Goal: Task Accomplishment & Management: Use online tool/utility

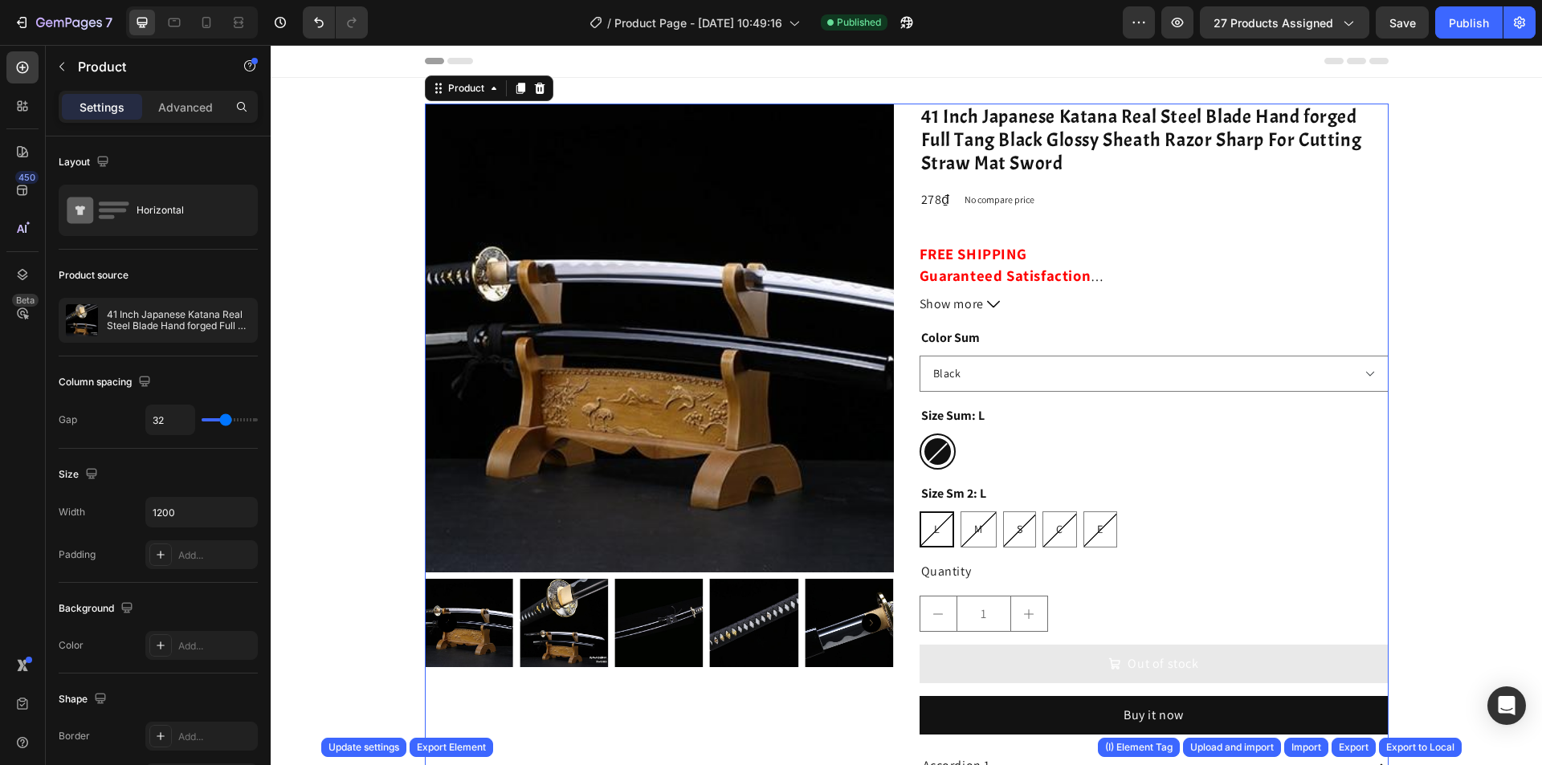
click at [895, 167] on div "Product Images 41 Inch Japanese Katana Real Steel Blade Hand forged Full Tang B…" at bounding box center [907, 519] width 964 height 831
click at [737, 34] on div "/ Product Page - [DATE] 10:49:16" at bounding box center [695, 22] width 227 height 32
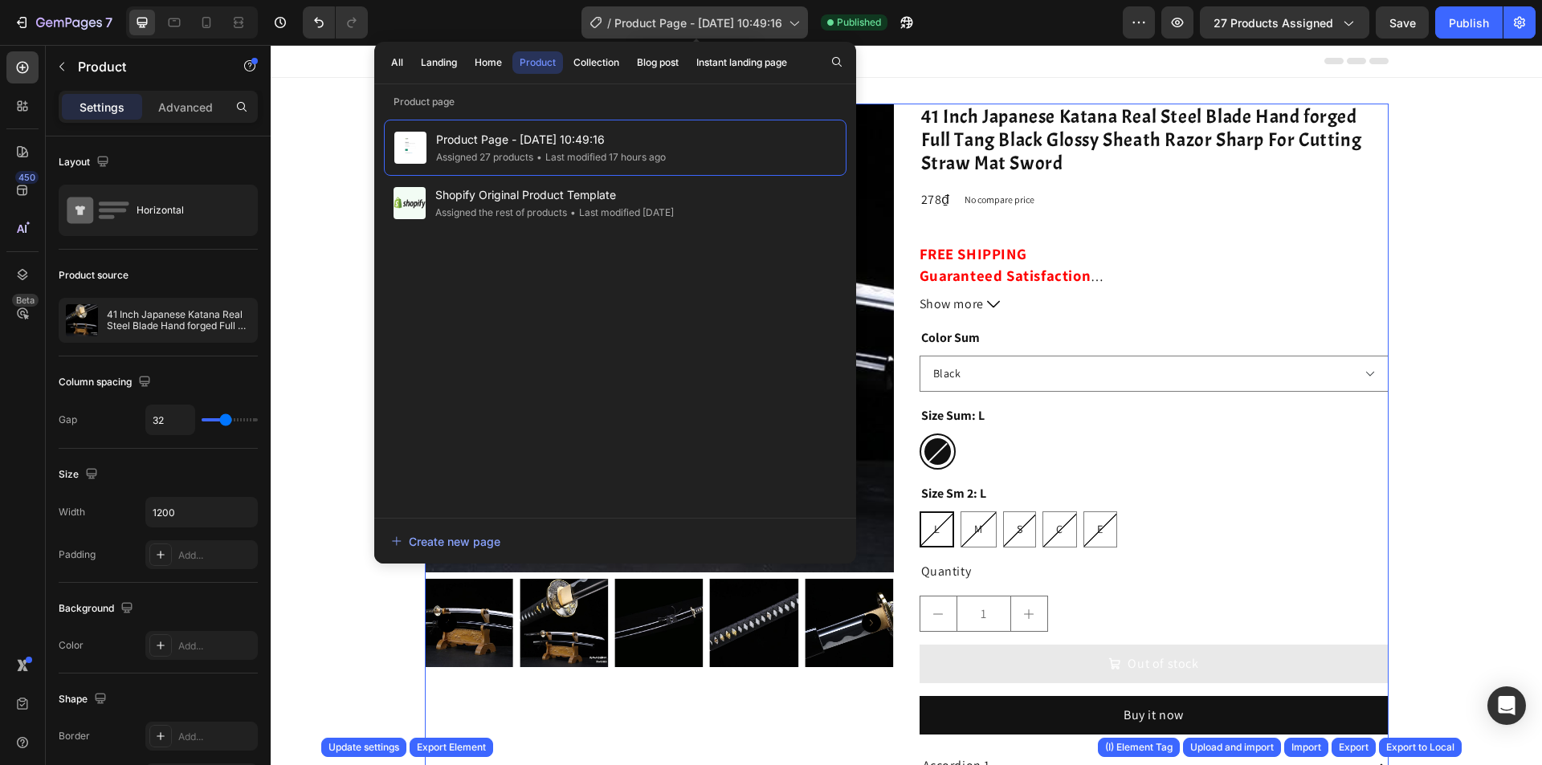
click at [737, 34] on div "/ Product Page - [DATE] 10:49:16" at bounding box center [695, 22] width 227 height 32
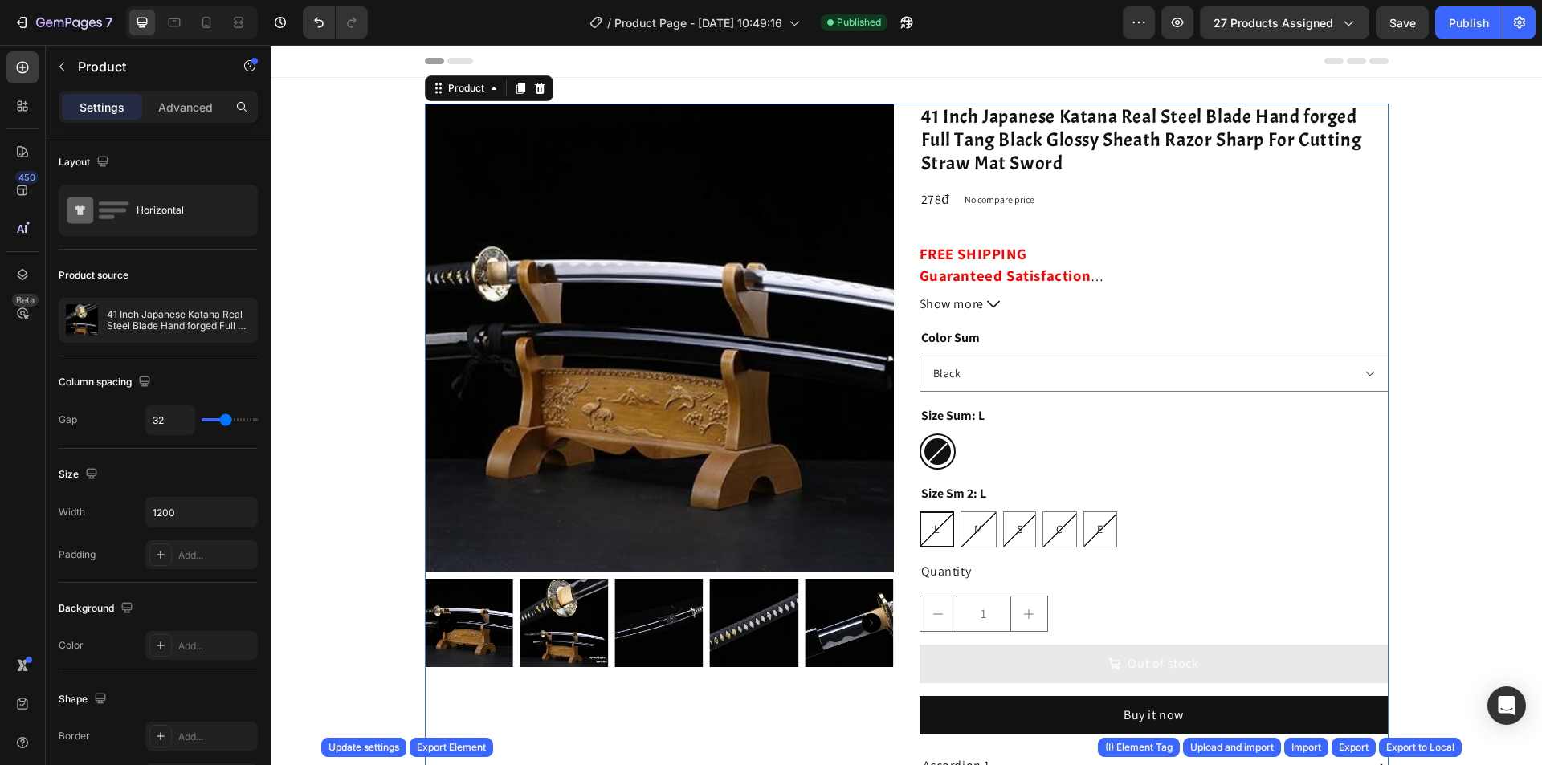
click at [901, 190] on div "Product Images 41 Inch Japanese Katana Real Steel Blade Hand forged Full Tang B…" at bounding box center [907, 519] width 964 height 831
click at [151, 306] on div "41 Inch Japanese Katana Real Steel Blade Hand forged Full Tang Black Glossy She…" at bounding box center [158, 320] width 199 height 45
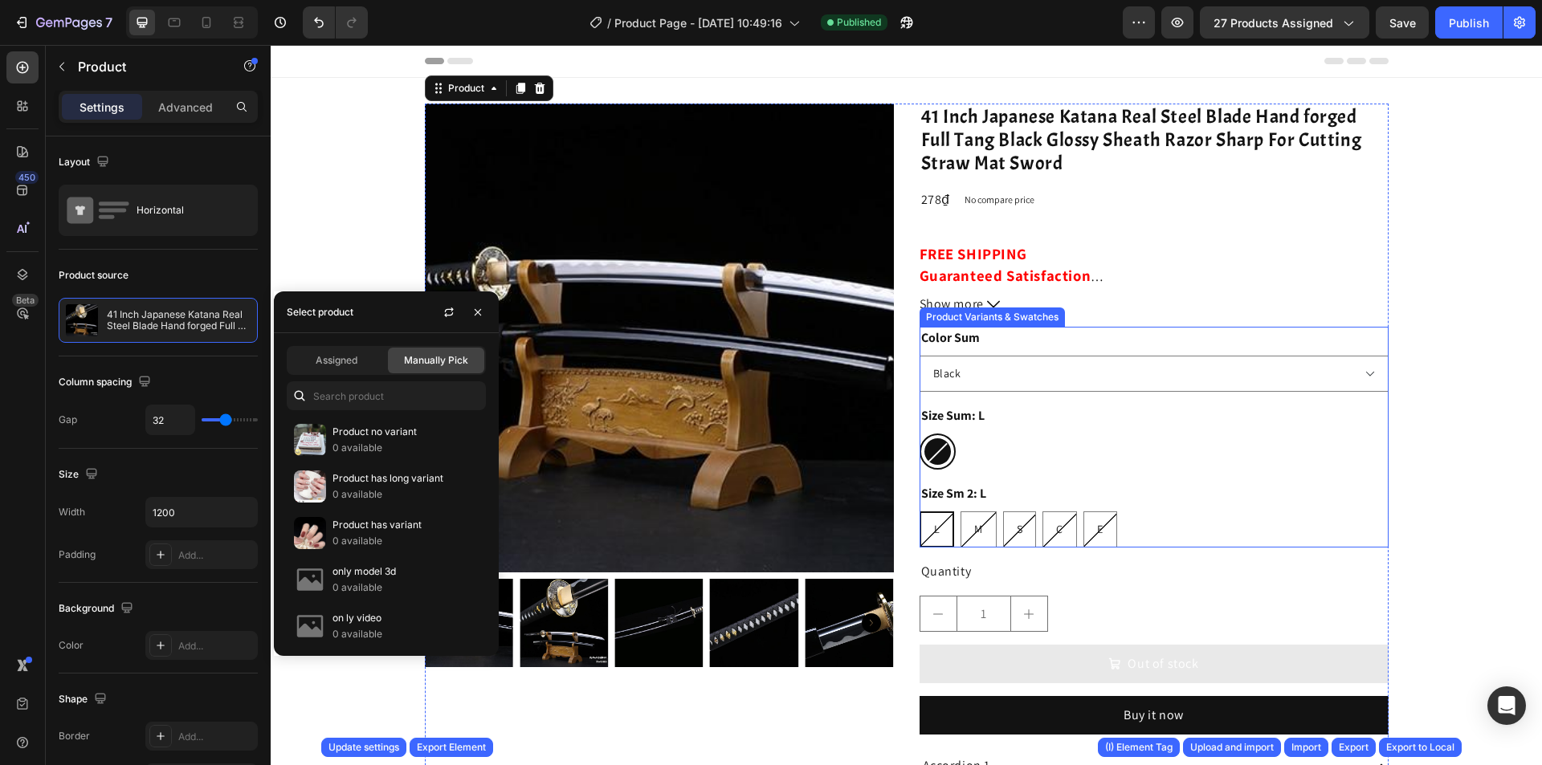
click at [1020, 334] on div "Color Sum Black" at bounding box center [1154, 359] width 469 height 65
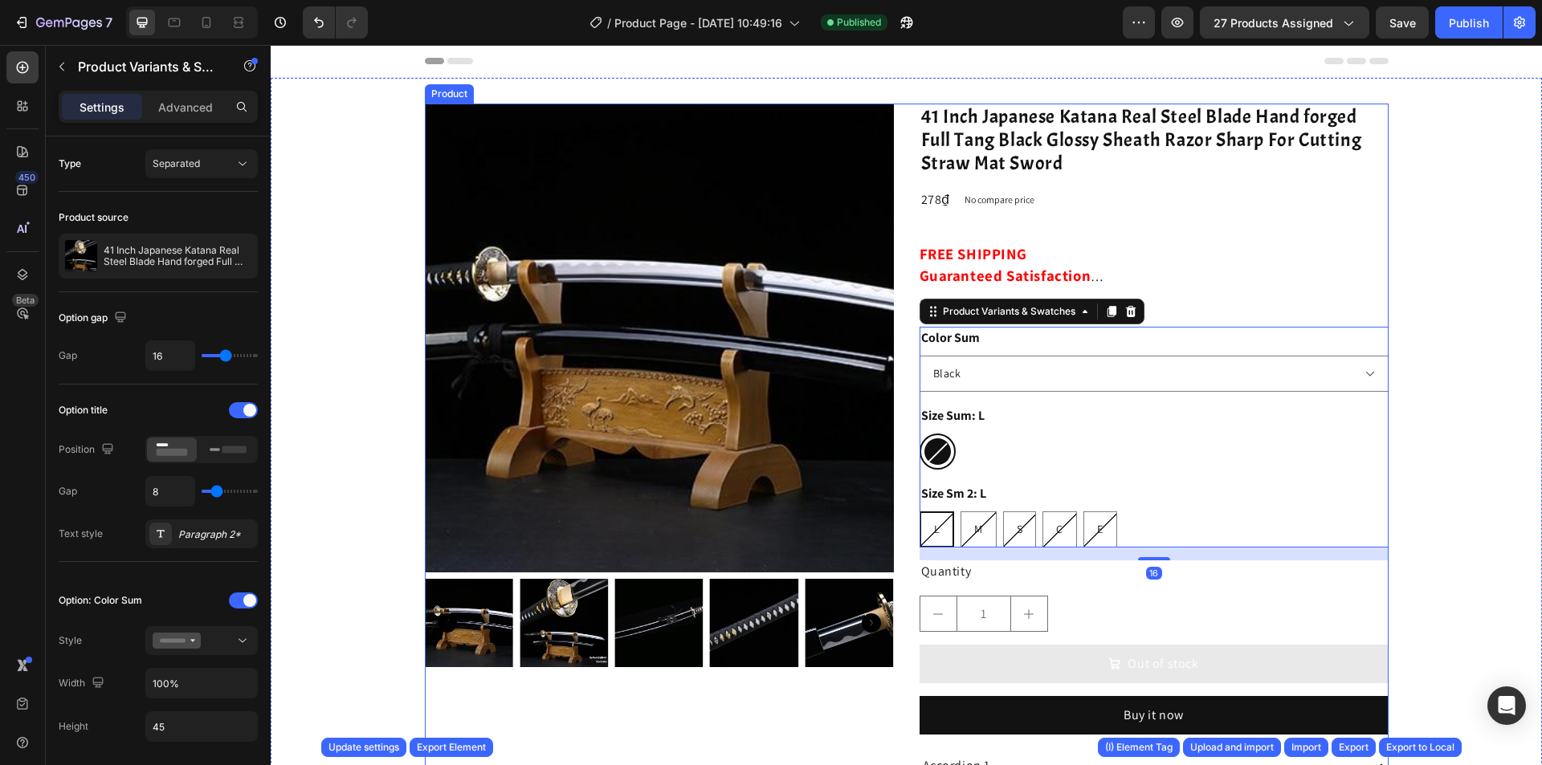
click at [887, 341] on img at bounding box center [659, 338] width 469 height 469
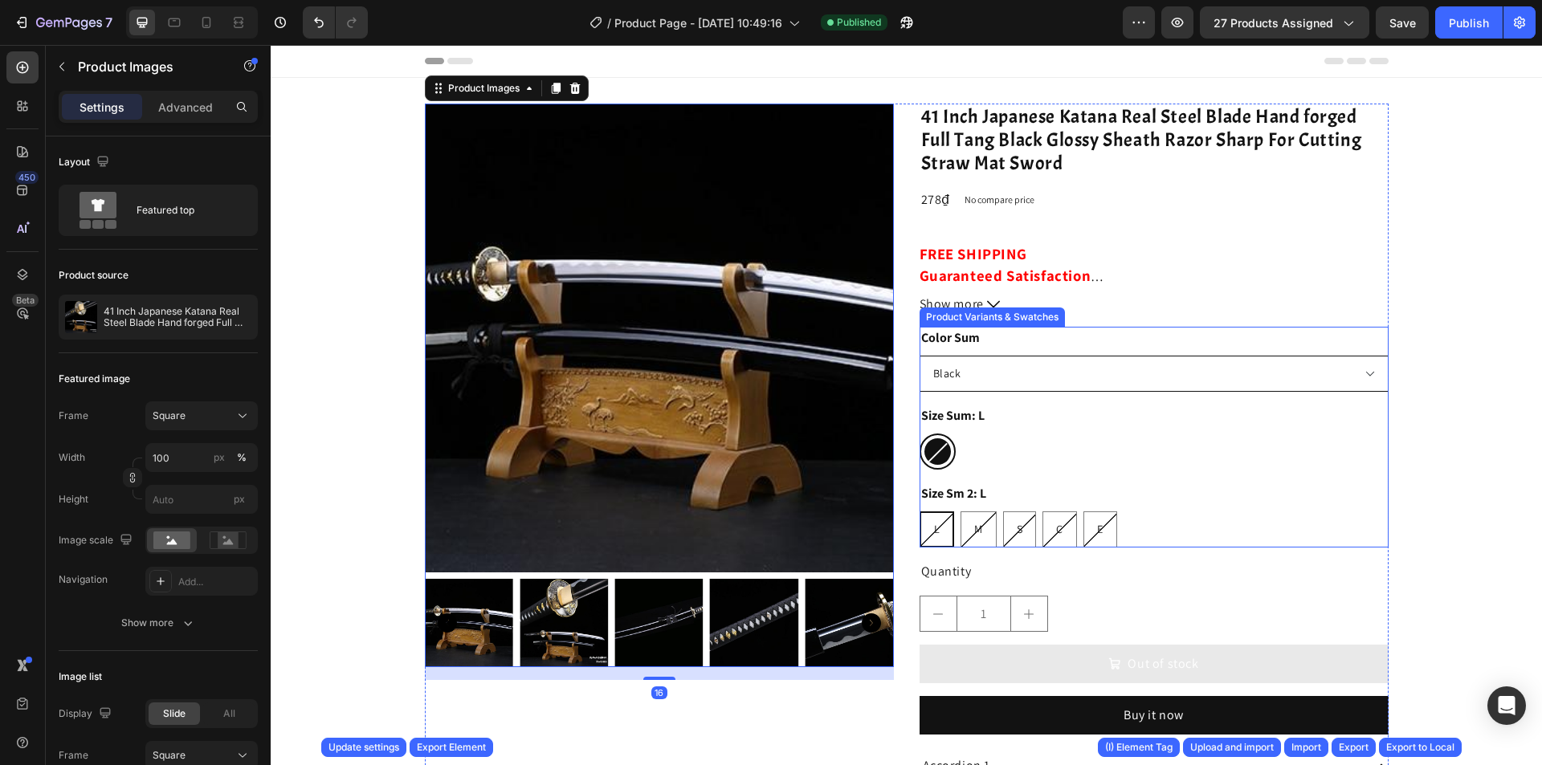
click at [972, 368] on select "Black" at bounding box center [1154, 374] width 469 height 36
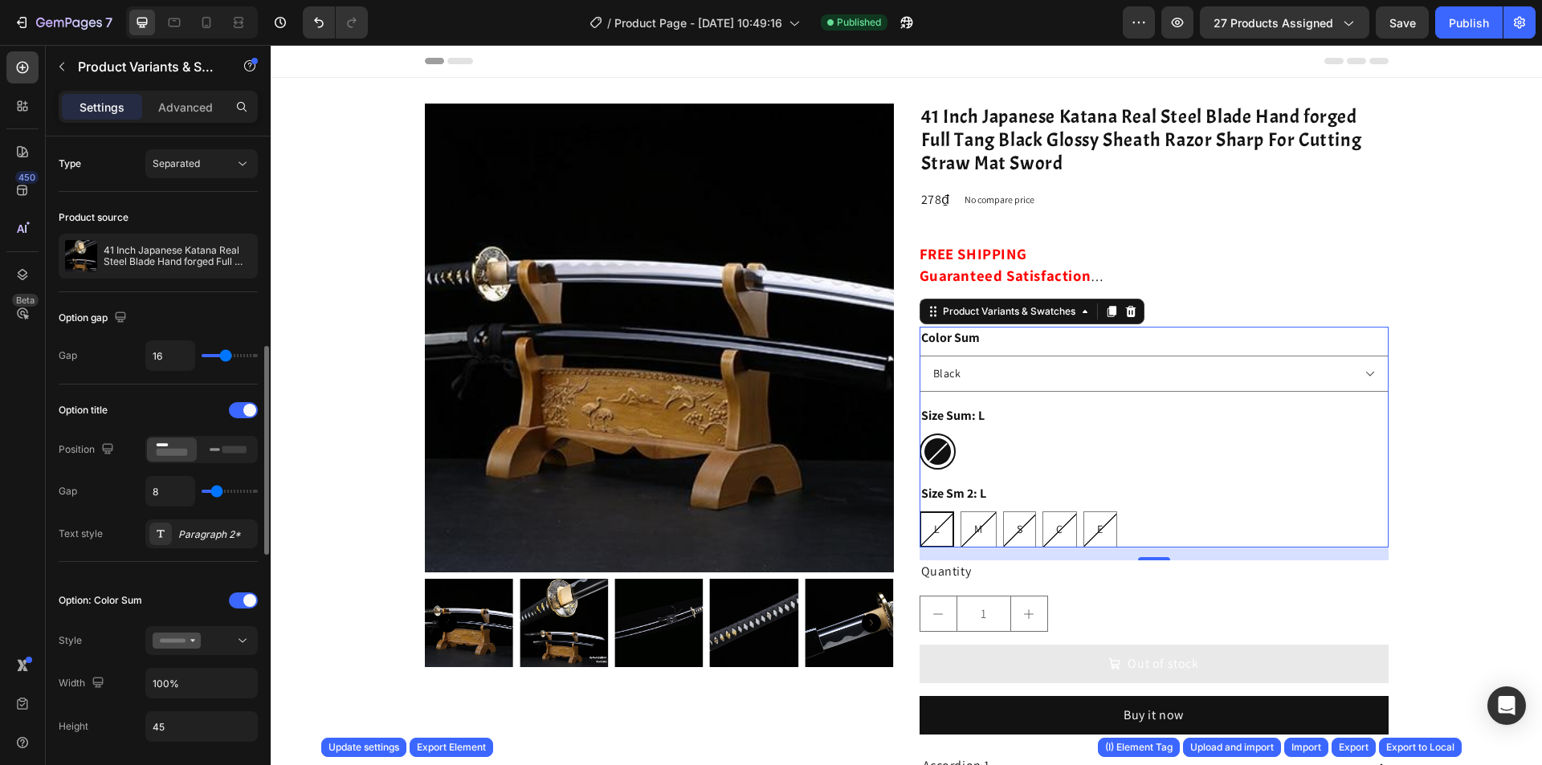
scroll to position [161, 0]
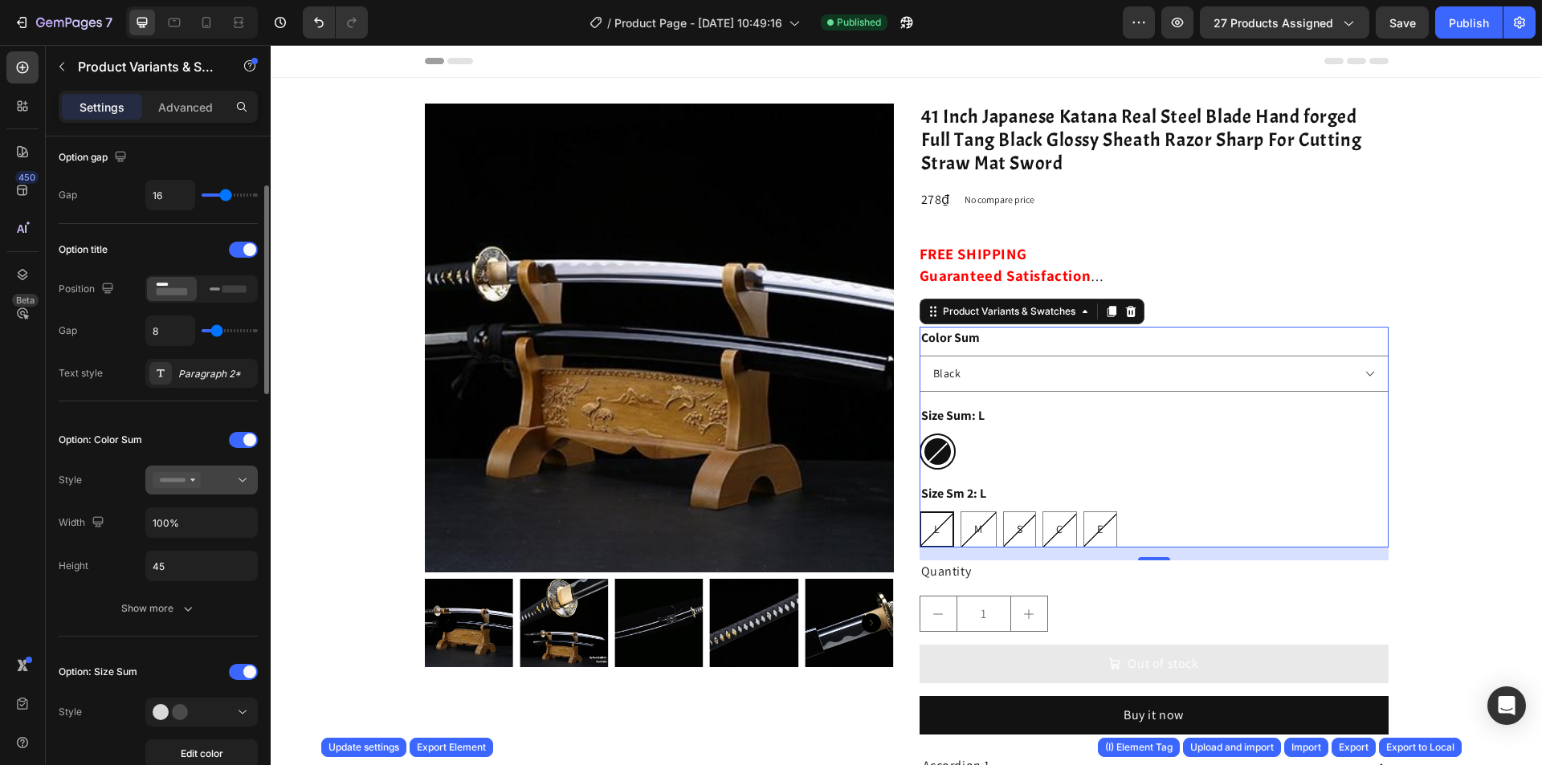
click at [228, 486] on div at bounding box center [202, 480] width 98 height 16
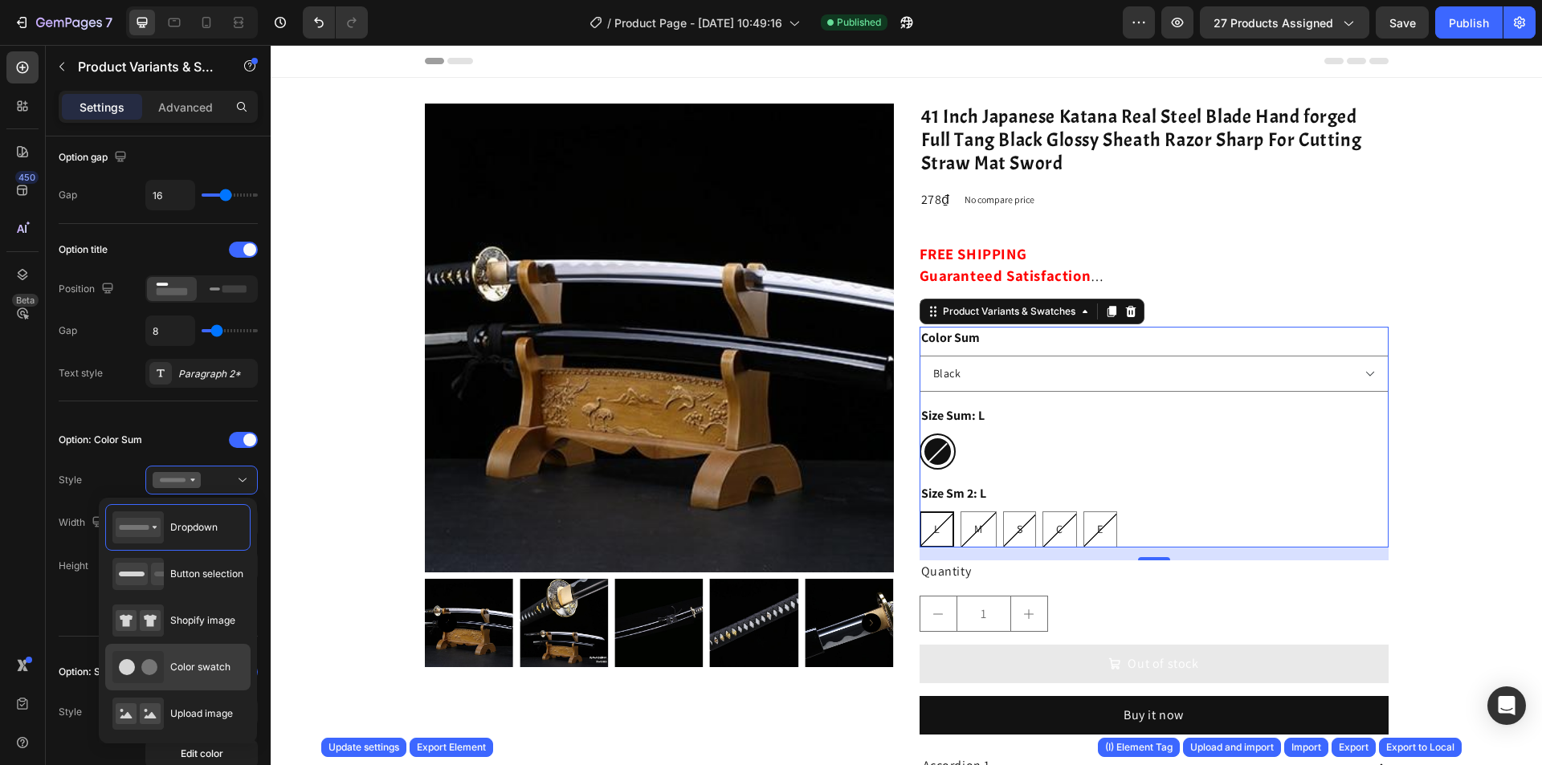
click at [195, 691] on div "Color swatch" at bounding box center [177, 714] width 145 height 47
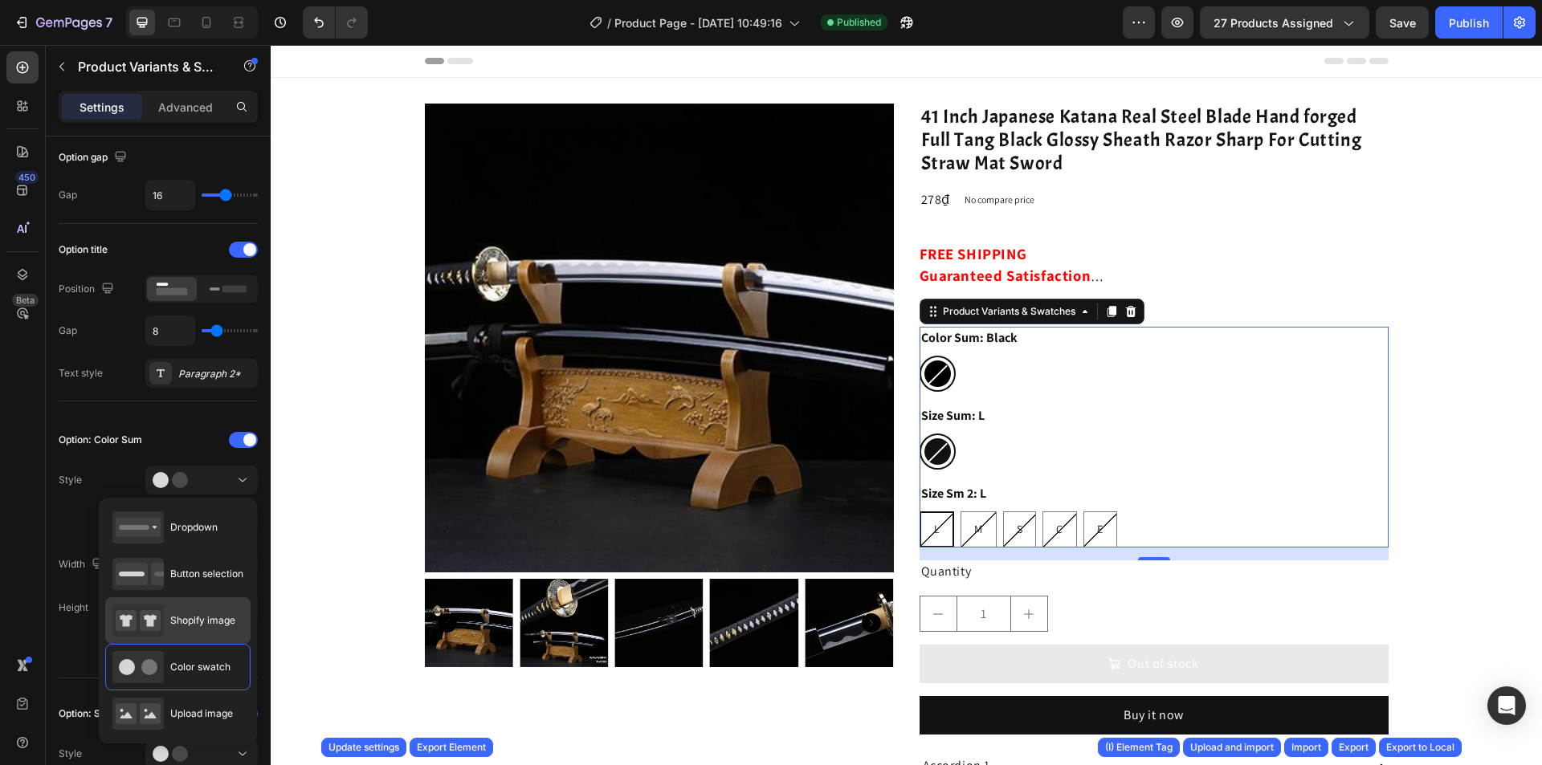
type input "45"
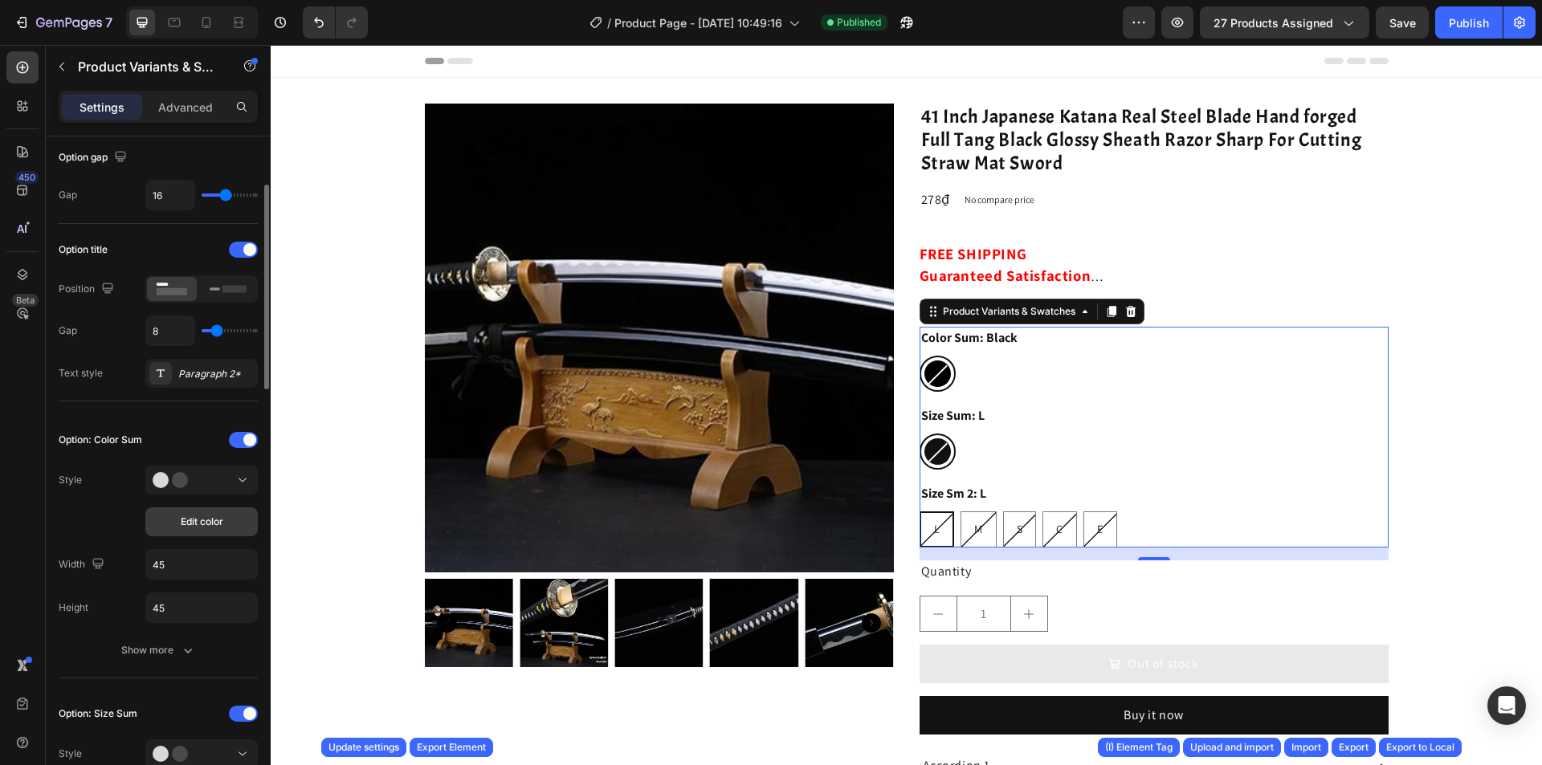
click at [213, 525] on span "Edit color" at bounding box center [202, 522] width 43 height 14
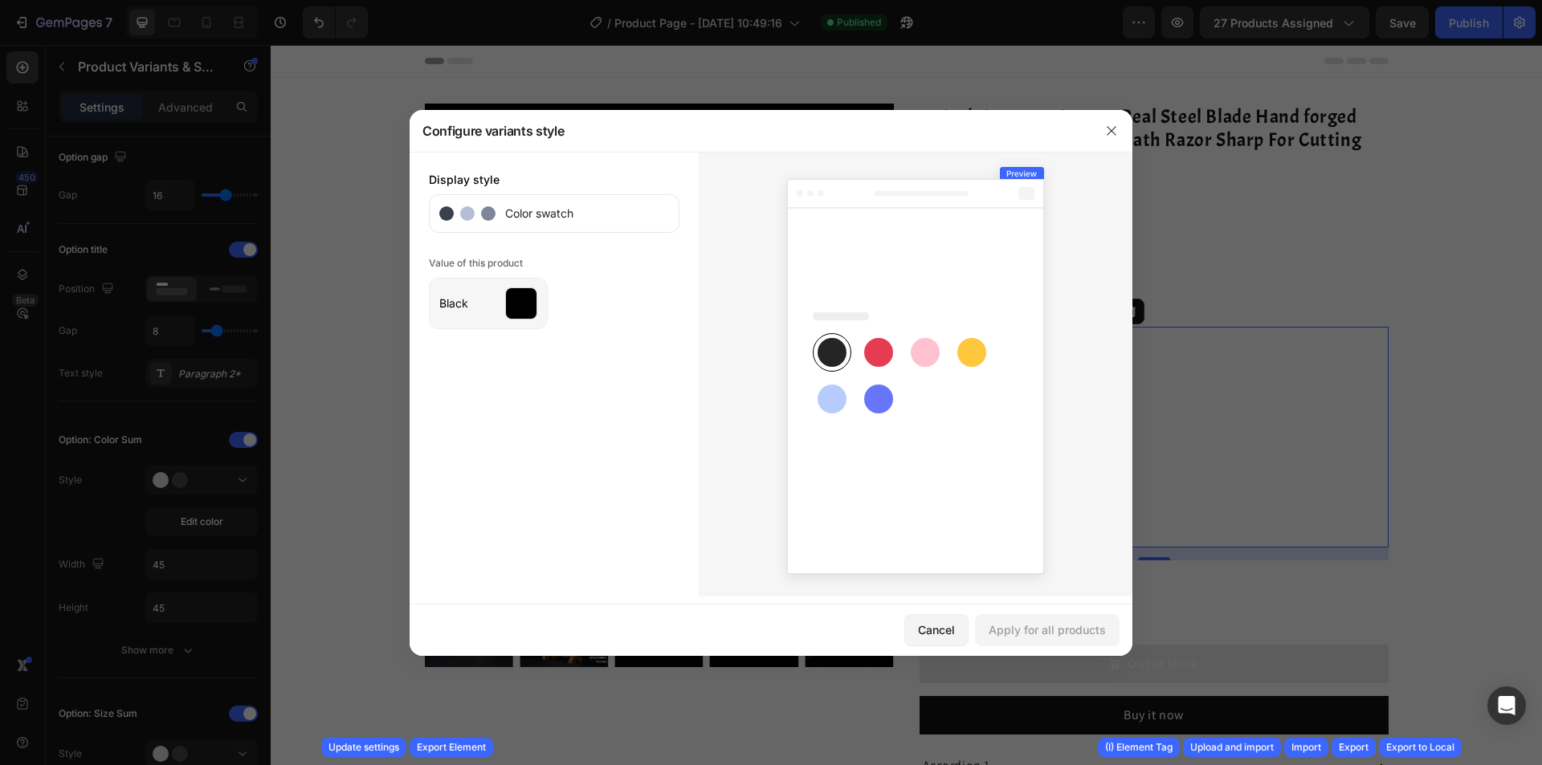
click at [520, 309] on div at bounding box center [521, 304] width 32 height 32
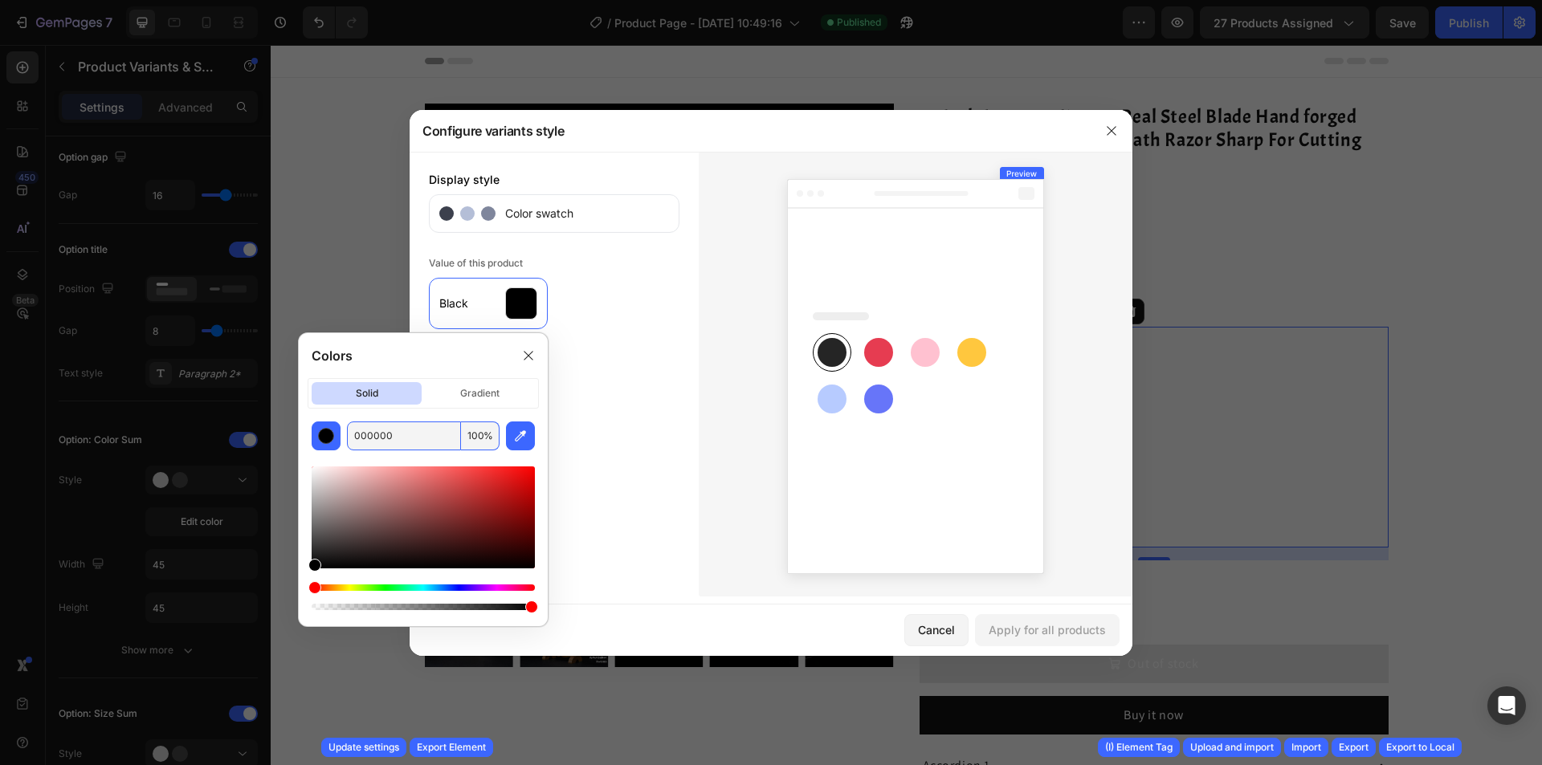
click at [380, 439] on input "000000" at bounding box center [404, 436] width 114 height 29
type input "111111"
click at [365, 440] on input "111111" at bounding box center [404, 436] width 114 height 29
click at [363, 439] on input "111111" at bounding box center [404, 436] width 114 height 29
drag, startPoint x: 363, startPoint y: 439, endPoint x: 379, endPoint y: 442, distance: 16.2
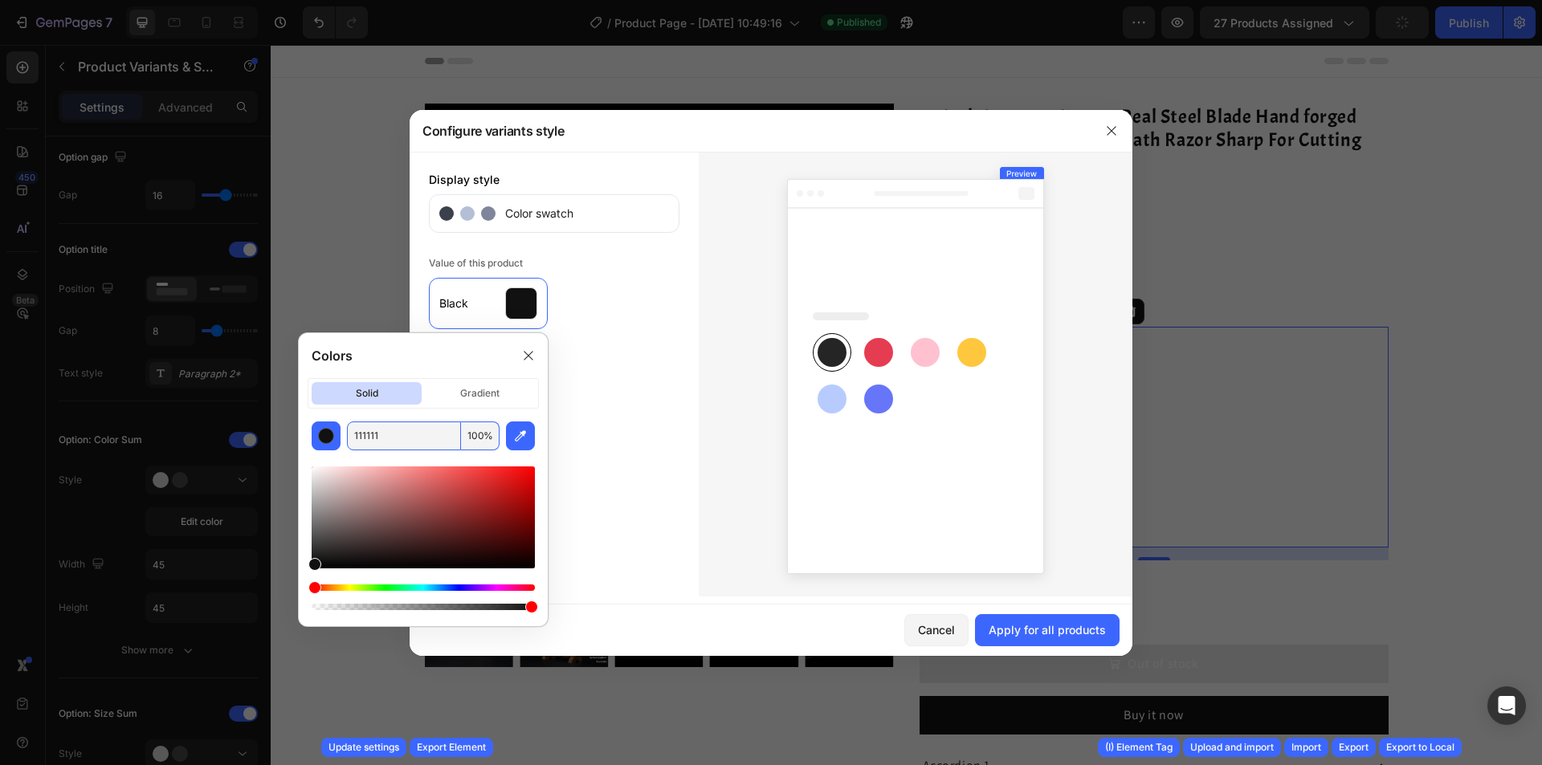
click at [379, 442] on input "111111" at bounding box center [404, 436] width 114 height 29
click at [611, 431] on div "Display style Color swatch Value of this product Black" at bounding box center [554, 374] width 289 height 445
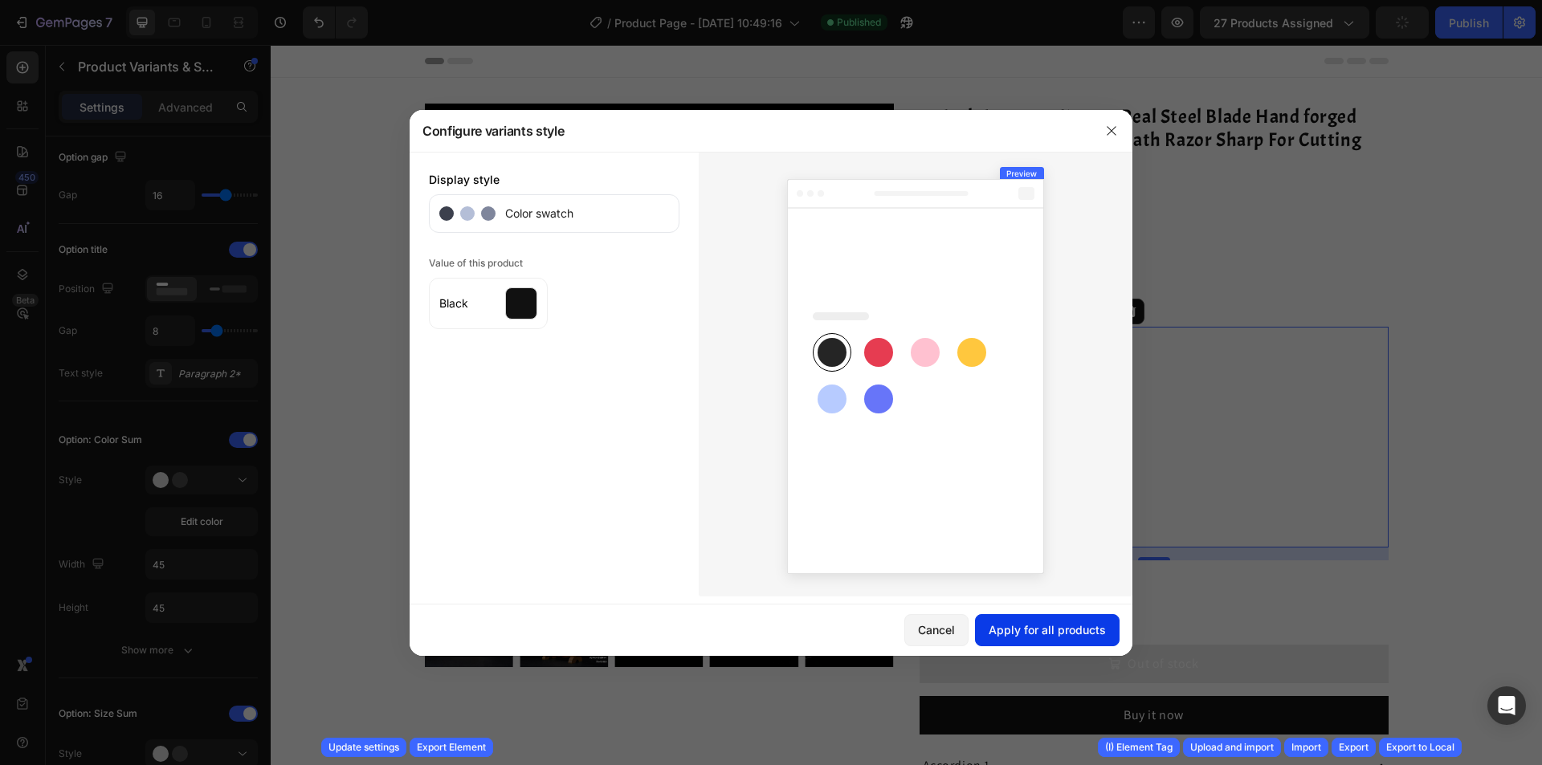
click at [1059, 634] on div "Apply for all products" at bounding box center [1047, 630] width 117 height 17
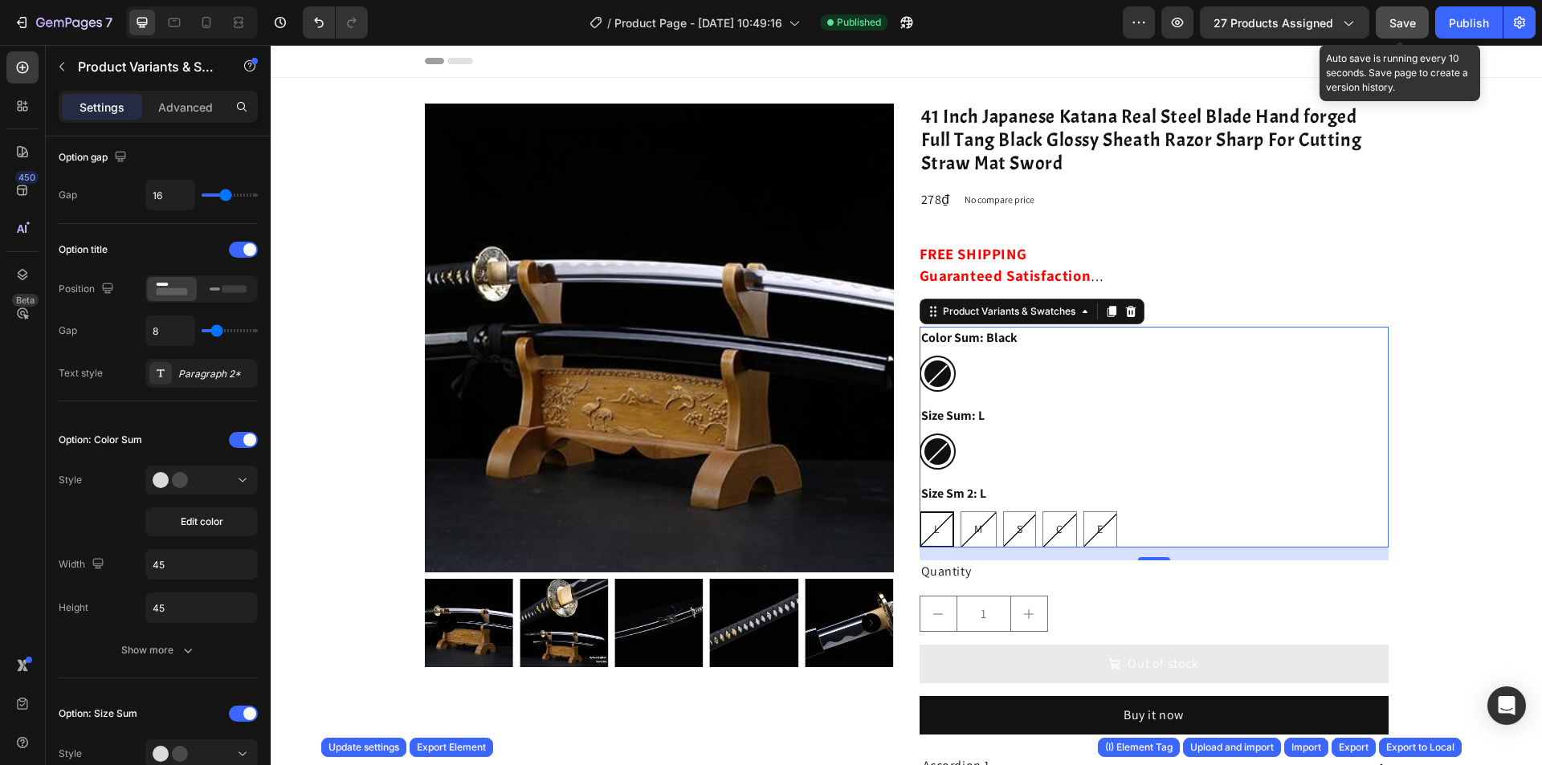
click at [1402, 29] on span "Save" at bounding box center [1403, 23] width 27 height 14
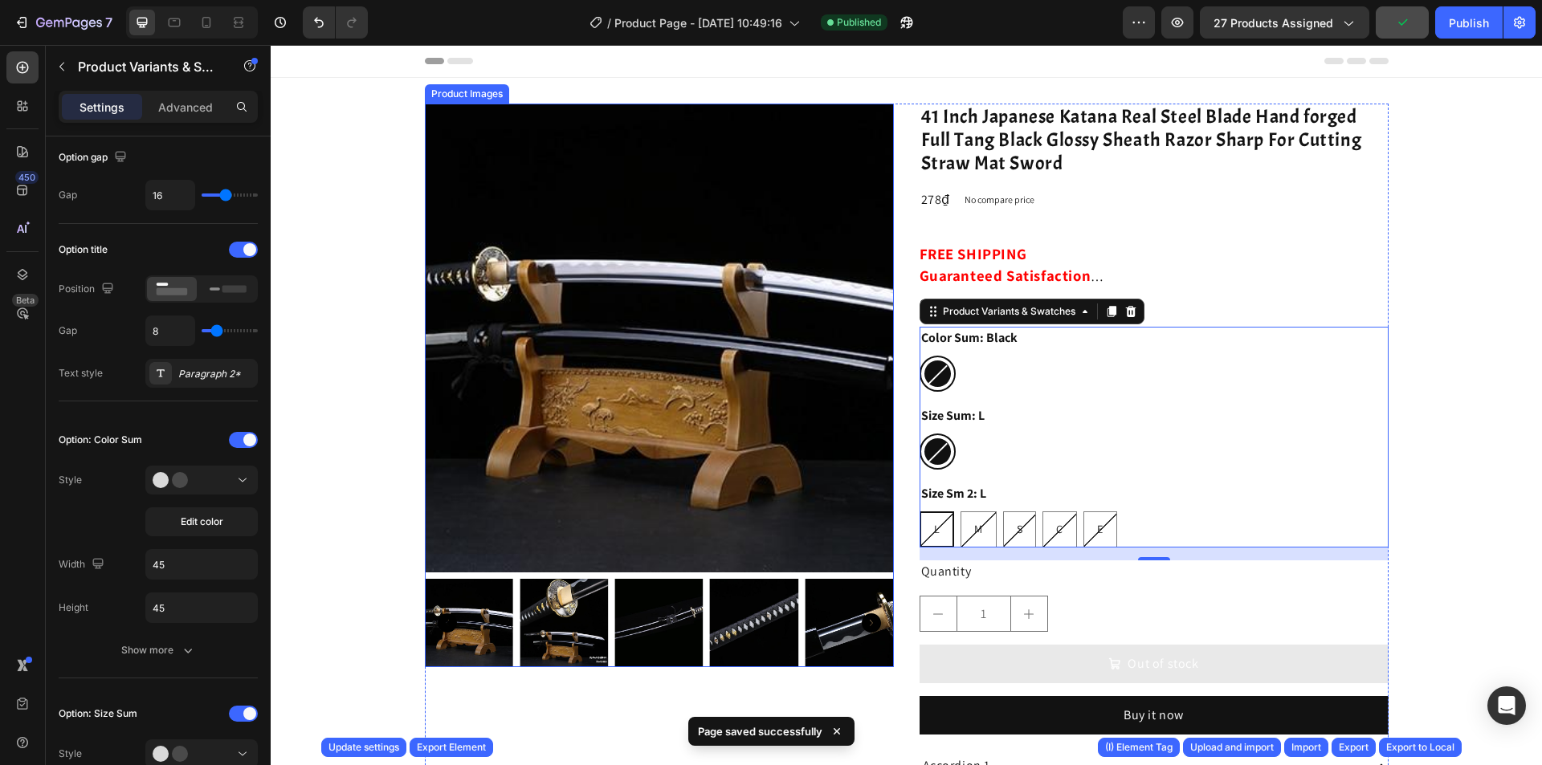
click at [897, 222] on div "Product Images 41 Inch Japanese Katana Real Steel Blade Hand forged Full Tang B…" at bounding box center [907, 519] width 964 height 831
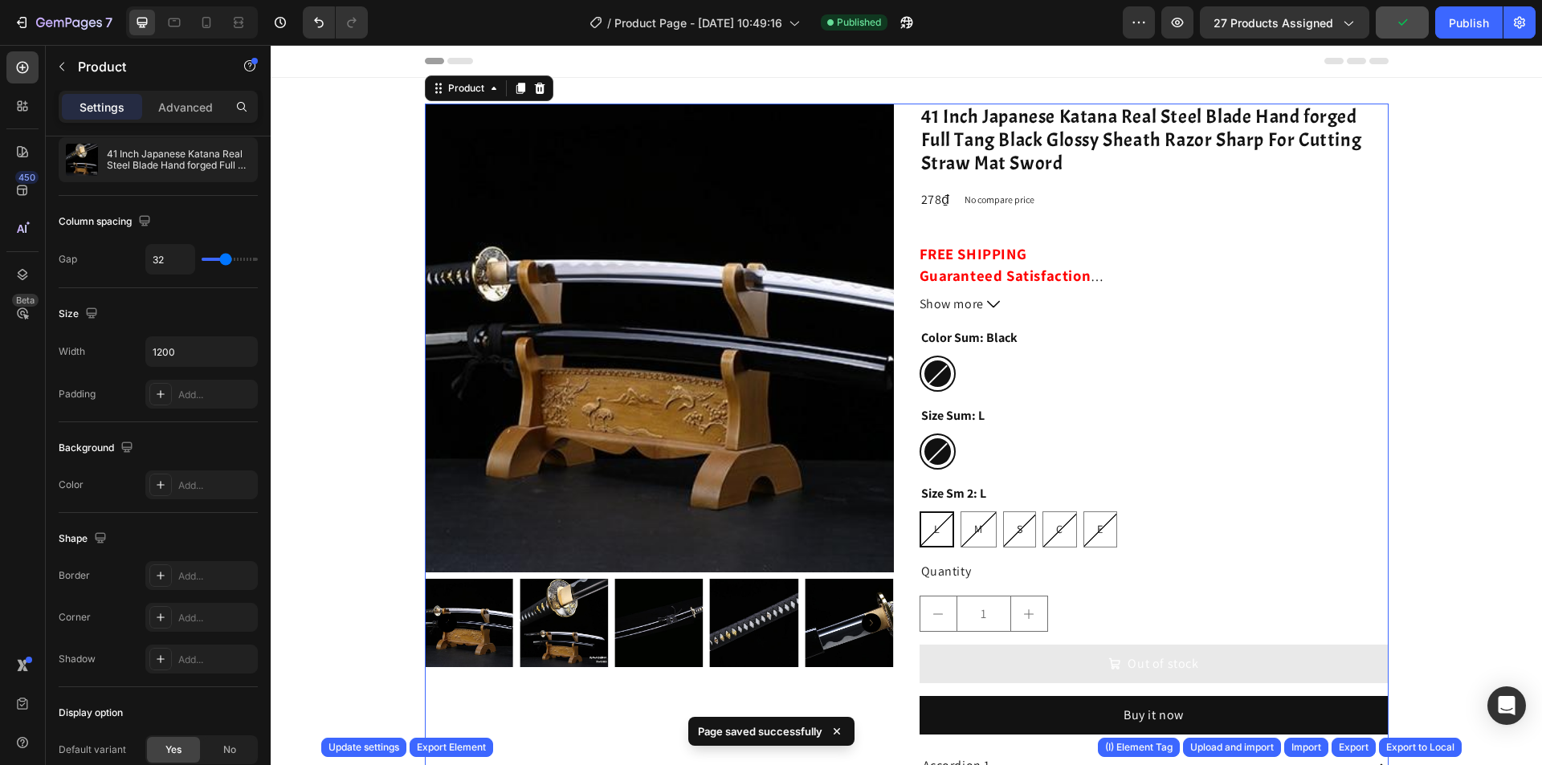
scroll to position [0, 0]
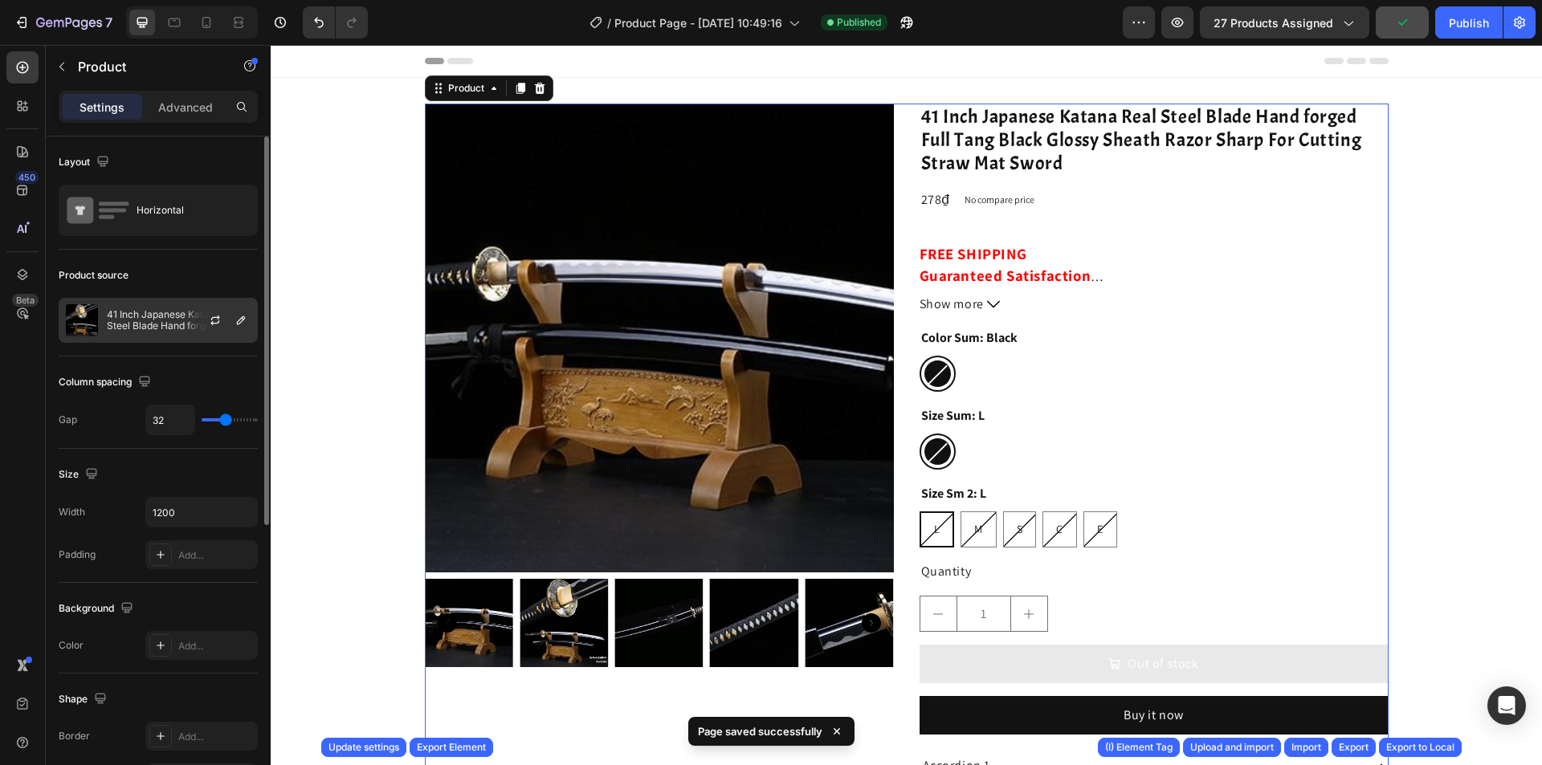
click at [145, 319] on p "41 Inch Japanese Katana Real Steel Blade Hand forged Full Tang Black Glossy She…" at bounding box center [179, 320] width 144 height 22
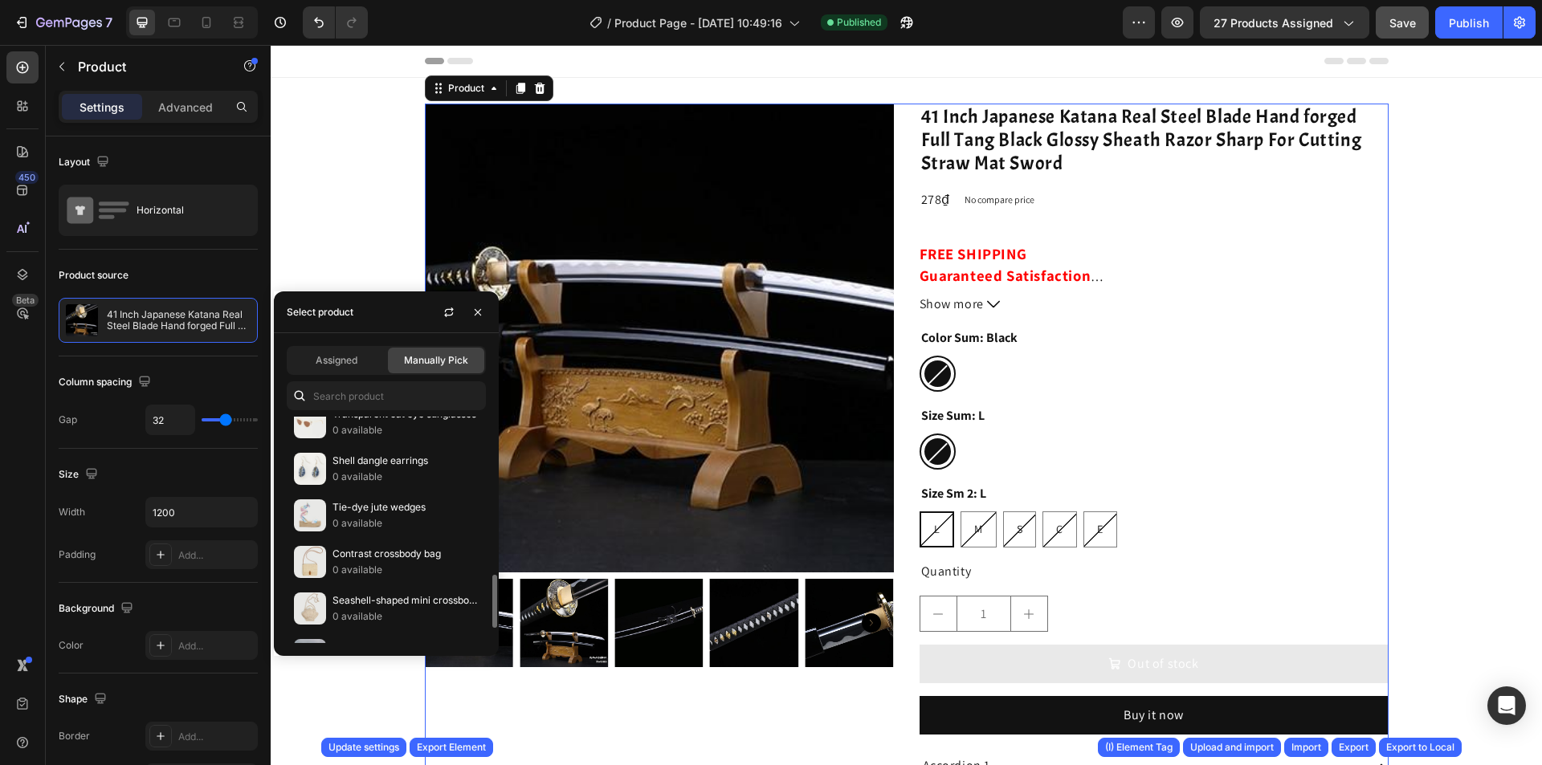
scroll to position [734, 0]
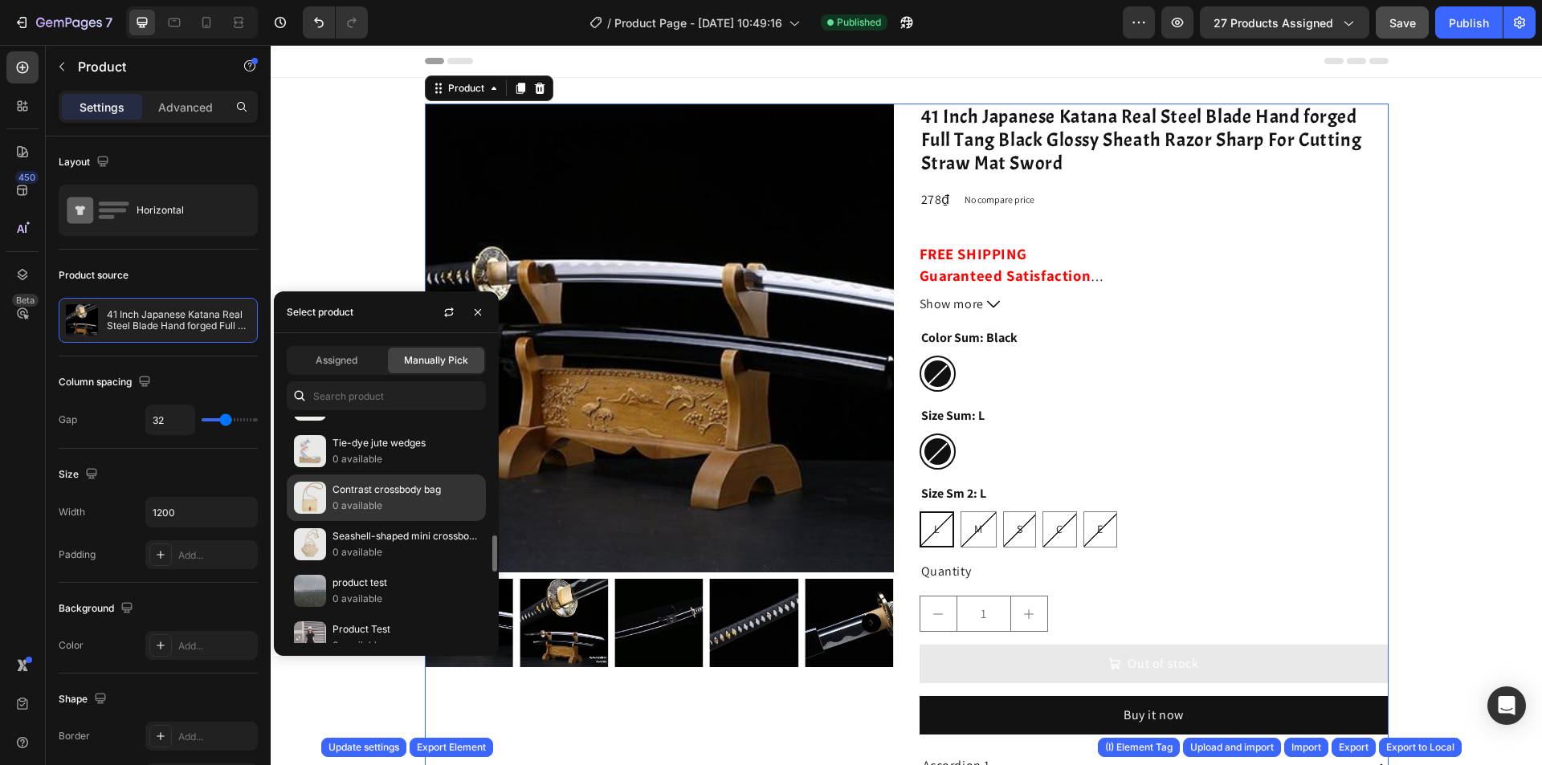
click at [400, 500] on p "0 available" at bounding box center [406, 506] width 146 height 16
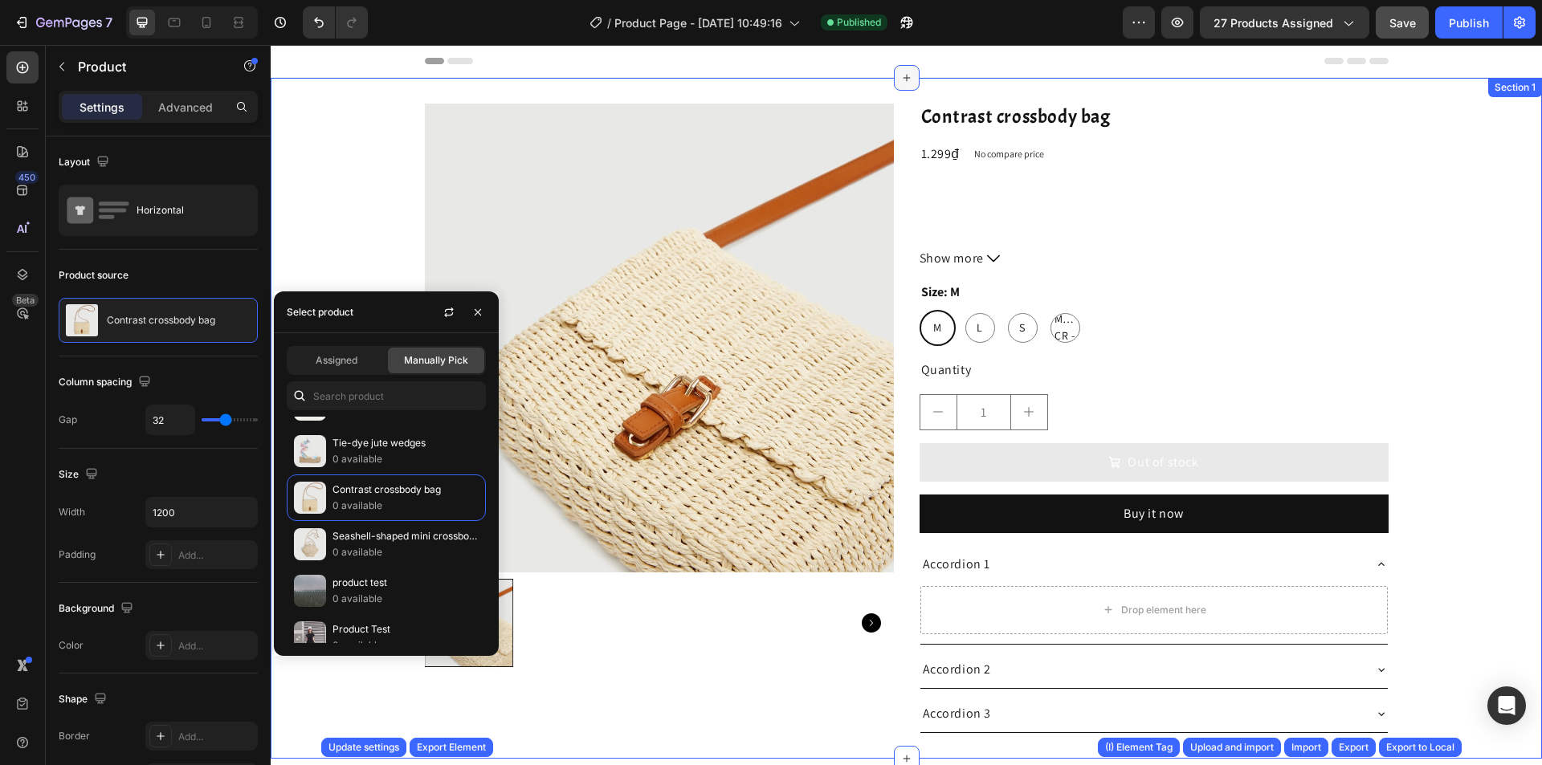
click at [902, 80] on icon at bounding box center [906, 77] width 13 height 13
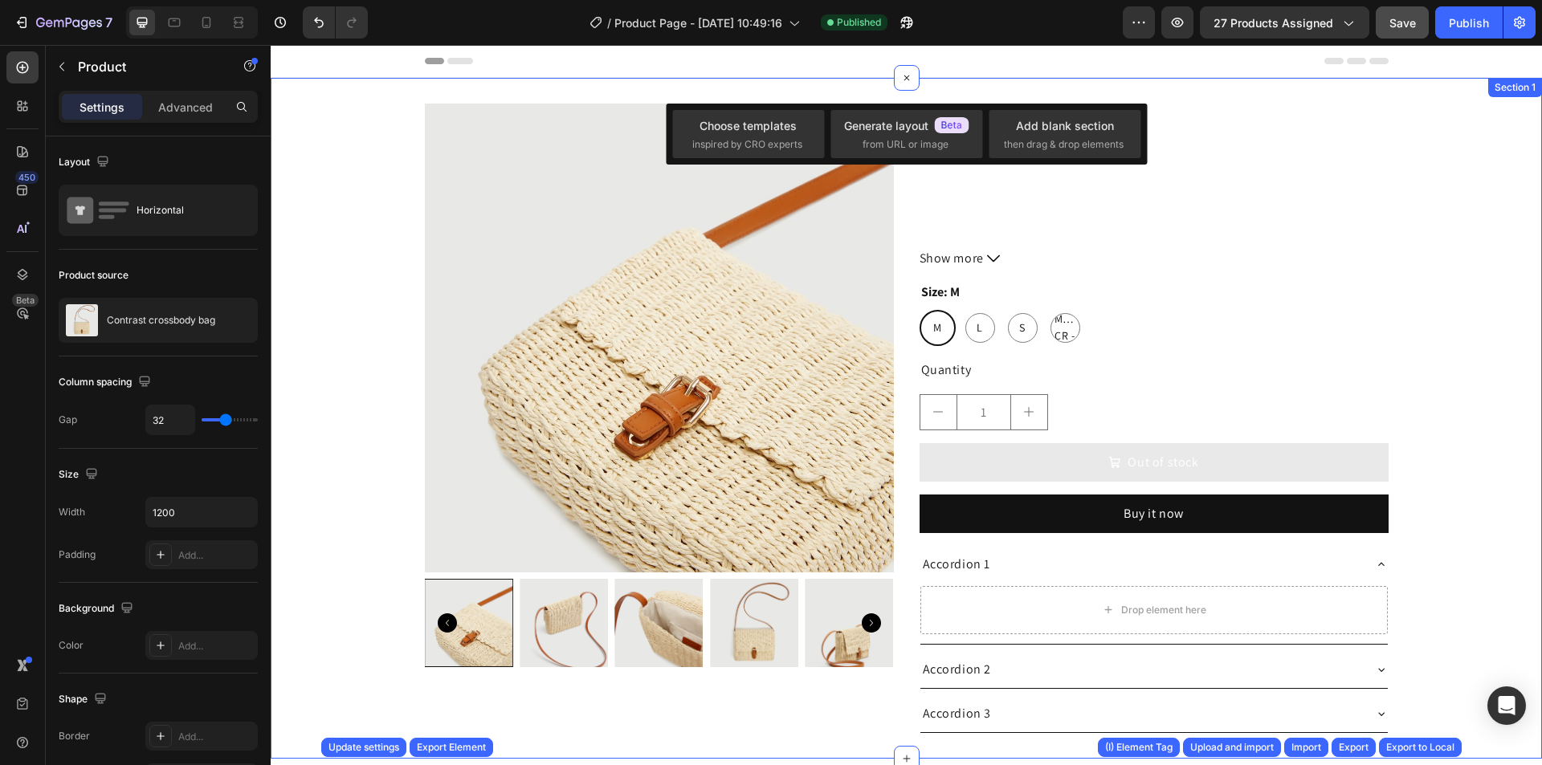
click at [1006, 96] on div "Product Images Contrast crossbody bag Product Title 1.299₫ Product Price Produc…" at bounding box center [906, 418] width 1271 height 681
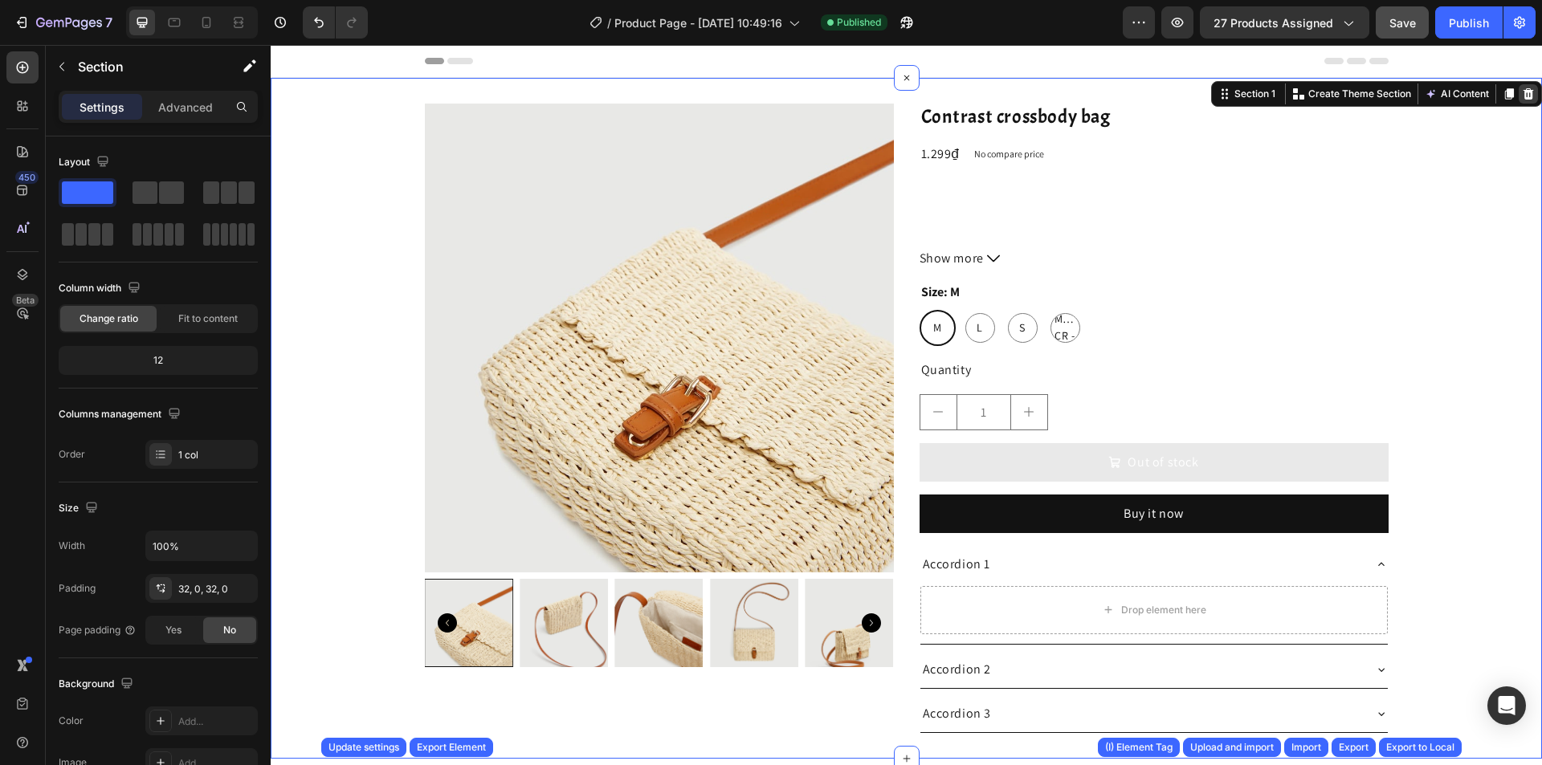
click at [1524, 94] on icon at bounding box center [1529, 93] width 10 height 11
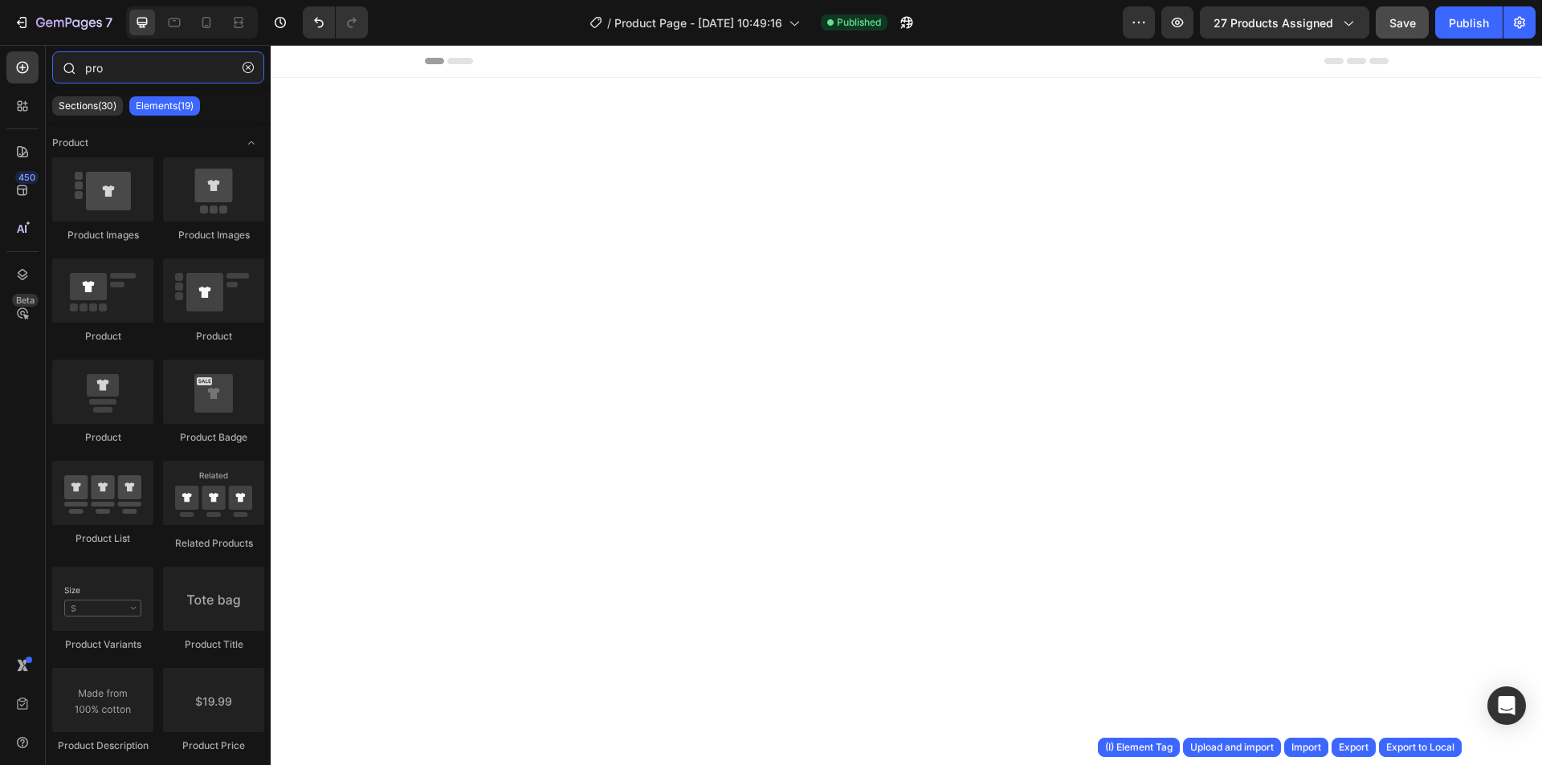
click at [232, 67] on input "pro" at bounding box center [158, 67] width 212 height 32
click at [245, 66] on icon "button" at bounding box center [248, 67] width 11 height 11
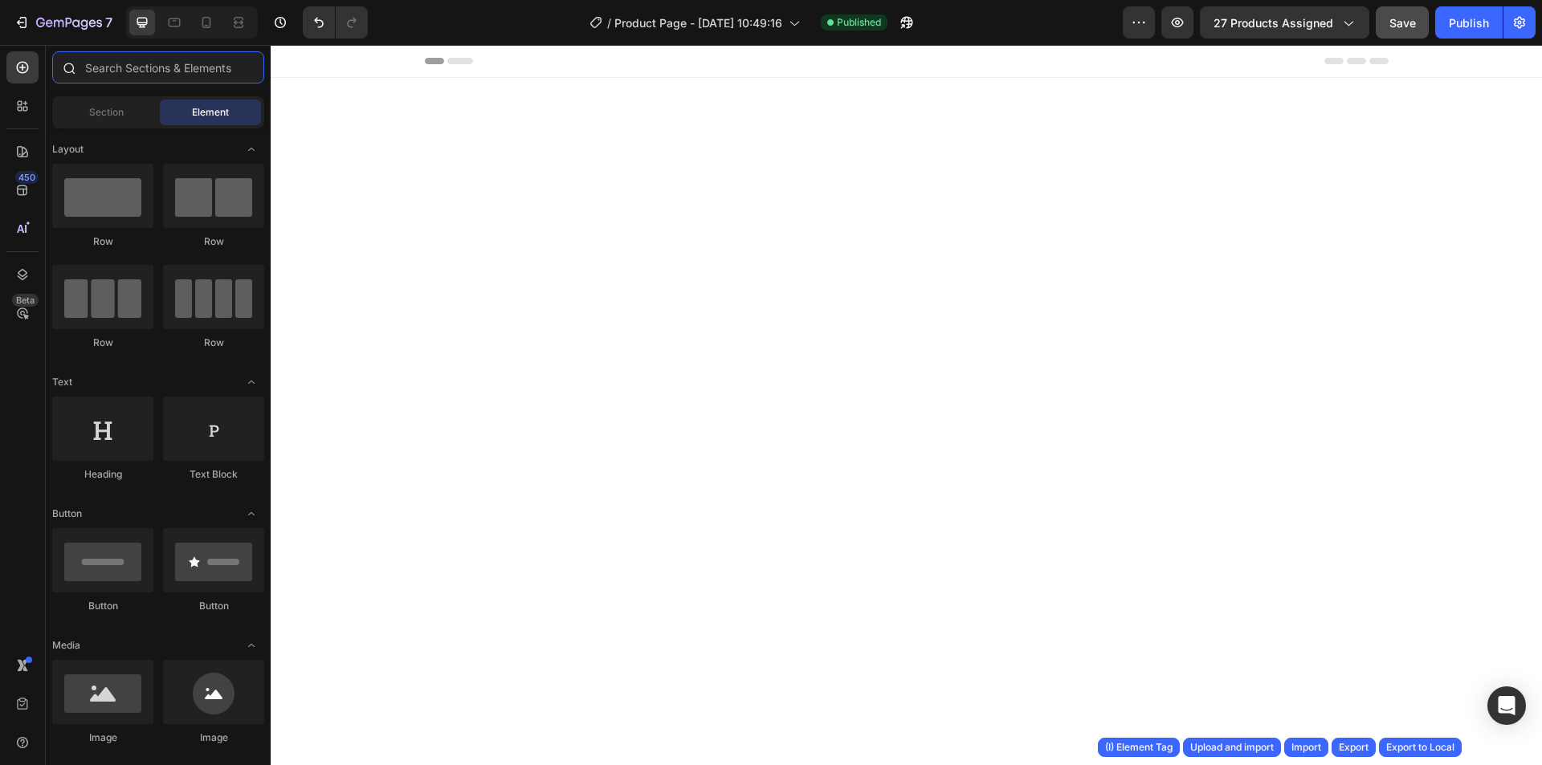
click at [220, 76] on input "text" at bounding box center [158, 67] width 212 height 32
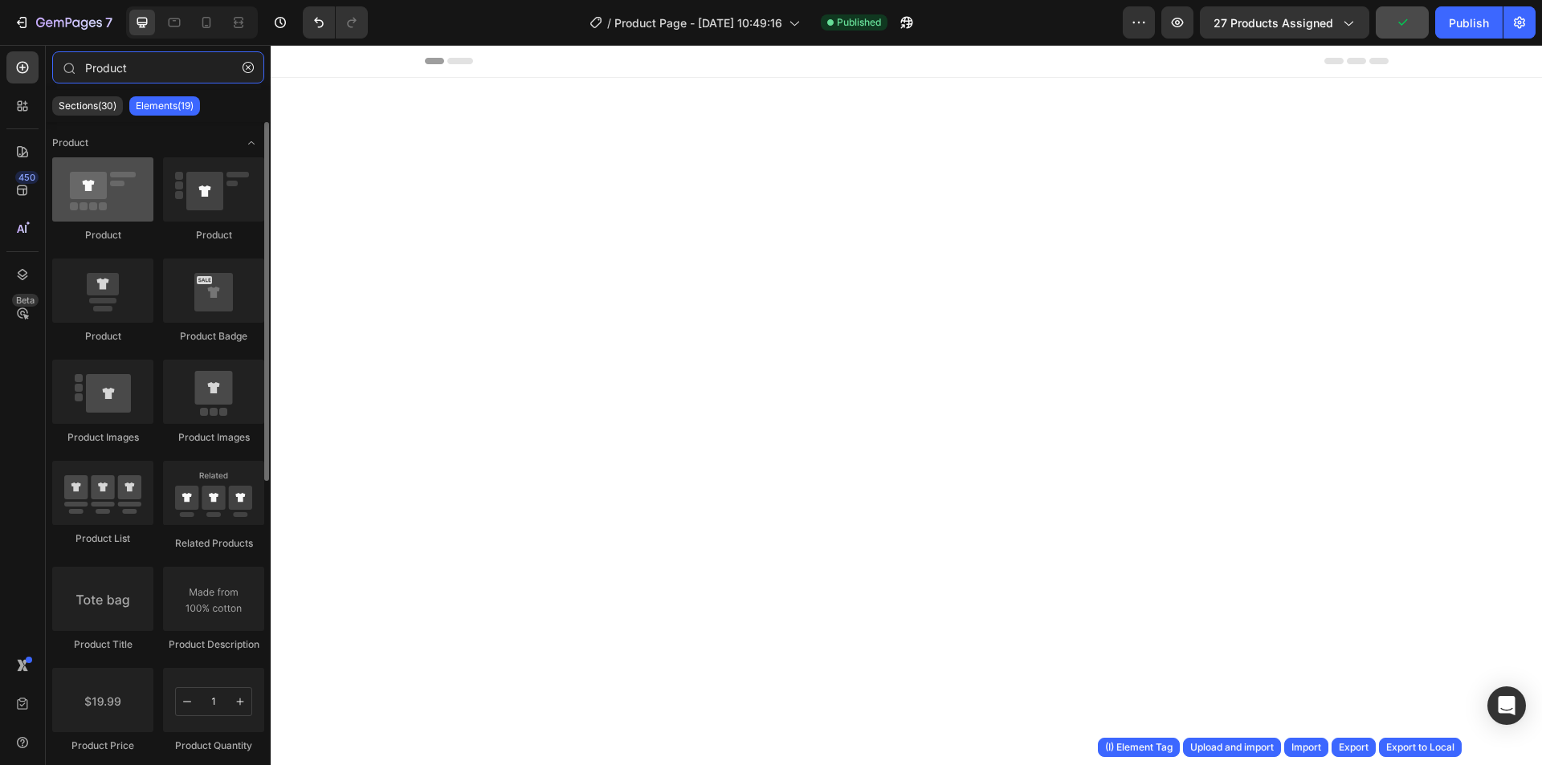
type input "Product"
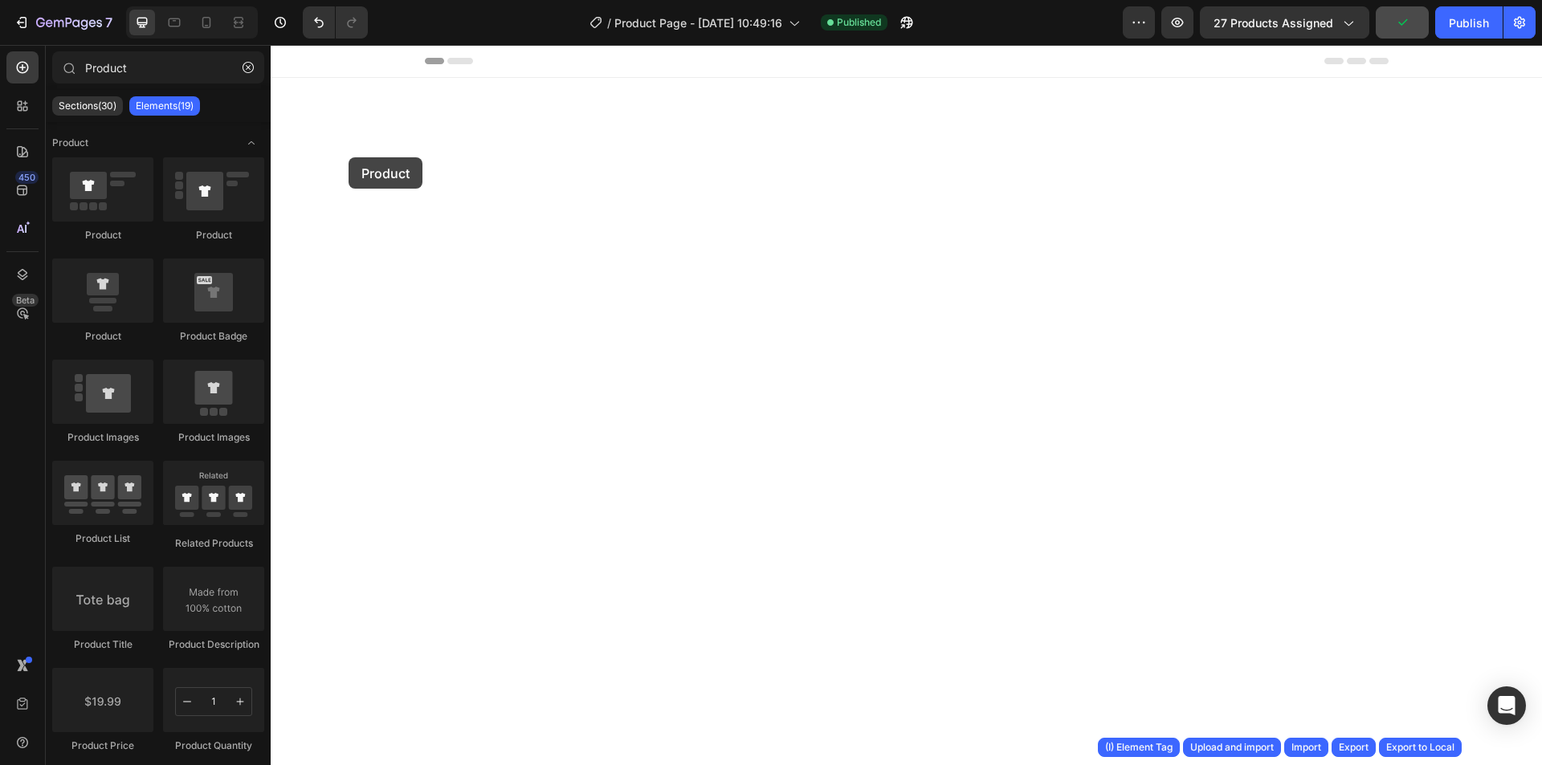
drag, startPoint x: 395, startPoint y: 238, endPoint x: 707, endPoint y: 115, distance: 335.0
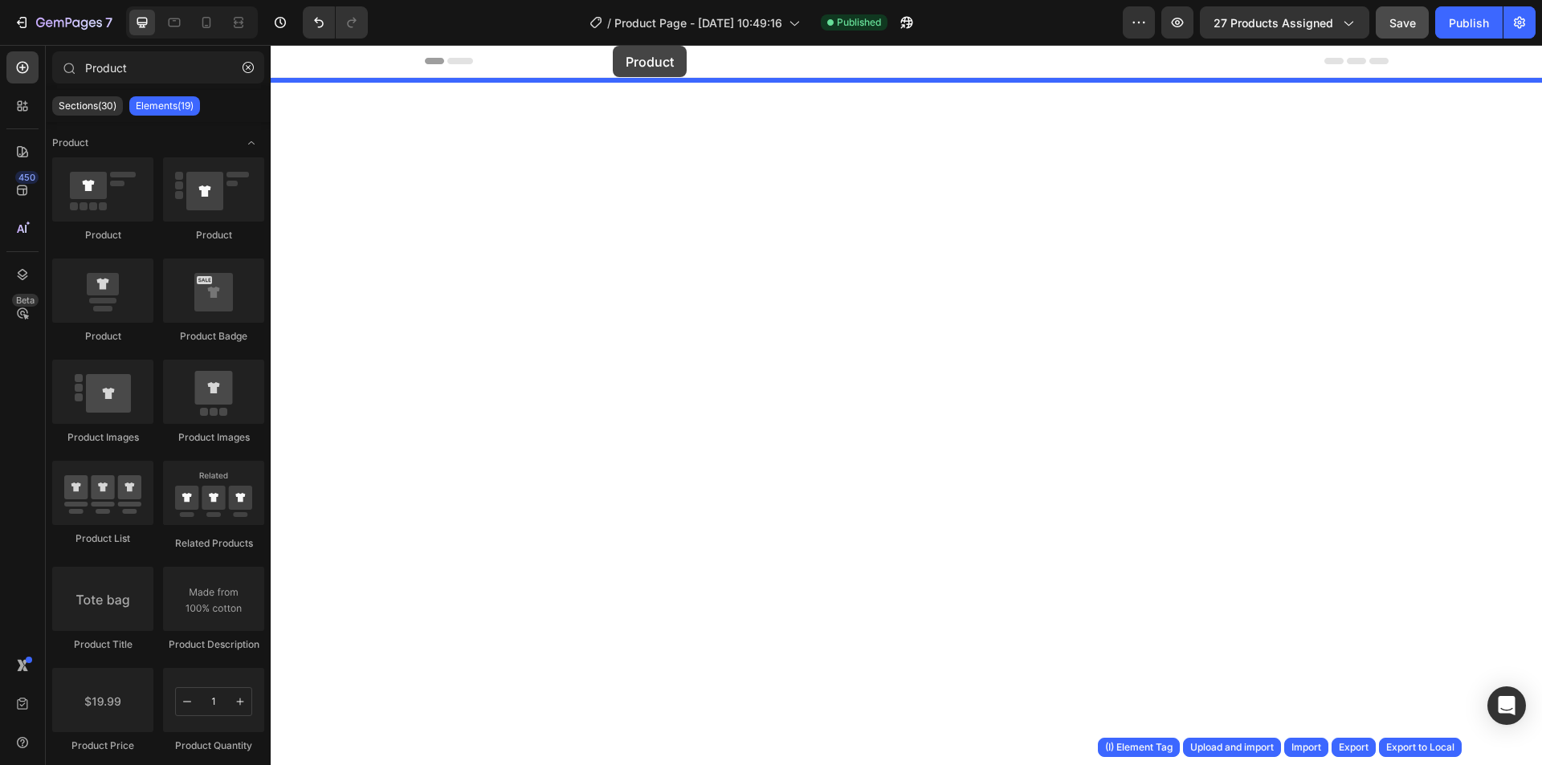
drag, startPoint x: 330, startPoint y: 238, endPoint x: 611, endPoint y: 46, distance: 340.4
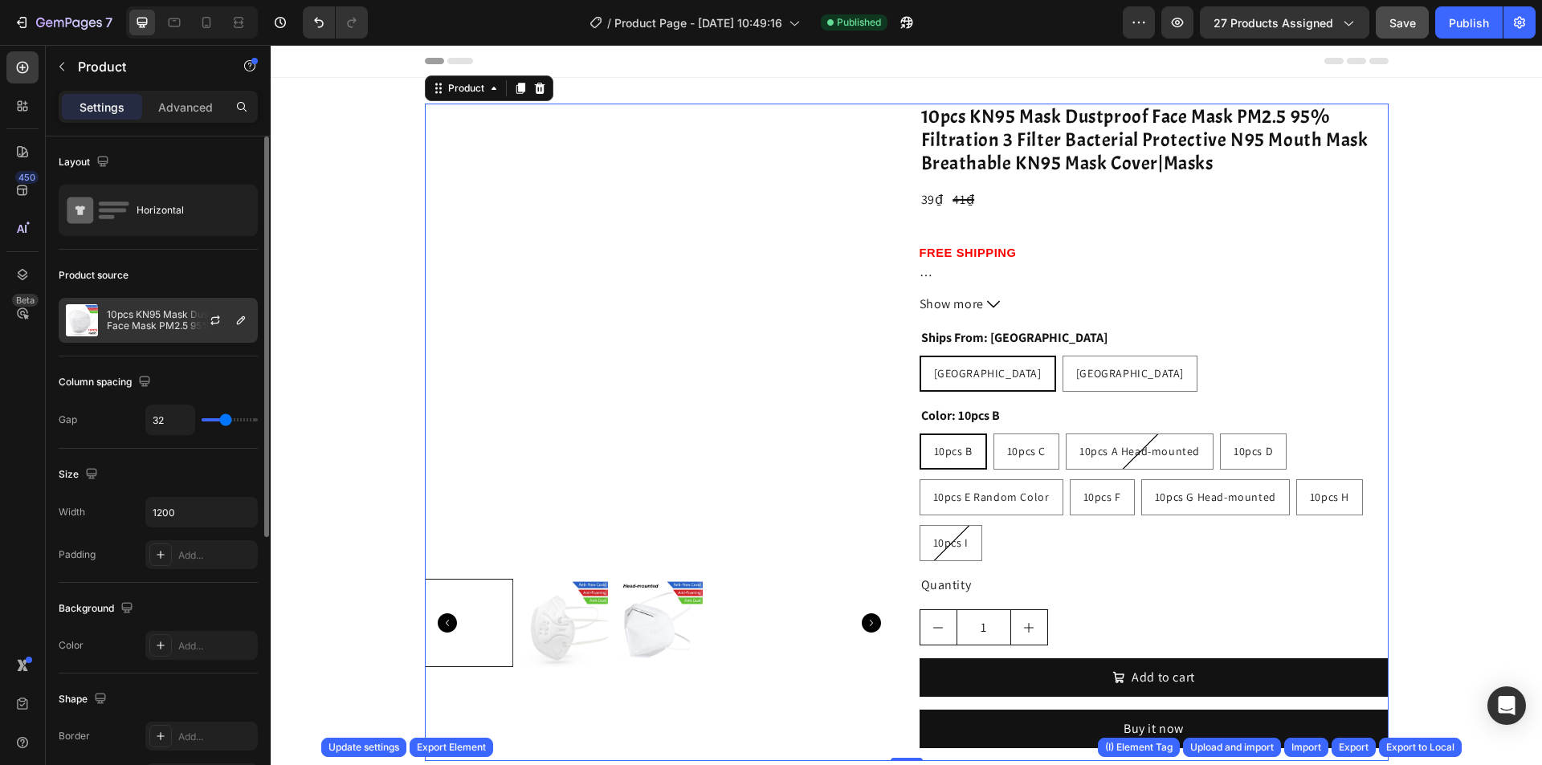
click at [191, 320] on div at bounding box center [221, 320] width 71 height 43
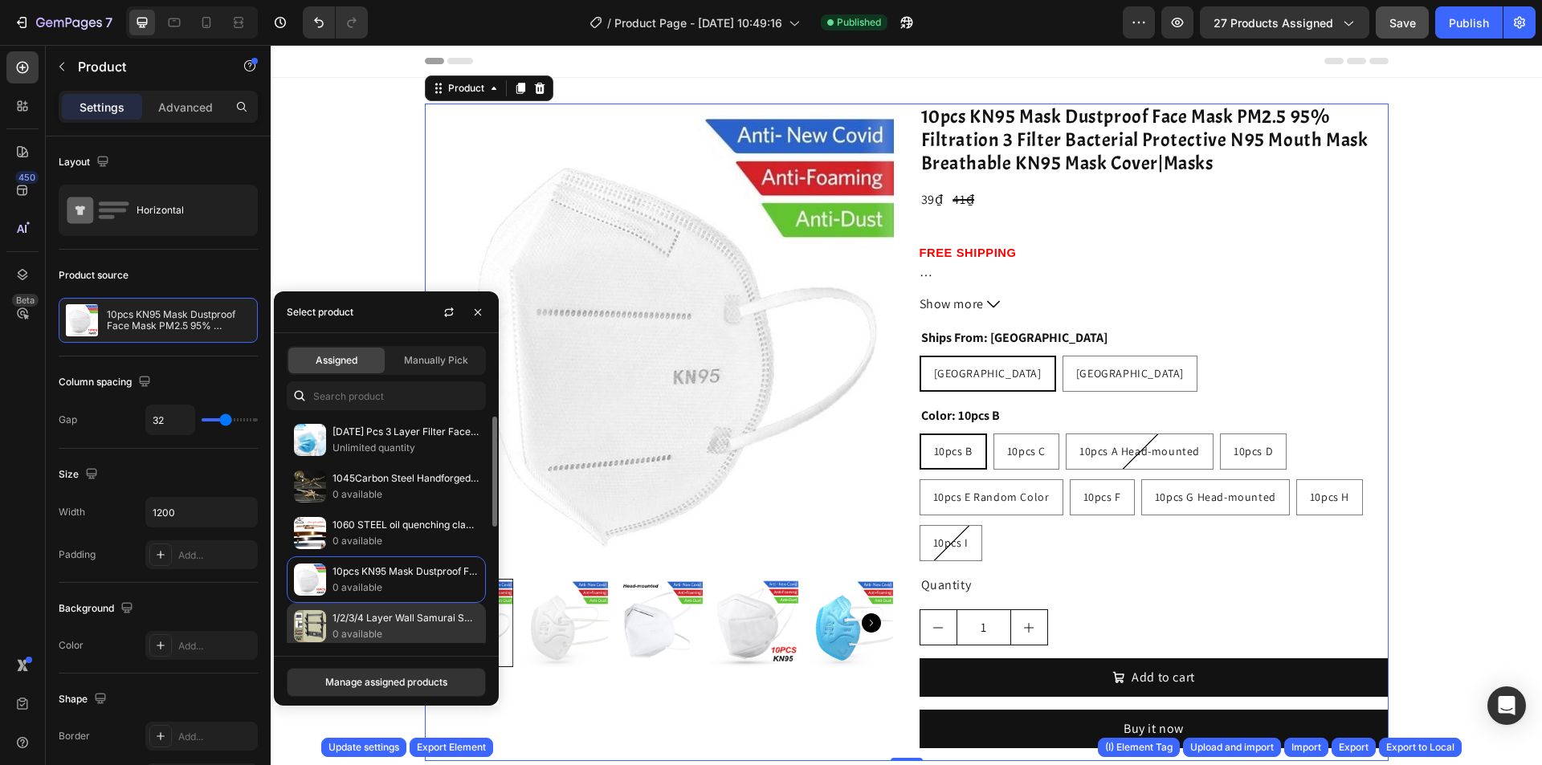
scroll to position [268, 0]
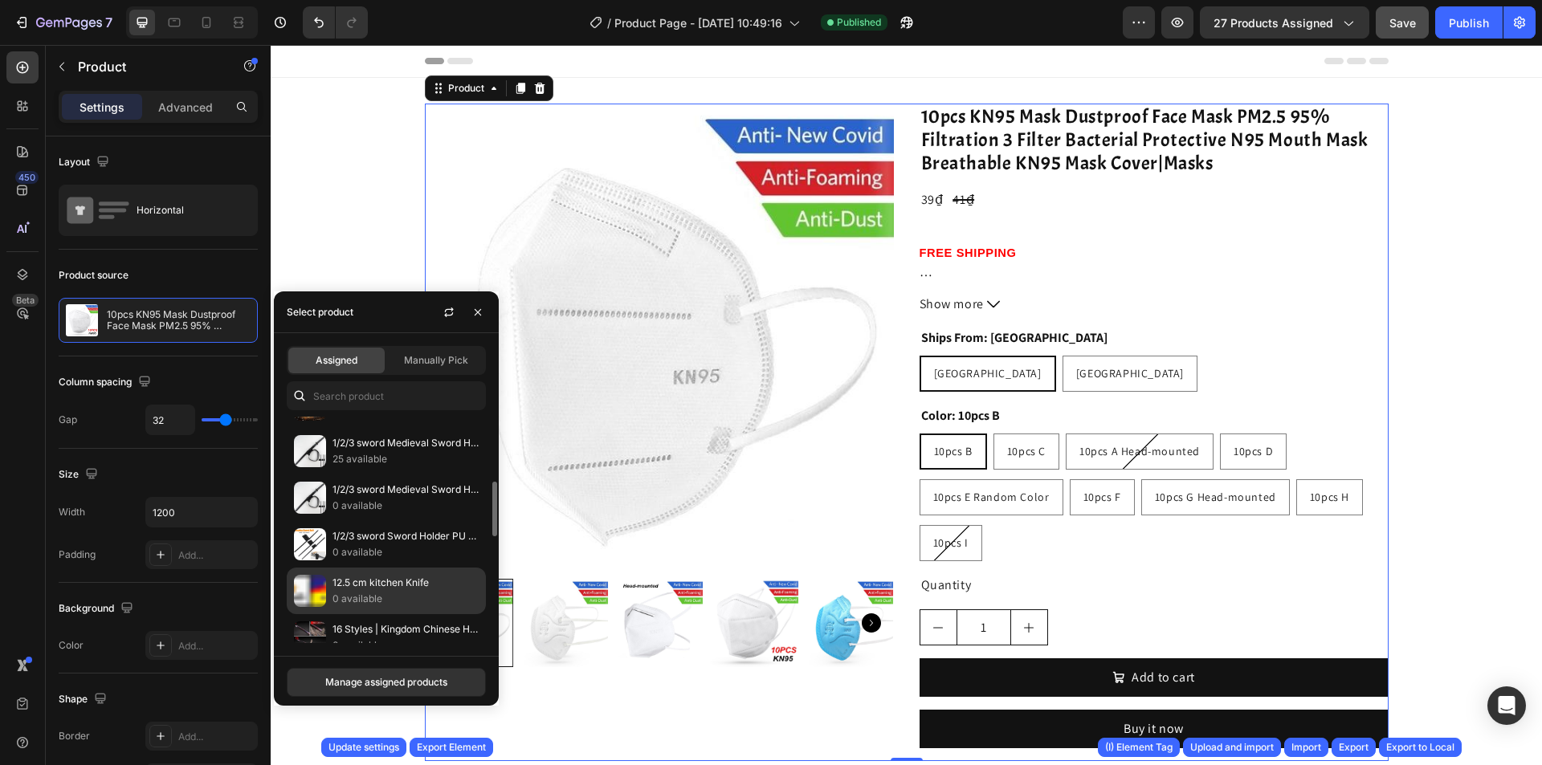
click at [423, 592] on p "0 available" at bounding box center [406, 599] width 146 height 16
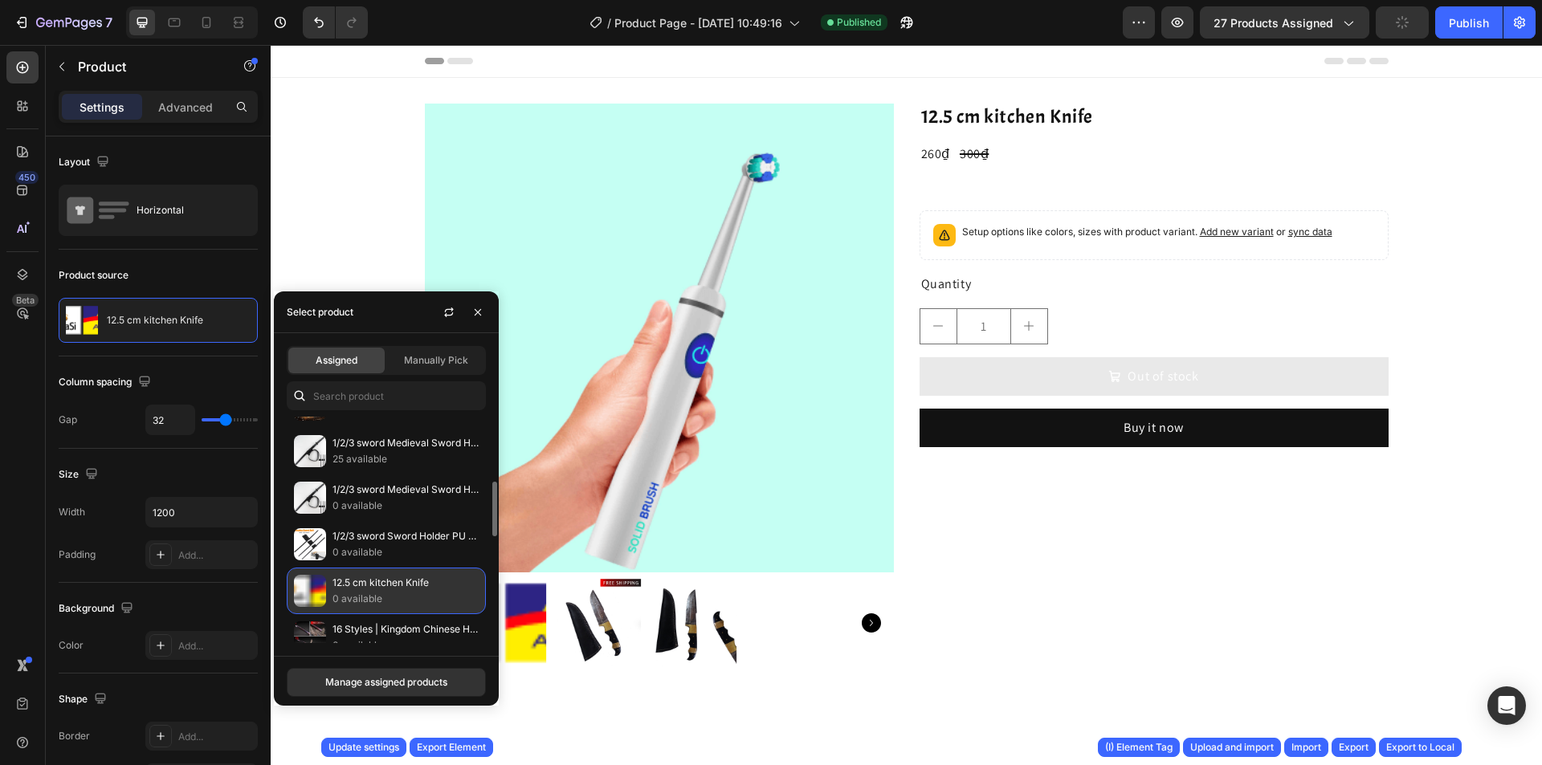
scroll to position [0, 0]
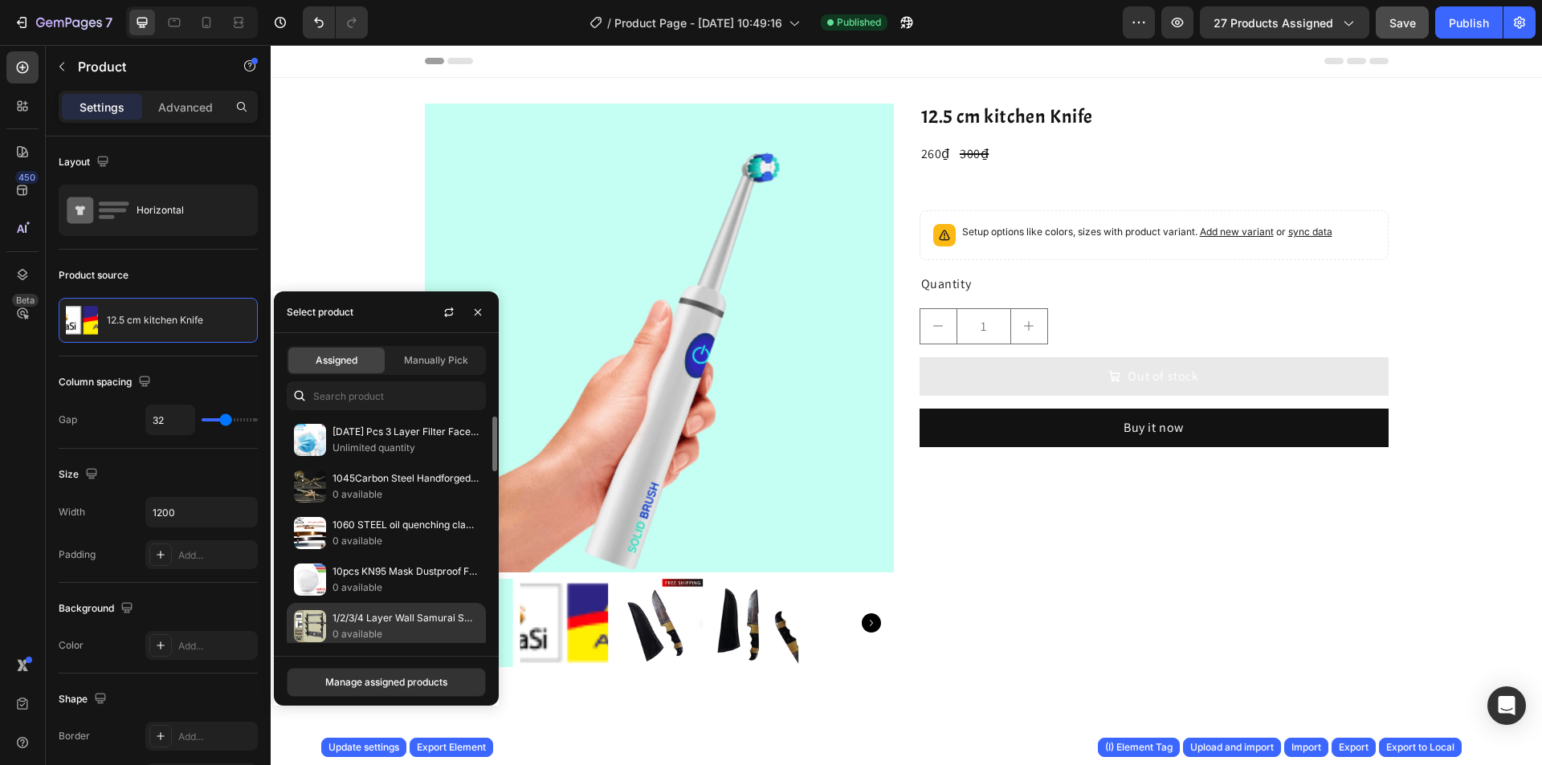
click at [409, 614] on p "1/2/3/4 Layer Wall Samurai Sword Holder Katana Holder Stand Hanger Mounting Bra…" at bounding box center [406, 618] width 146 height 16
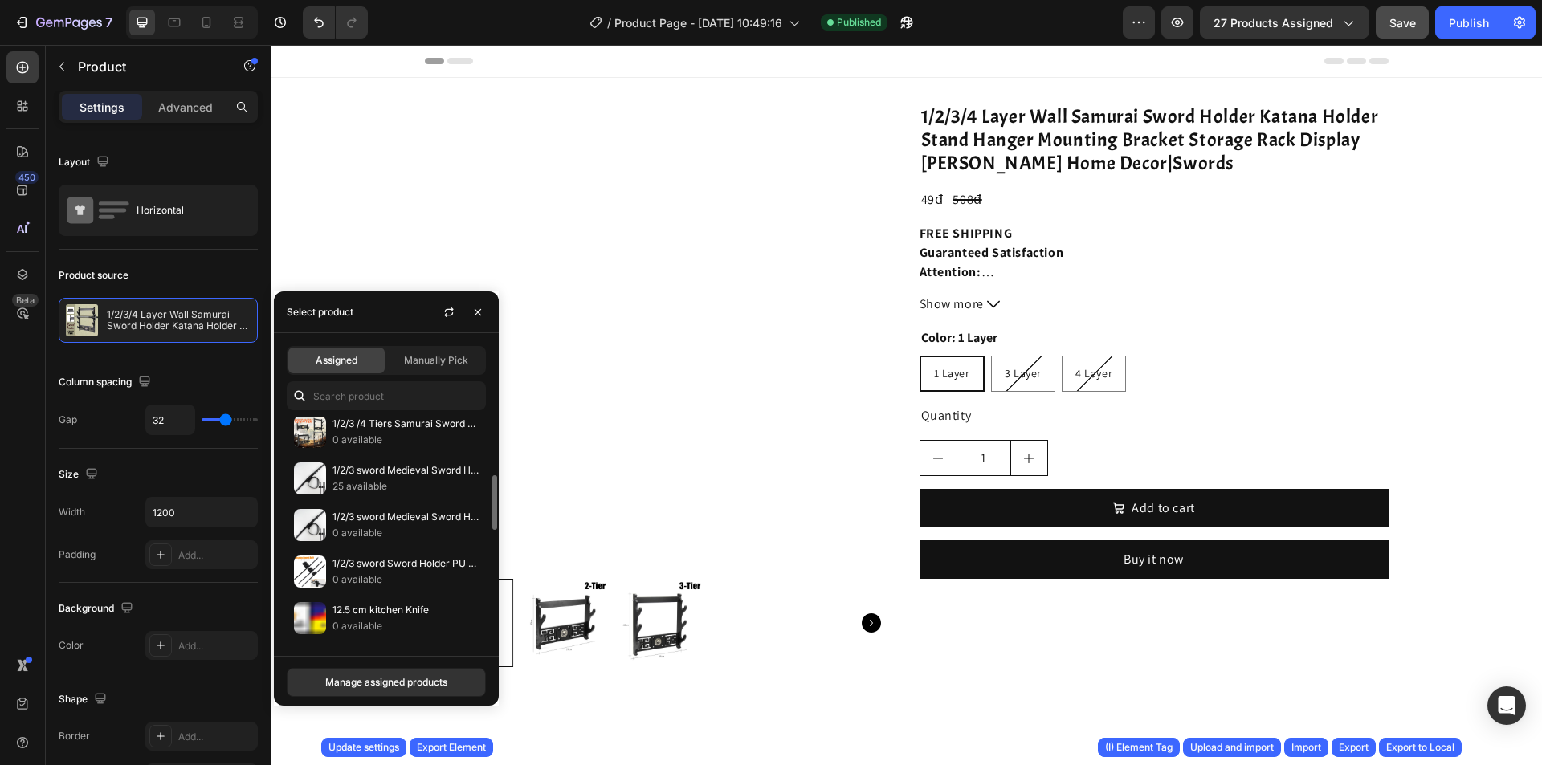
scroll to position [321, 0]
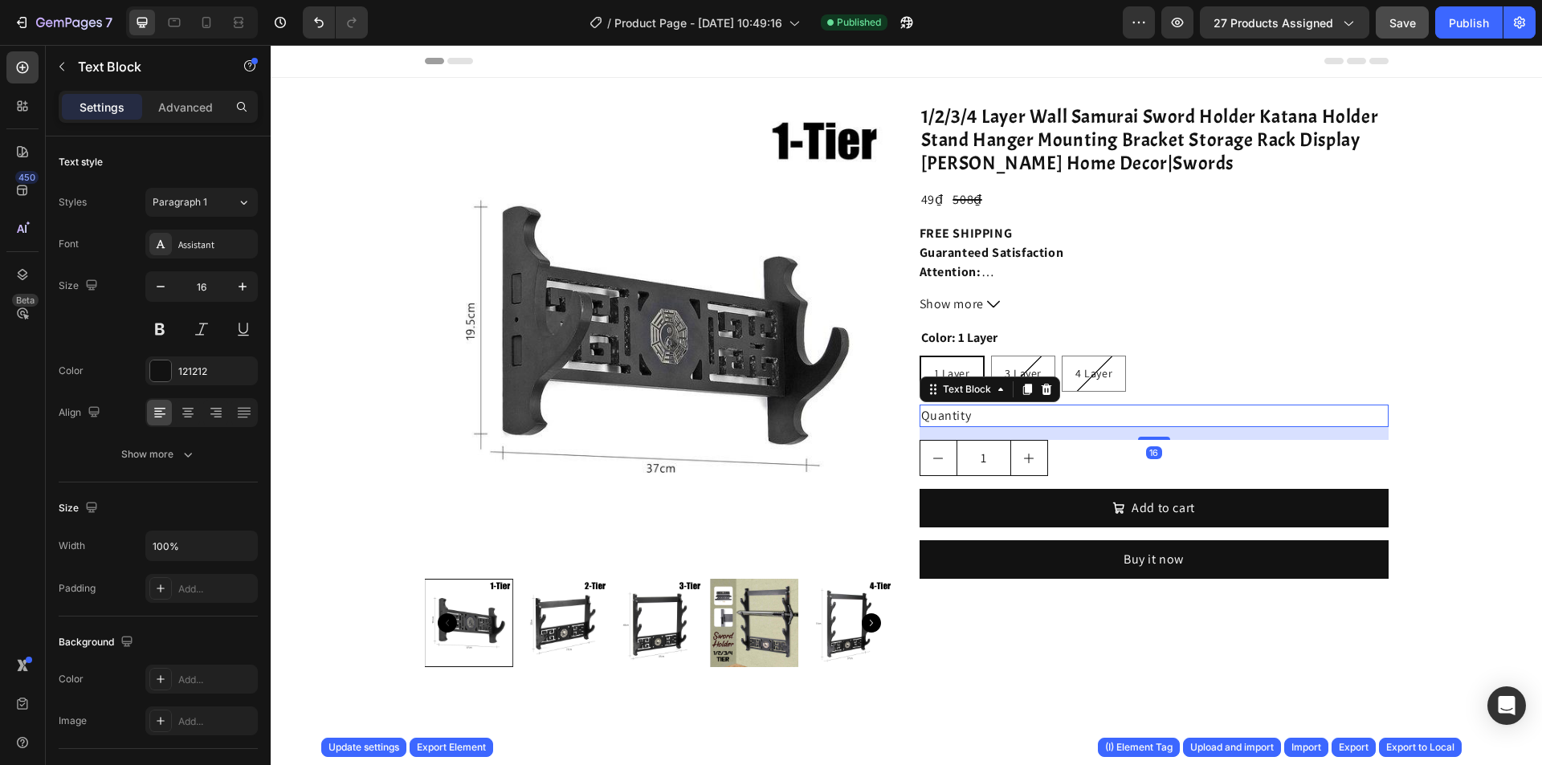
click at [1155, 422] on div "Quantity" at bounding box center [1154, 416] width 469 height 22
click at [1169, 369] on div "1 Layer 1 Layer 1 Layer 3 Layer 3 Layer 3 Layer 4 Layer 4 Layer 4 Layer" at bounding box center [1154, 374] width 469 height 36
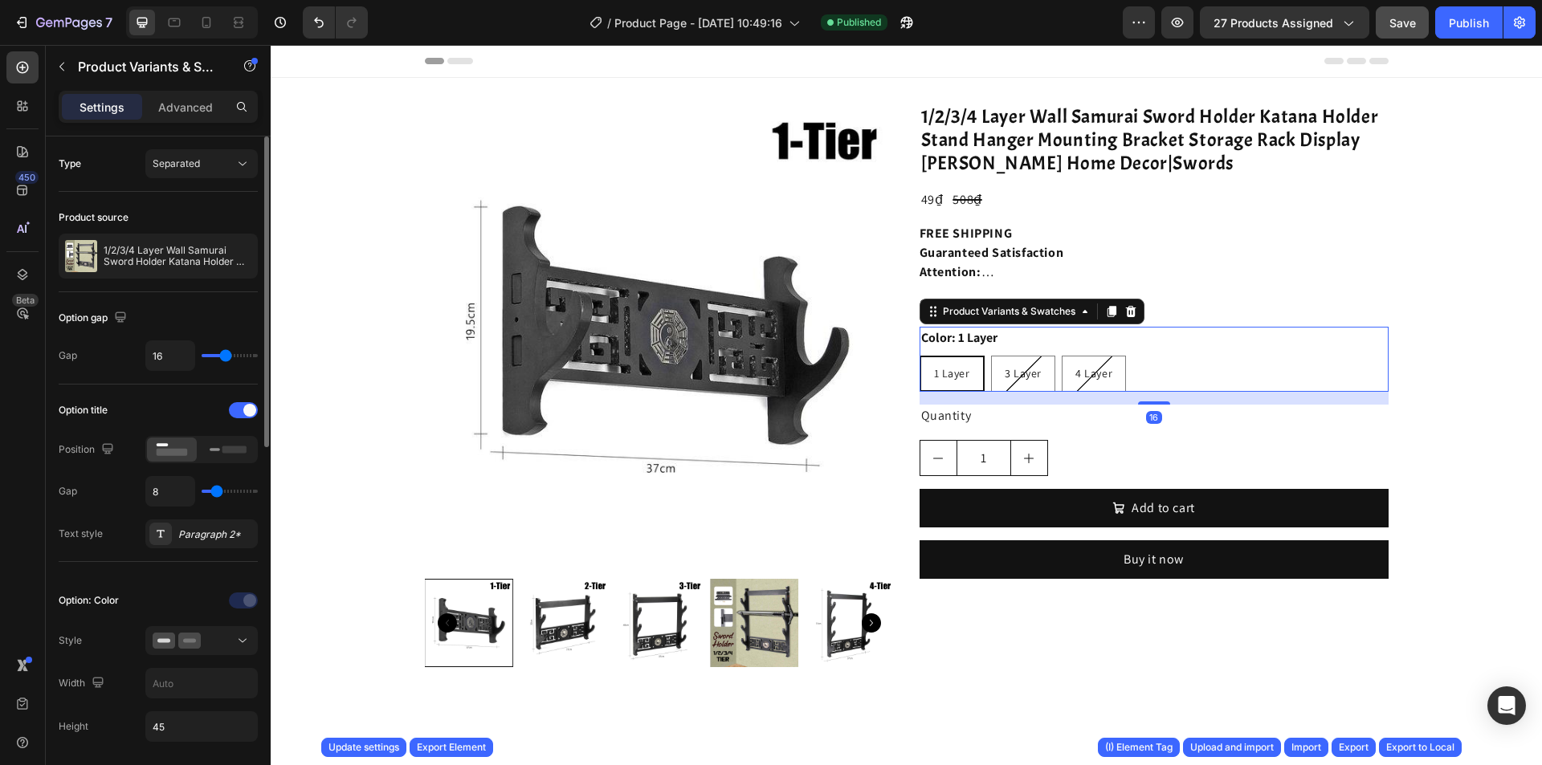
scroll to position [80, 0]
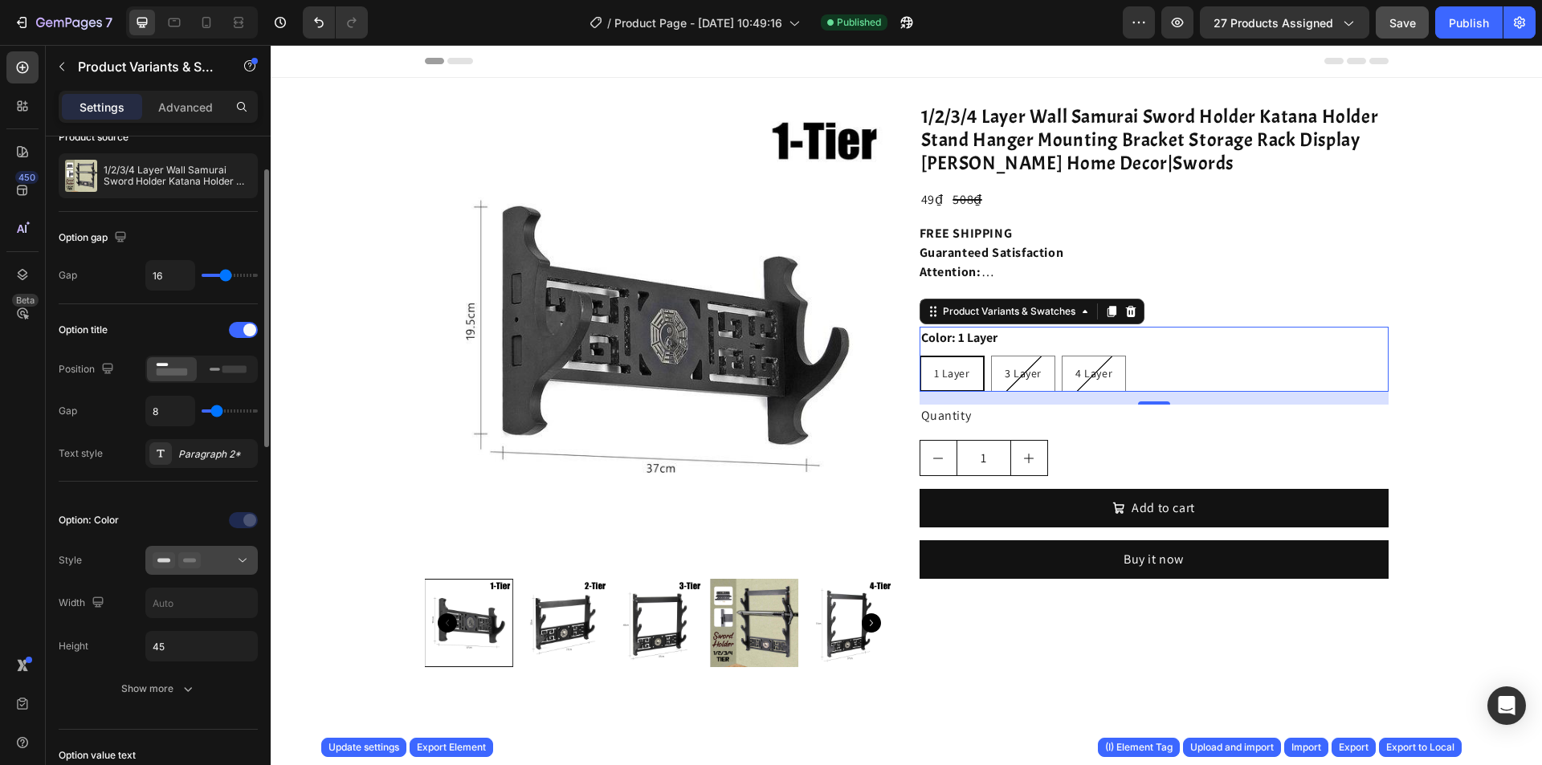
click at [237, 547] on button at bounding box center [201, 560] width 112 height 29
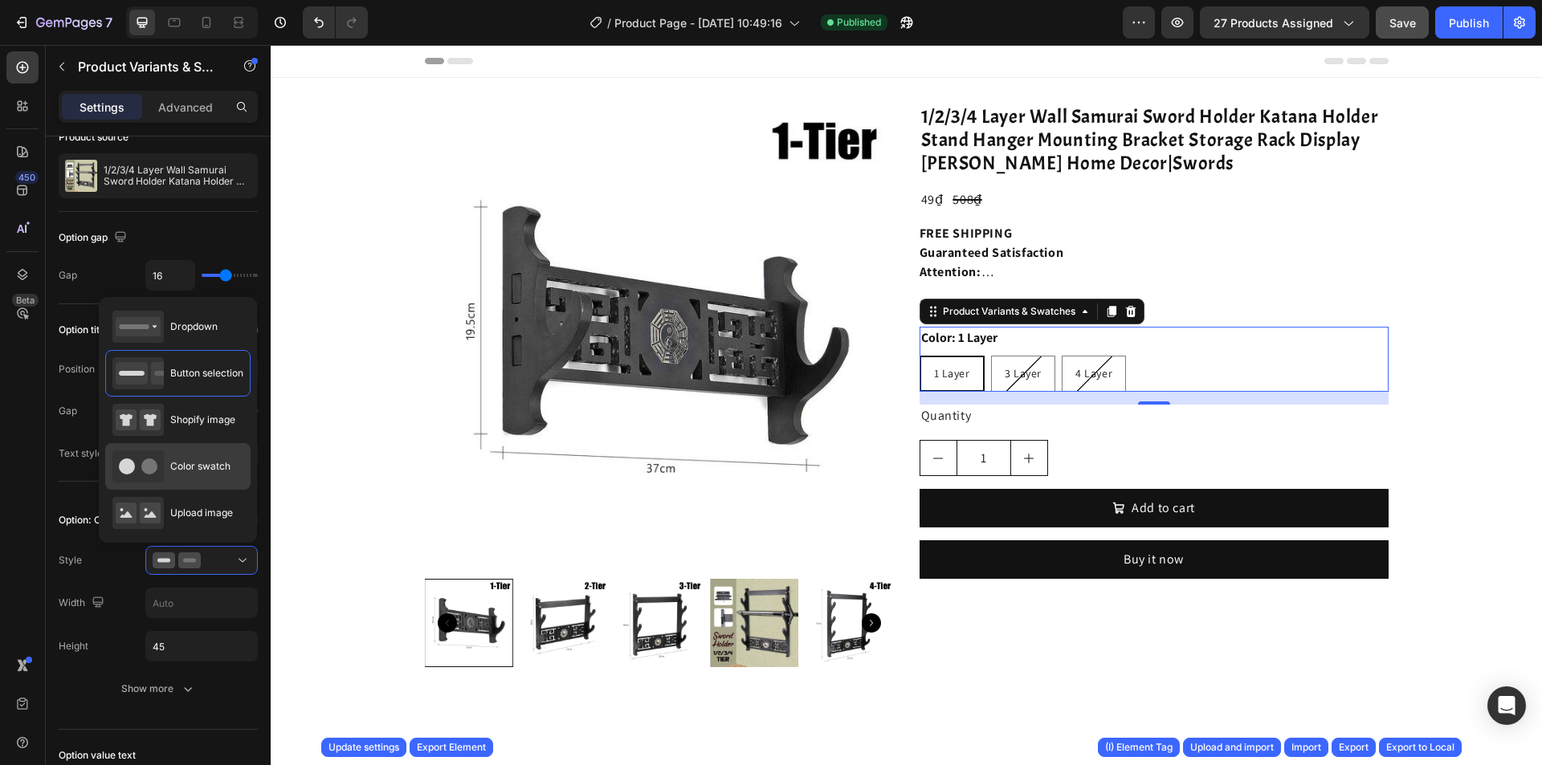
click at [209, 490] on div "Color swatch" at bounding box center [177, 513] width 145 height 47
type input "45"
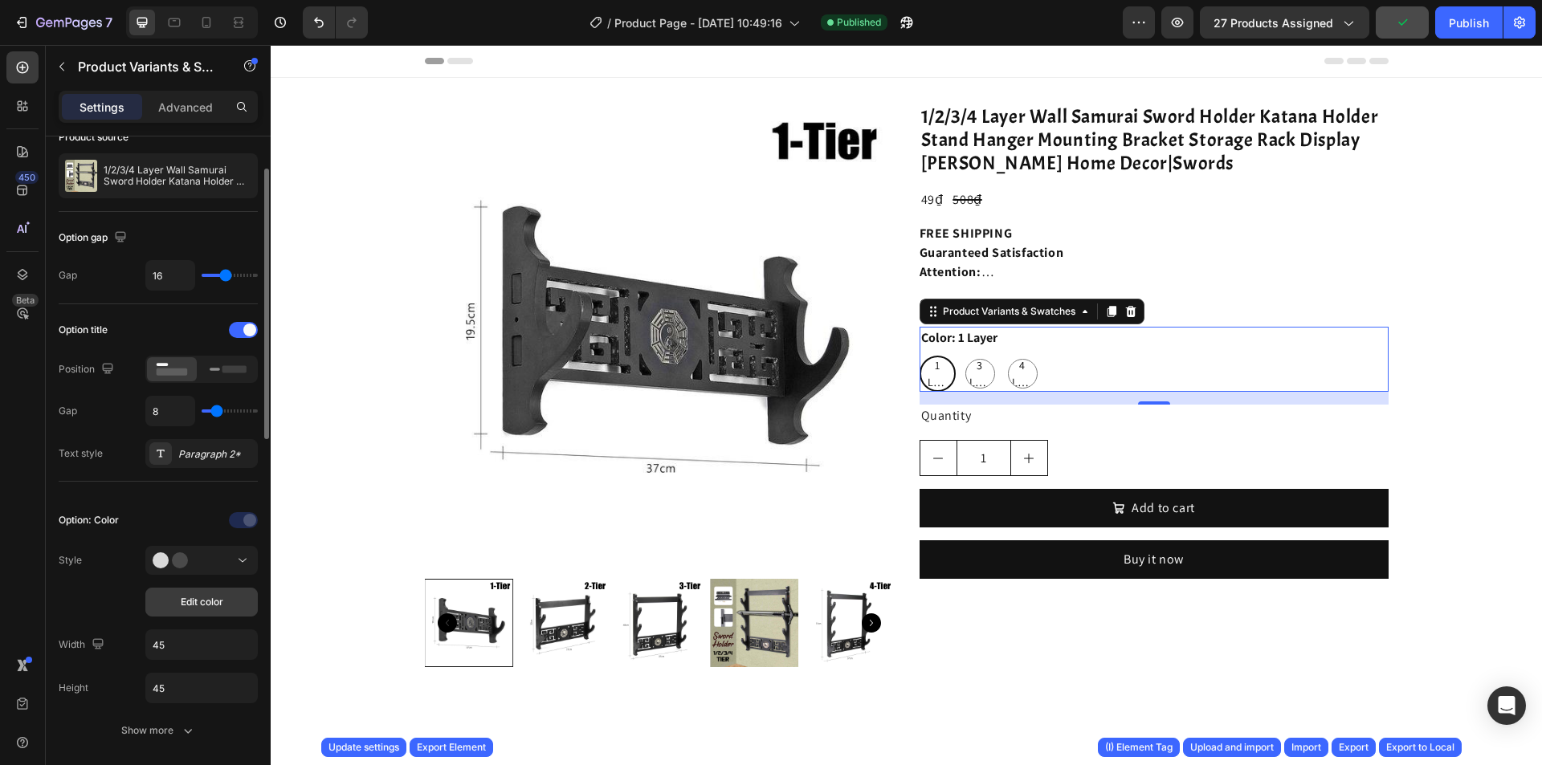
click at [199, 595] on span "Edit color" at bounding box center [202, 602] width 43 height 14
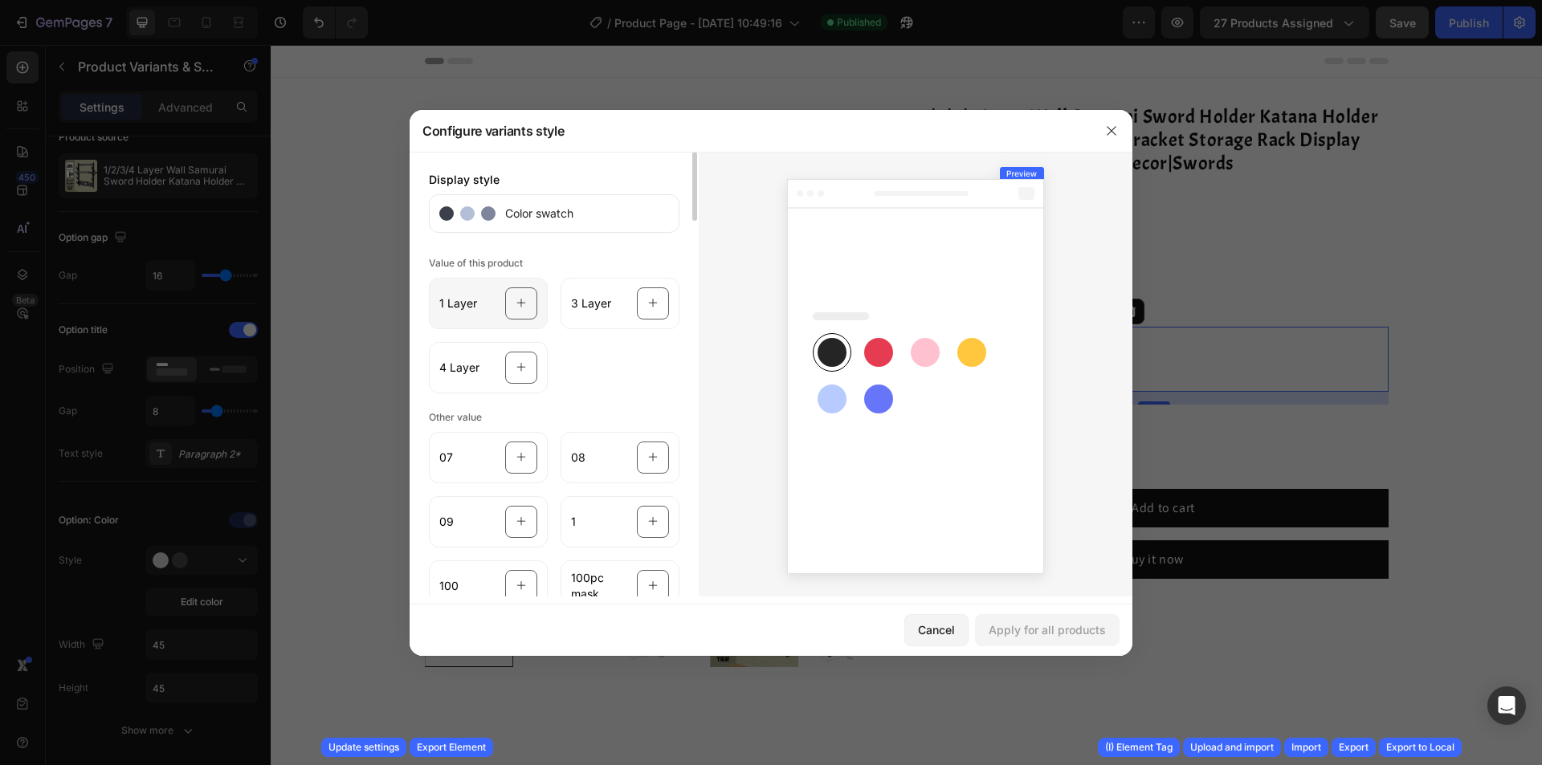
click at [508, 317] on div at bounding box center [521, 304] width 32 height 32
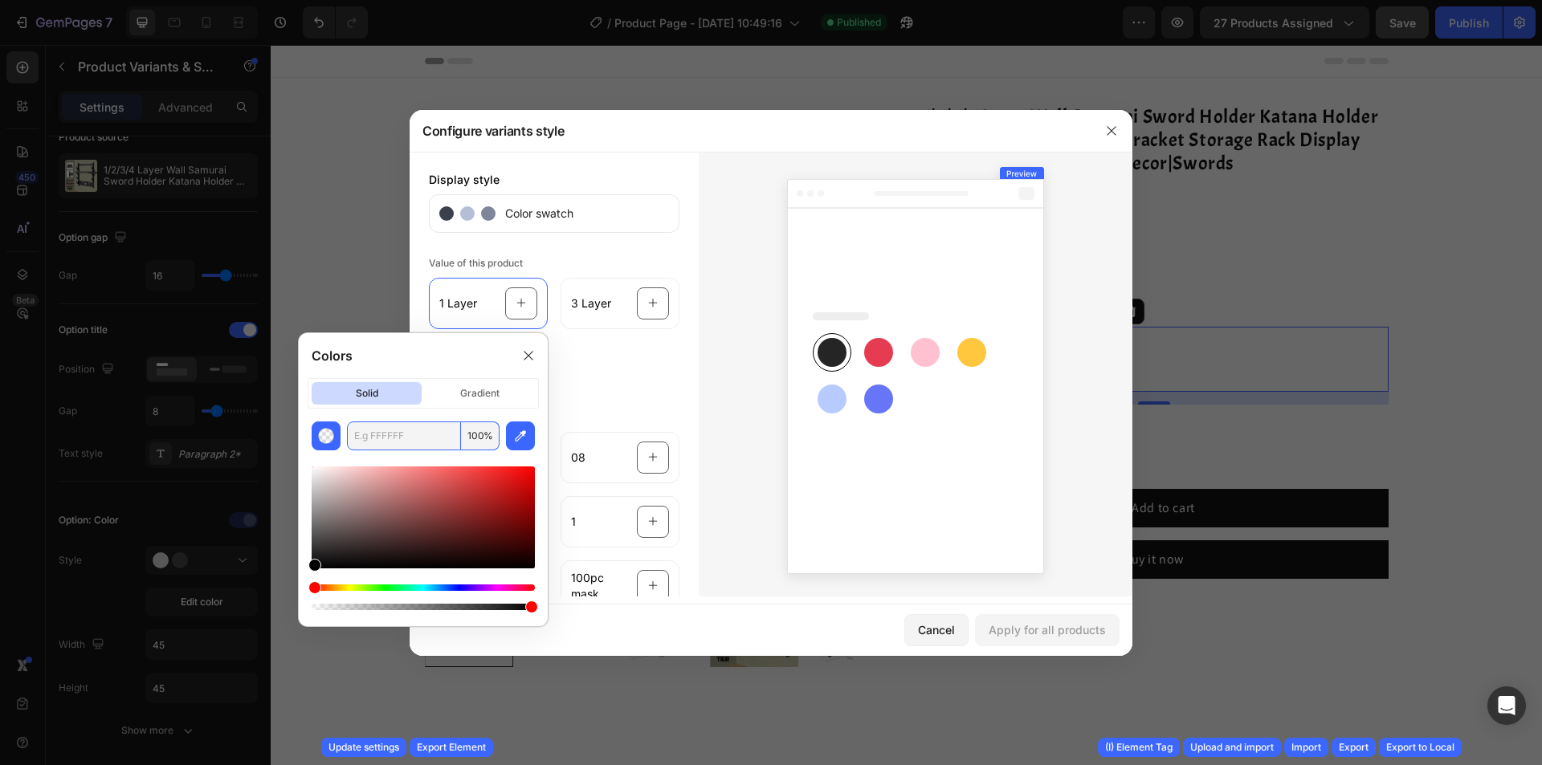
click at [414, 431] on input "text" at bounding box center [404, 436] width 114 height 29
click at [369, 442] on input "11111" at bounding box center [404, 436] width 114 height 29
click at [374, 443] on input "11111" at bounding box center [404, 436] width 114 height 29
type input "111111"
click at [599, 358] on div "1 Layer 3 Layer 4 Layer" at bounding box center [554, 332] width 251 height 122
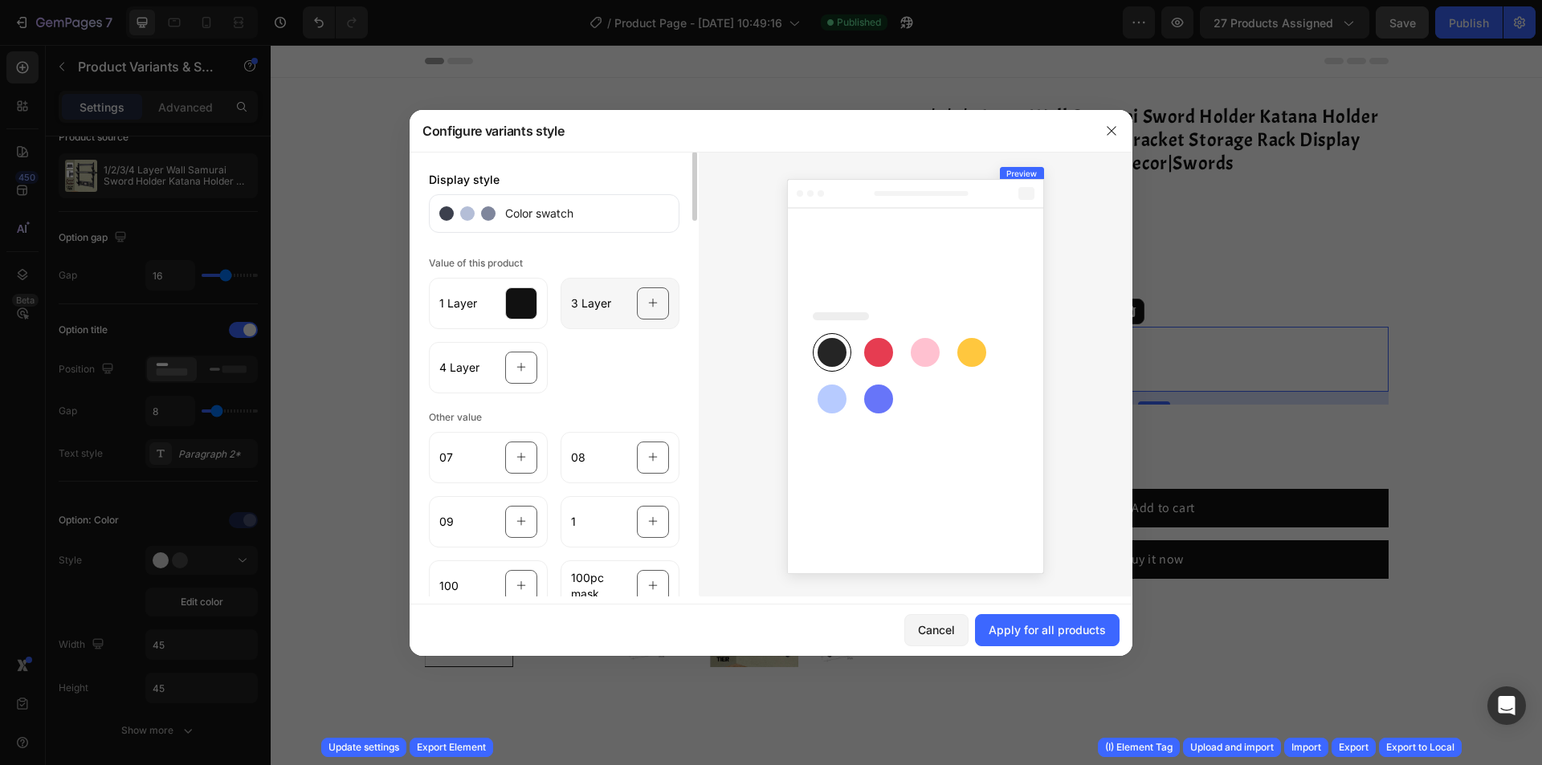
click at [617, 321] on div "3 Layer" at bounding box center [620, 303] width 119 height 51
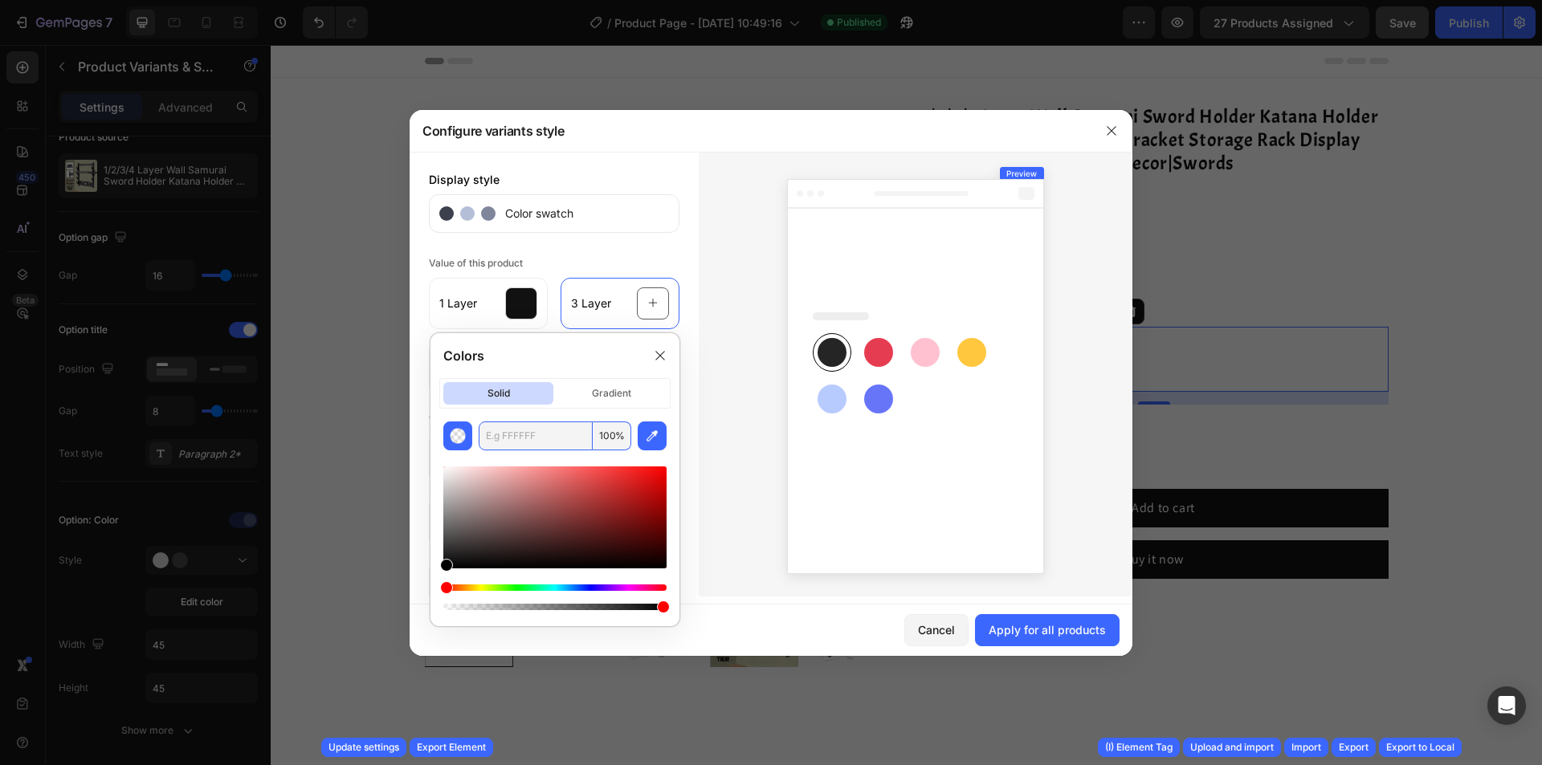
click at [498, 446] on input "text" at bounding box center [536, 436] width 114 height 29
type input "111111"
drag, startPoint x: 495, startPoint y: 442, endPoint x: 511, endPoint y: 439, distance: 16.4
click at [511, 439] on input "111111" at bounding box center [536, 436] width 114 height 29
click at [583, 257] on div "Value of this product 1 Layer 3 Layer 4 Layer" at bounding box center [554, 322] width 251 height 141
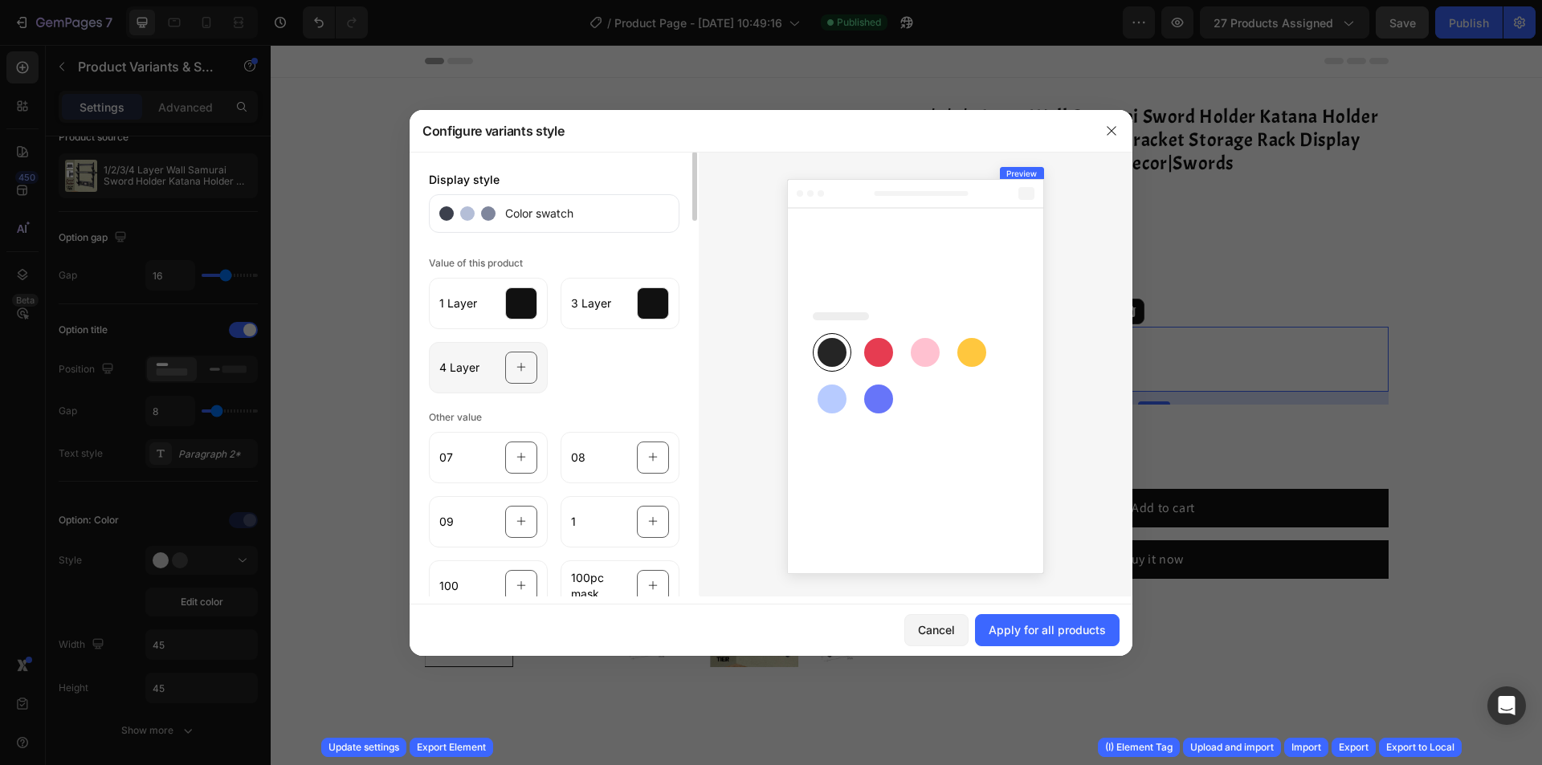
click at [525, 378] on icon at bounding box center [521, 368] width 10 height 31
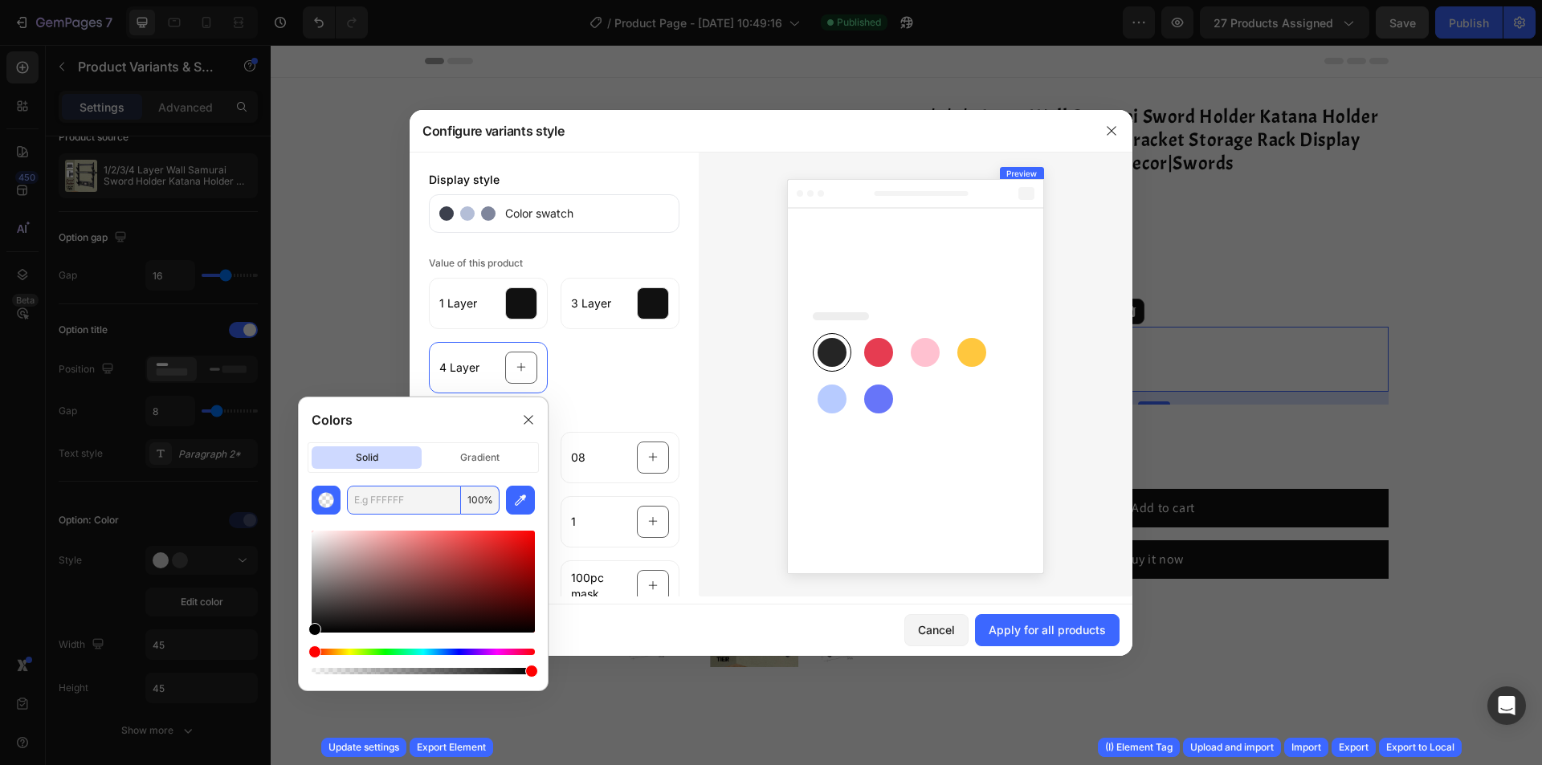
click at [431, 500] on input "text" at bounding box center [404, 500] width 114 height 29
drag, startPoint x: 363, startPoint y: 496, endPoint x: 383, endPoint y: 498, distance: 20.2
click at [383, 498] on input "111111" at bounding box center [404, 500] width 114 height 29
type input "111111"
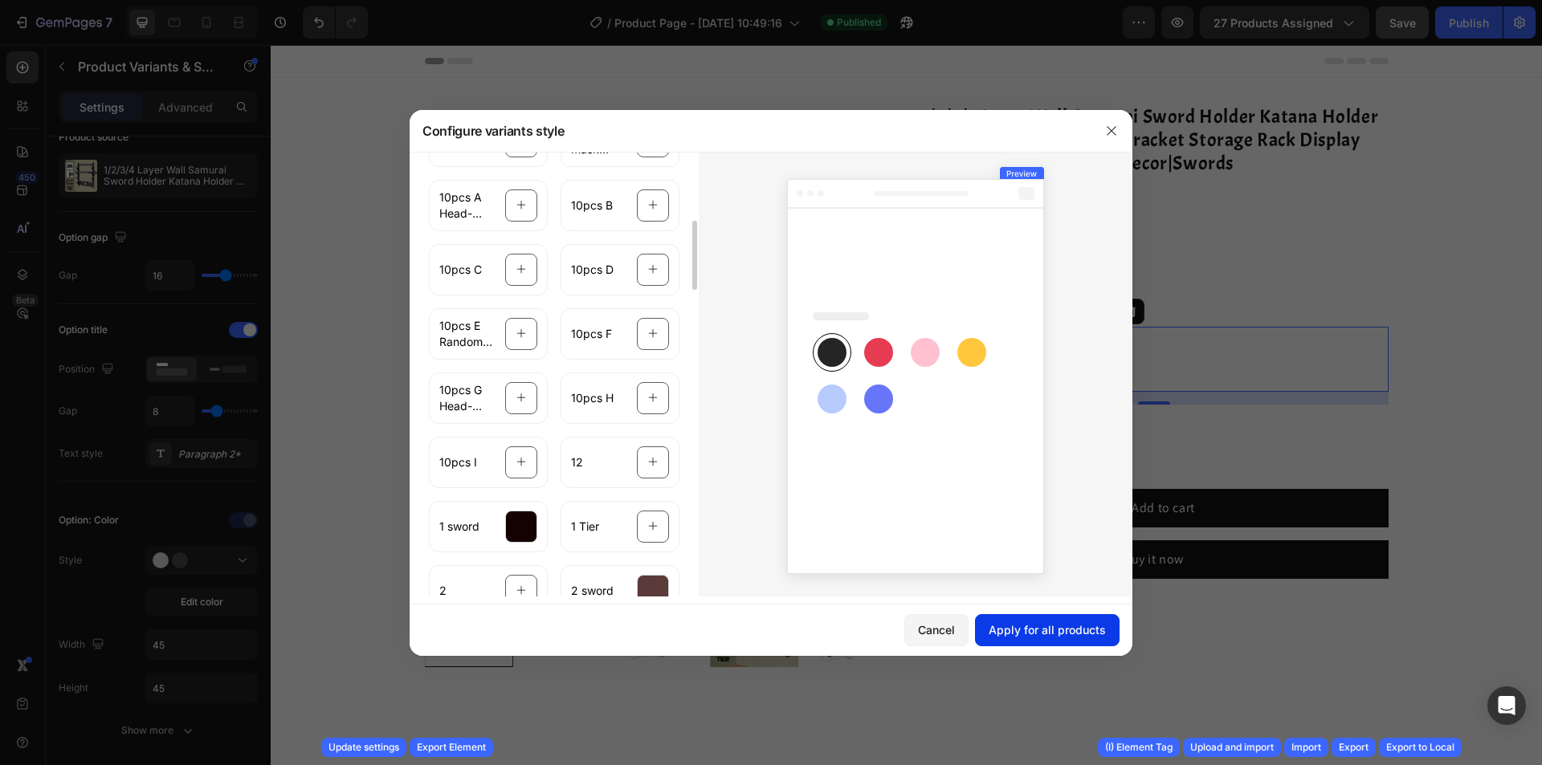
click at [1006, 627] on div "Apply for all products" at bounding box center [1047, 630] width 117 height 17
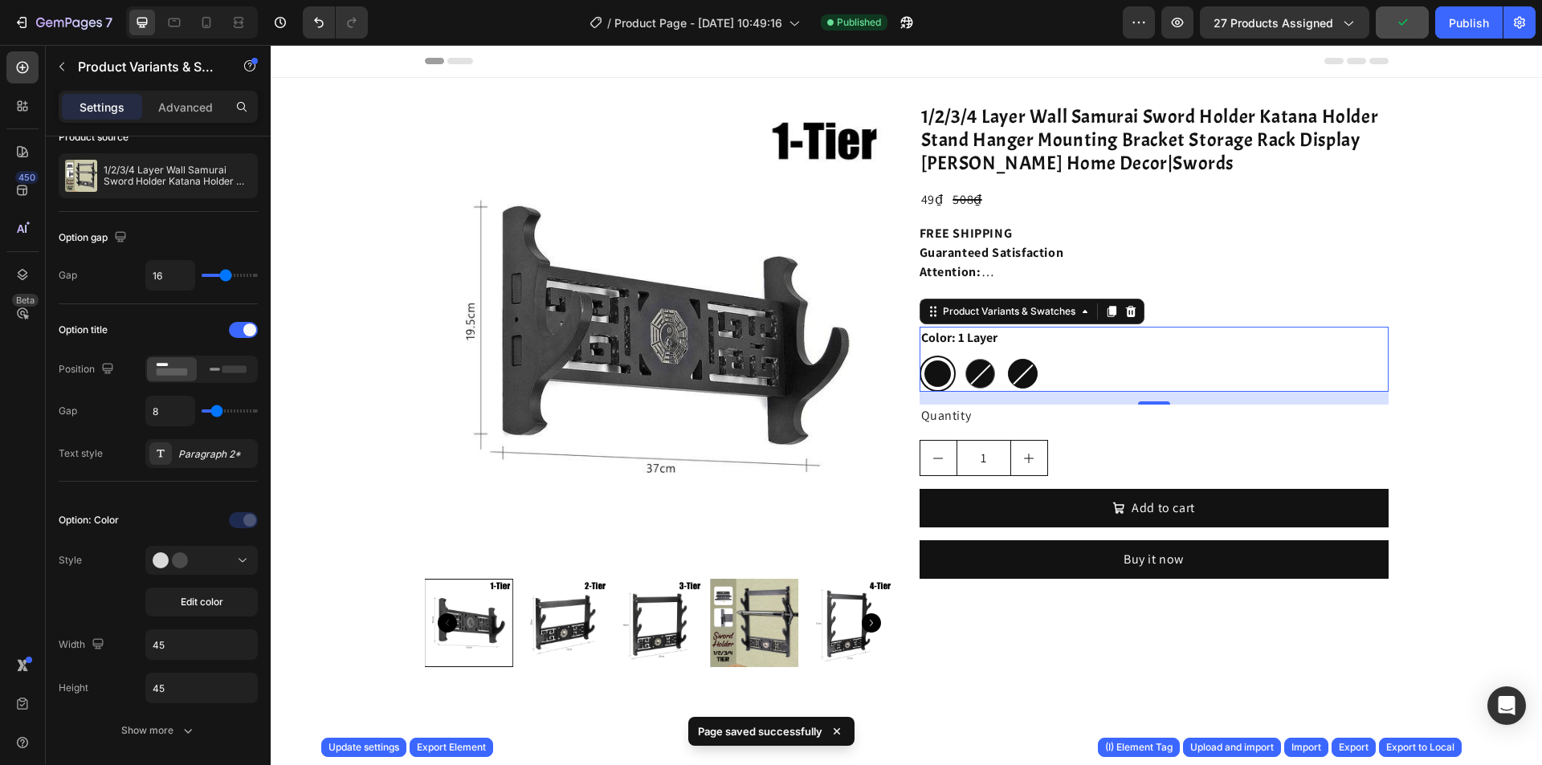
click at [1018, 383] on div at bounding box center [1023, 374] width 30 height 30
click at [1005, 356] on input "4 Layer 4 Layer" at bounding box center [1004, 355] width 1 height 1
radio input "true"
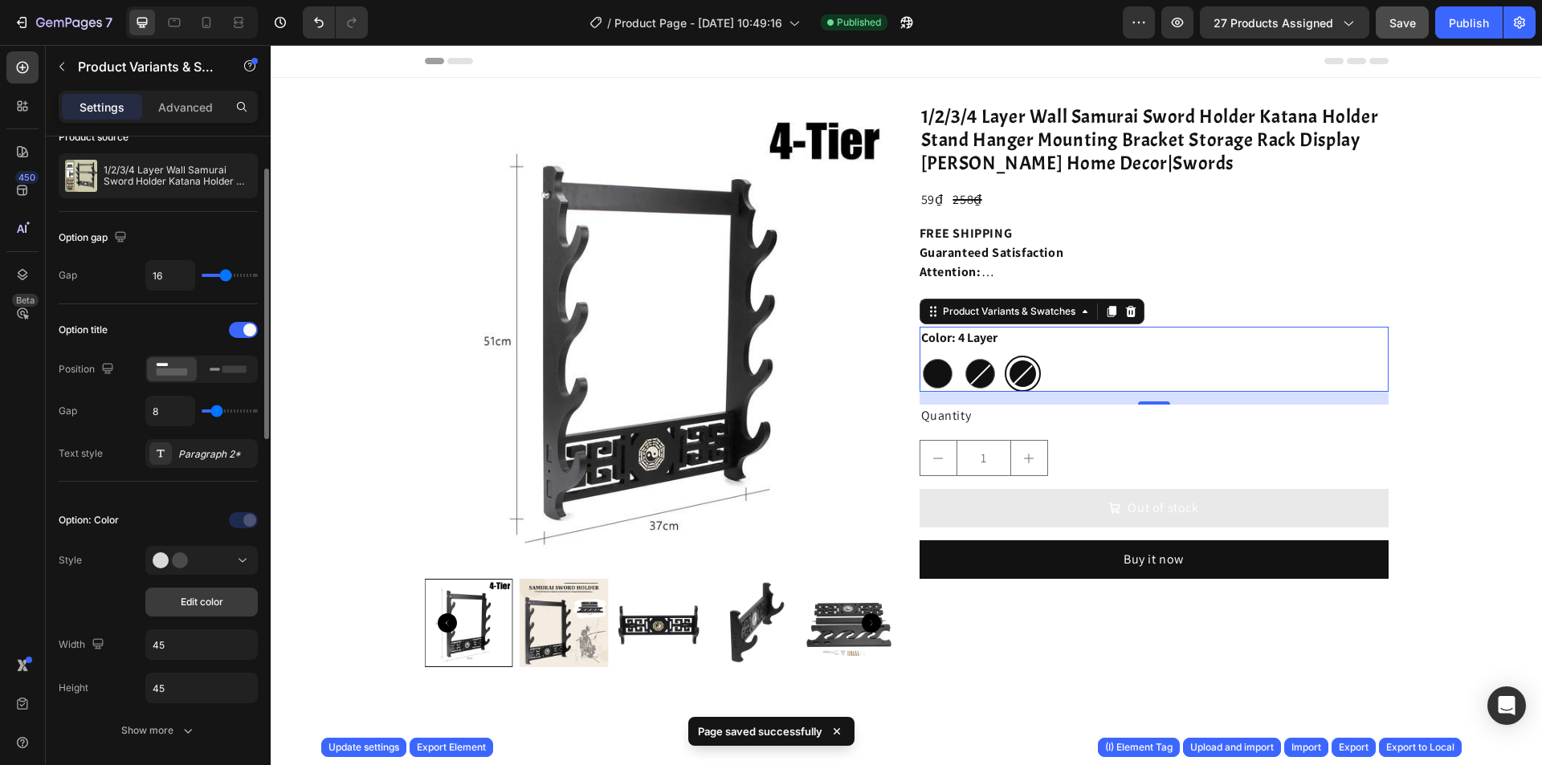
click at [197, 597] on span "Edit color" at bounding box center [202, 602] width 43 height 14
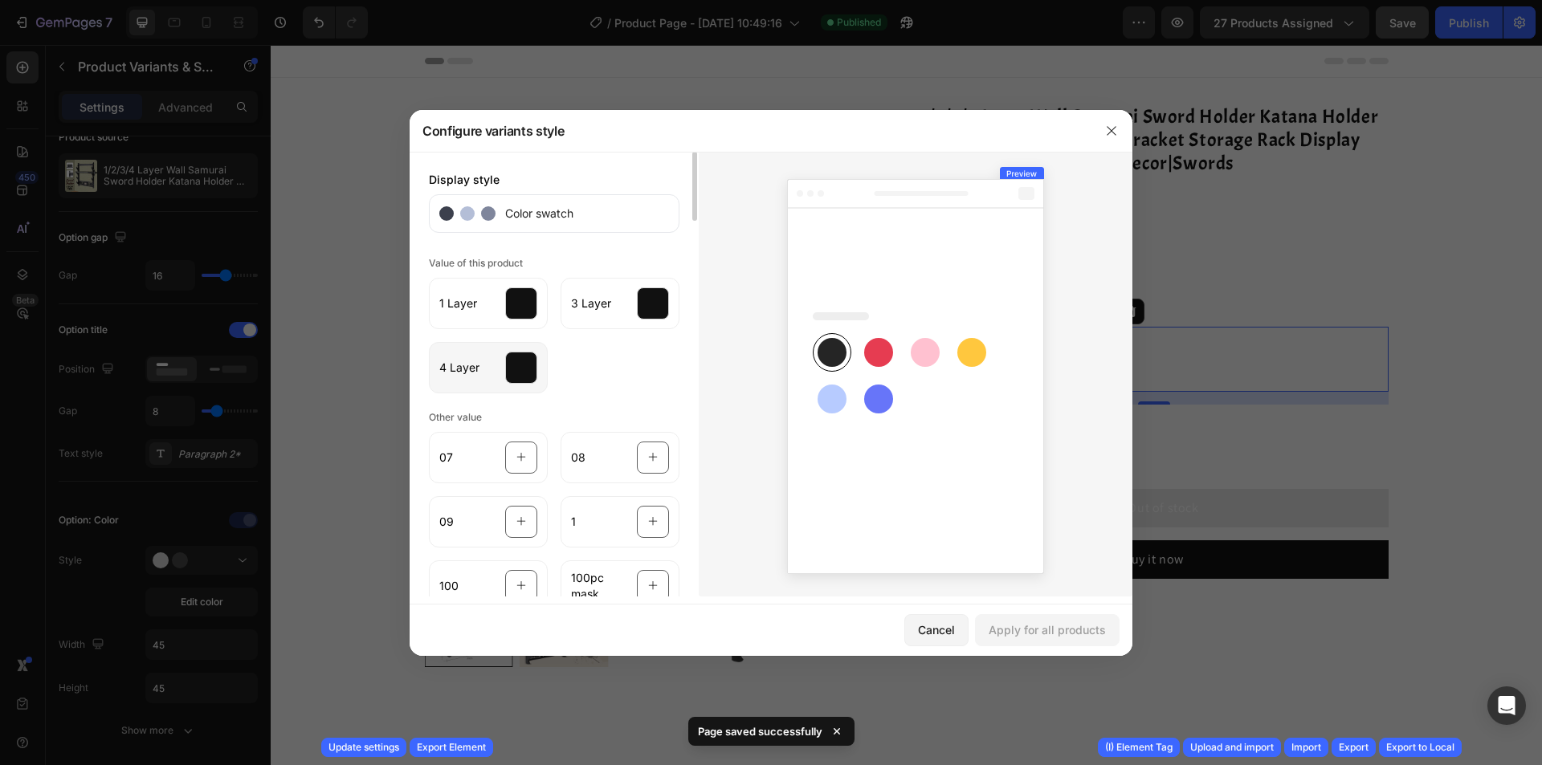
click at [532, 382] on div at bounding box center [521, 368] width 32 height 32
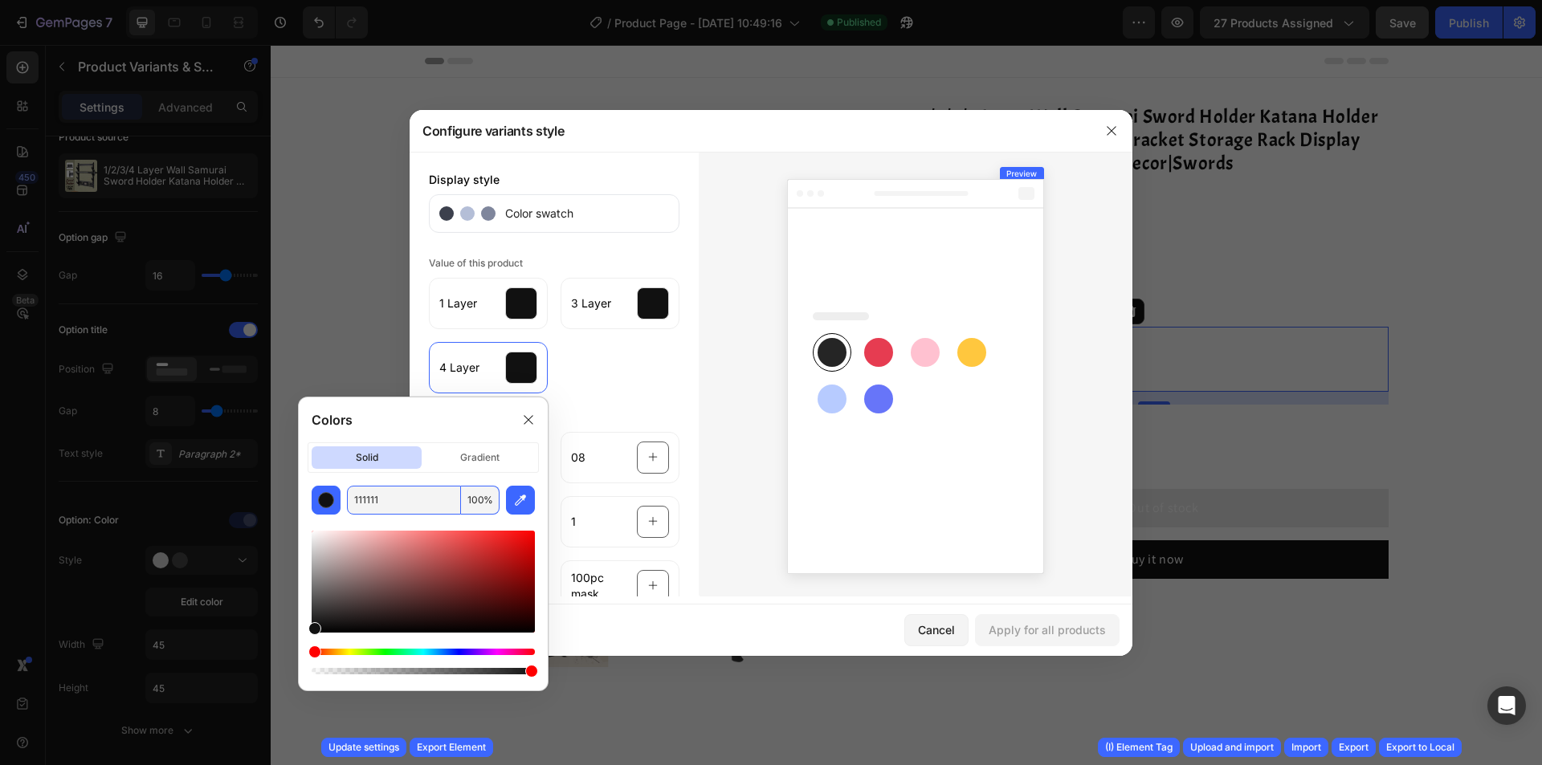
click at [427, 495] on input "111111" at bounding box center [404, 500] width 114 height 29
type input "111112"
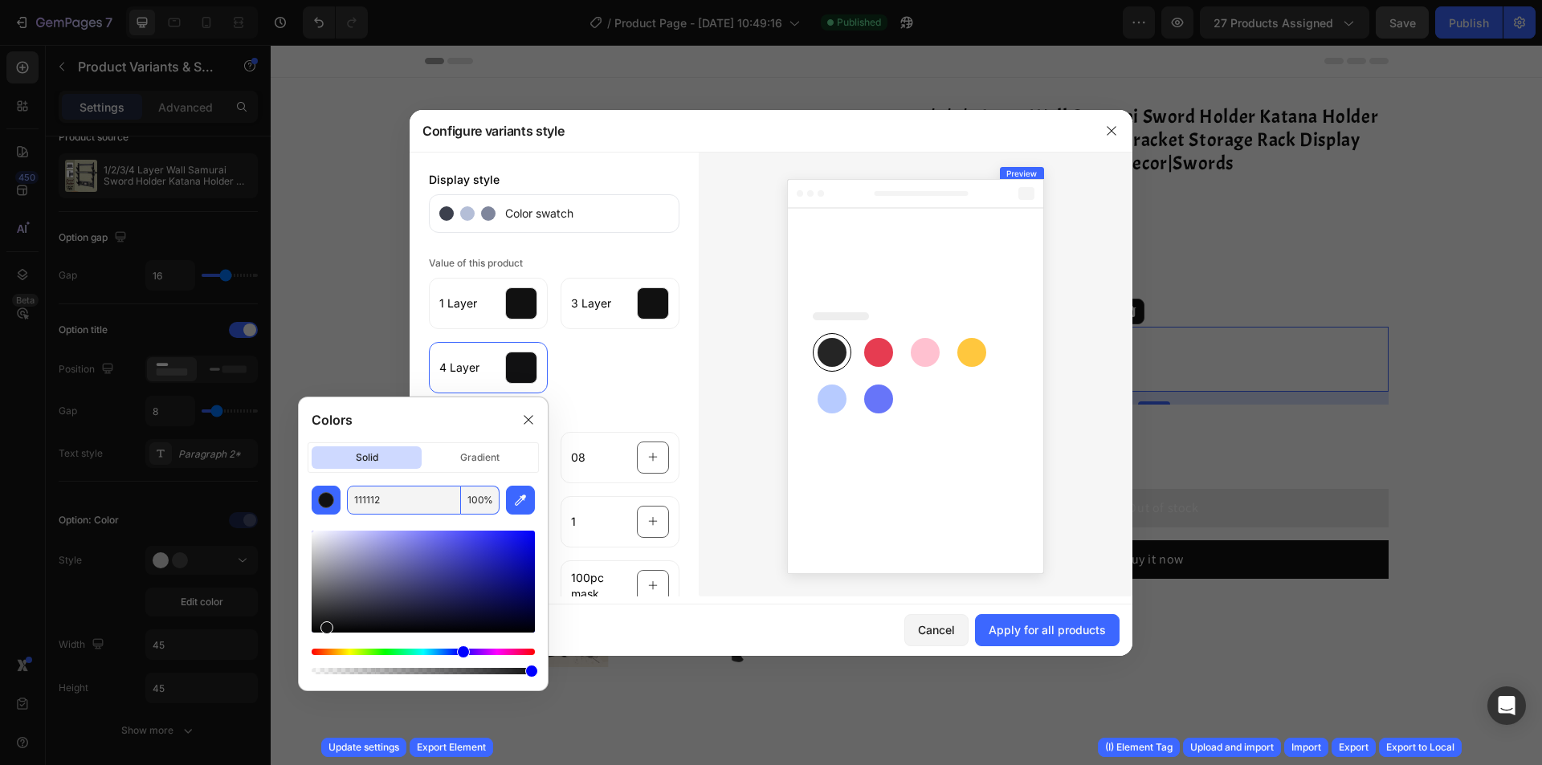
click at [1092, 589] on div at bounding box center [916, 374] width 434 height 445
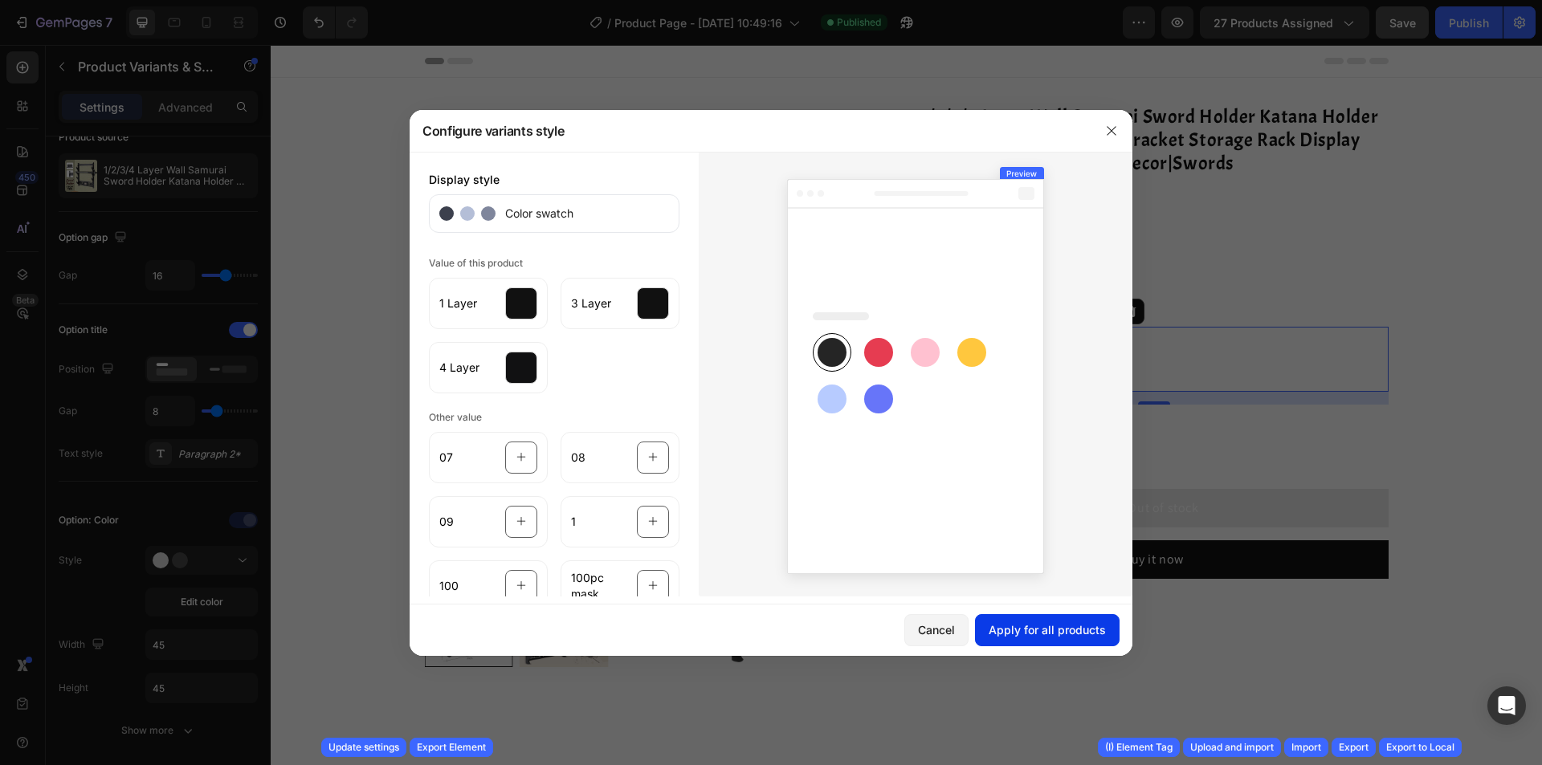
click at [1065, 632] on div "Apply for all products" at bounding box center [1047, 630] width 117 height 17
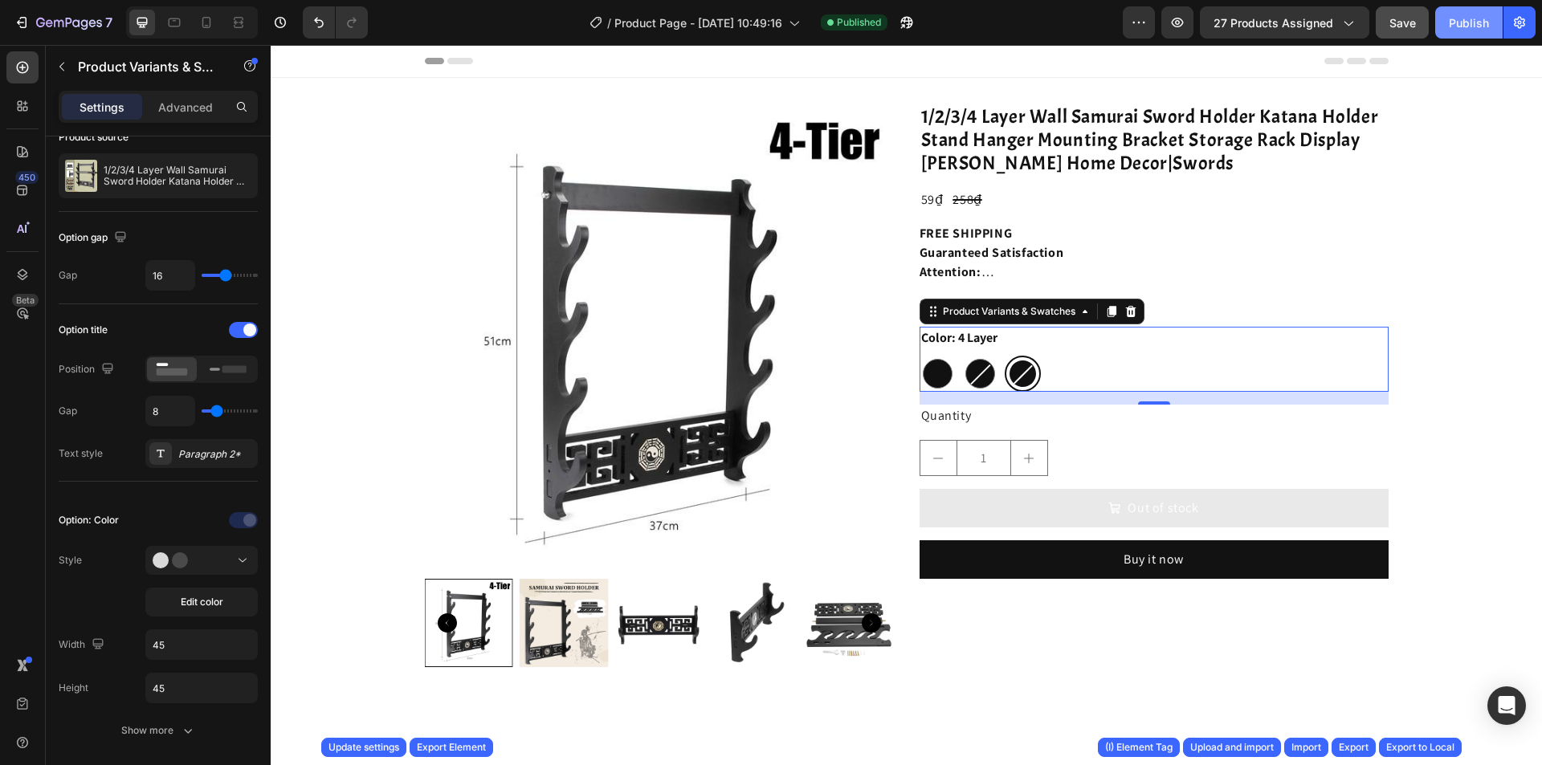
click at [1451, 32] on button "Publish" at bounding box center [1468, 22] width 67 height 32
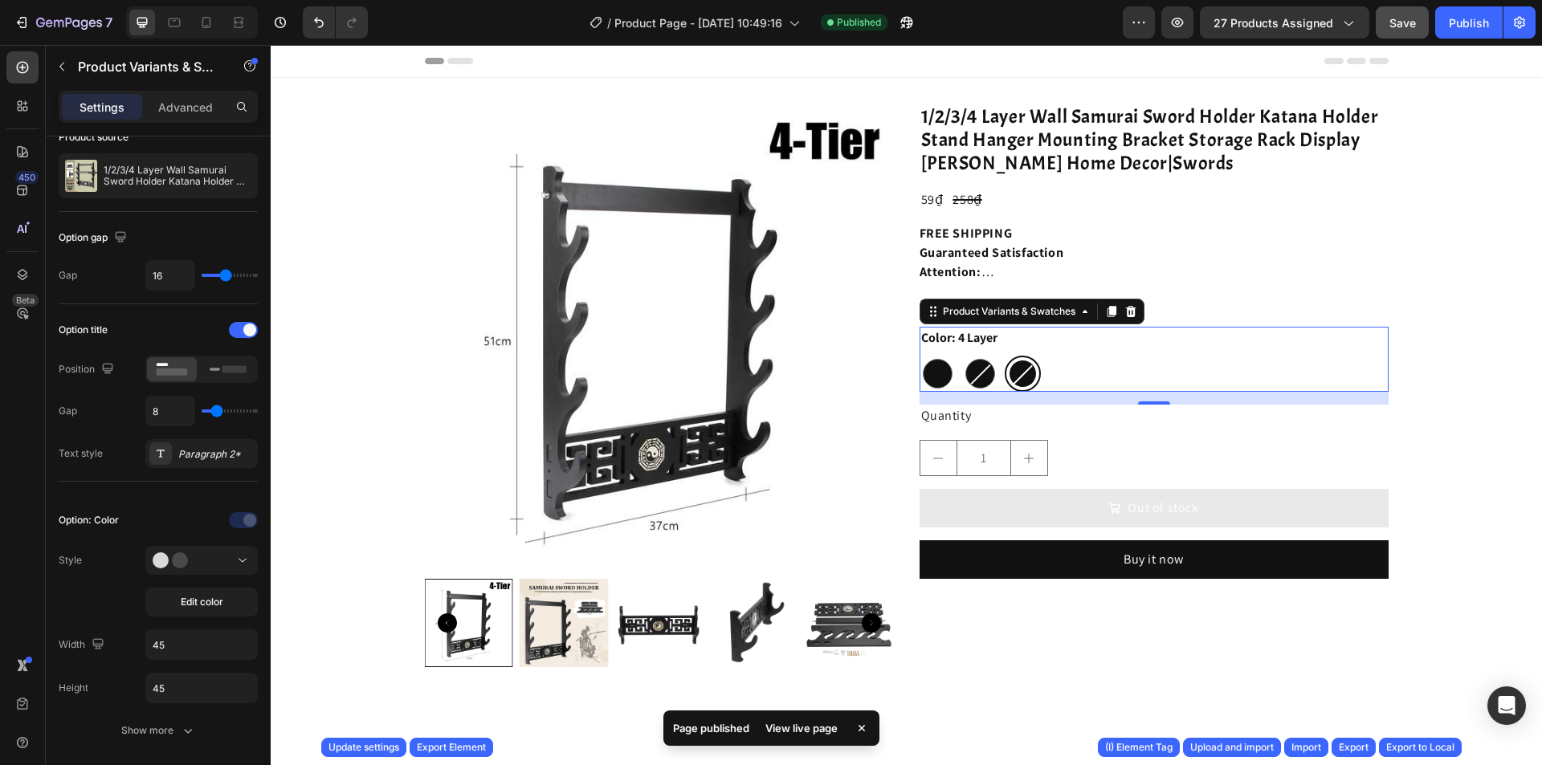
click at [806, 729] on div "View live page" at bounding box center [802, 728] width 92 height 22
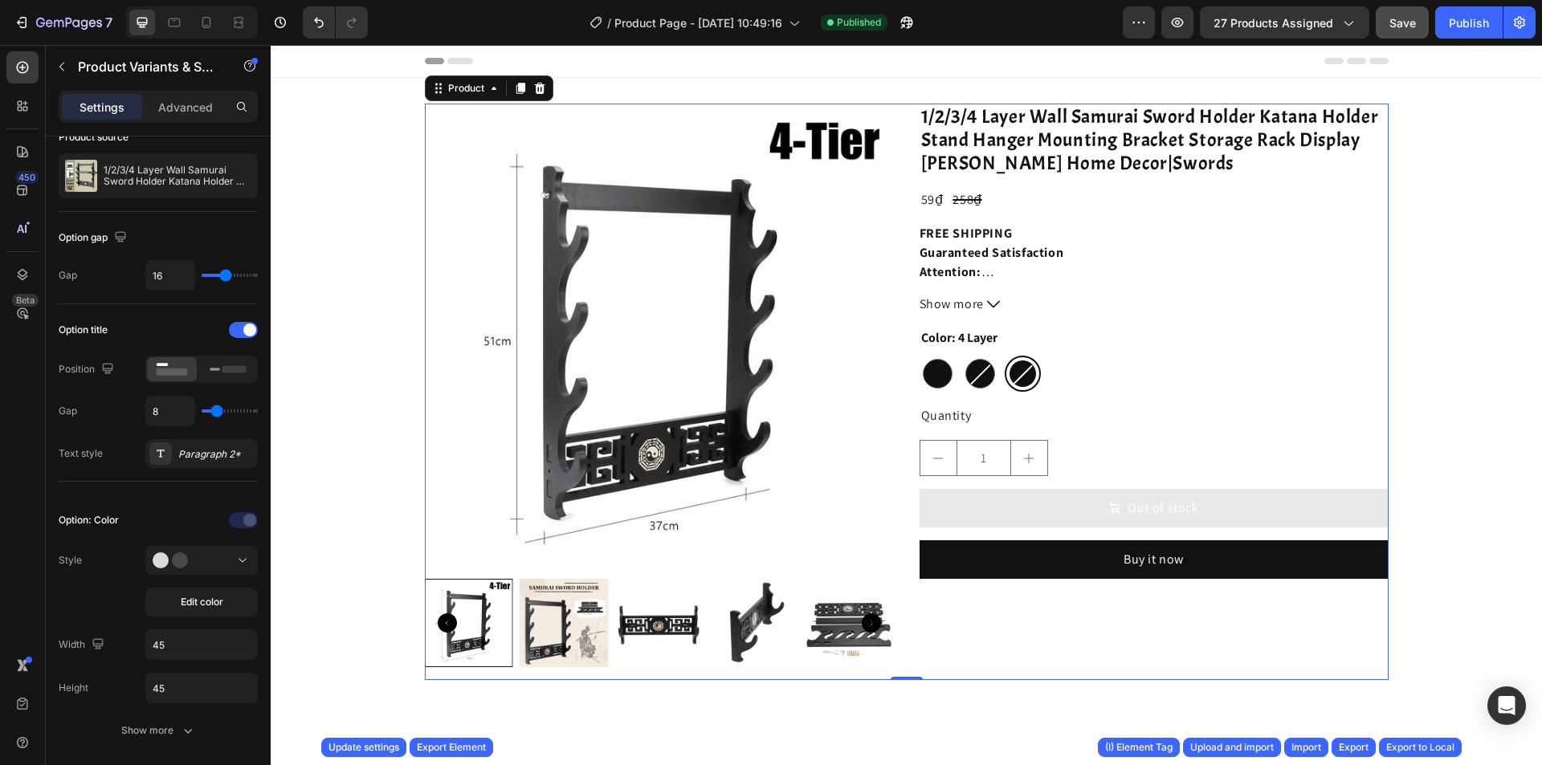
click at [896, 335] on div "Product Images 1/2/3/4 Layer Wall Samurai Sword Holder Katana Holder Stand Hang…" at bounding box center [907, 392] width 964 height 577
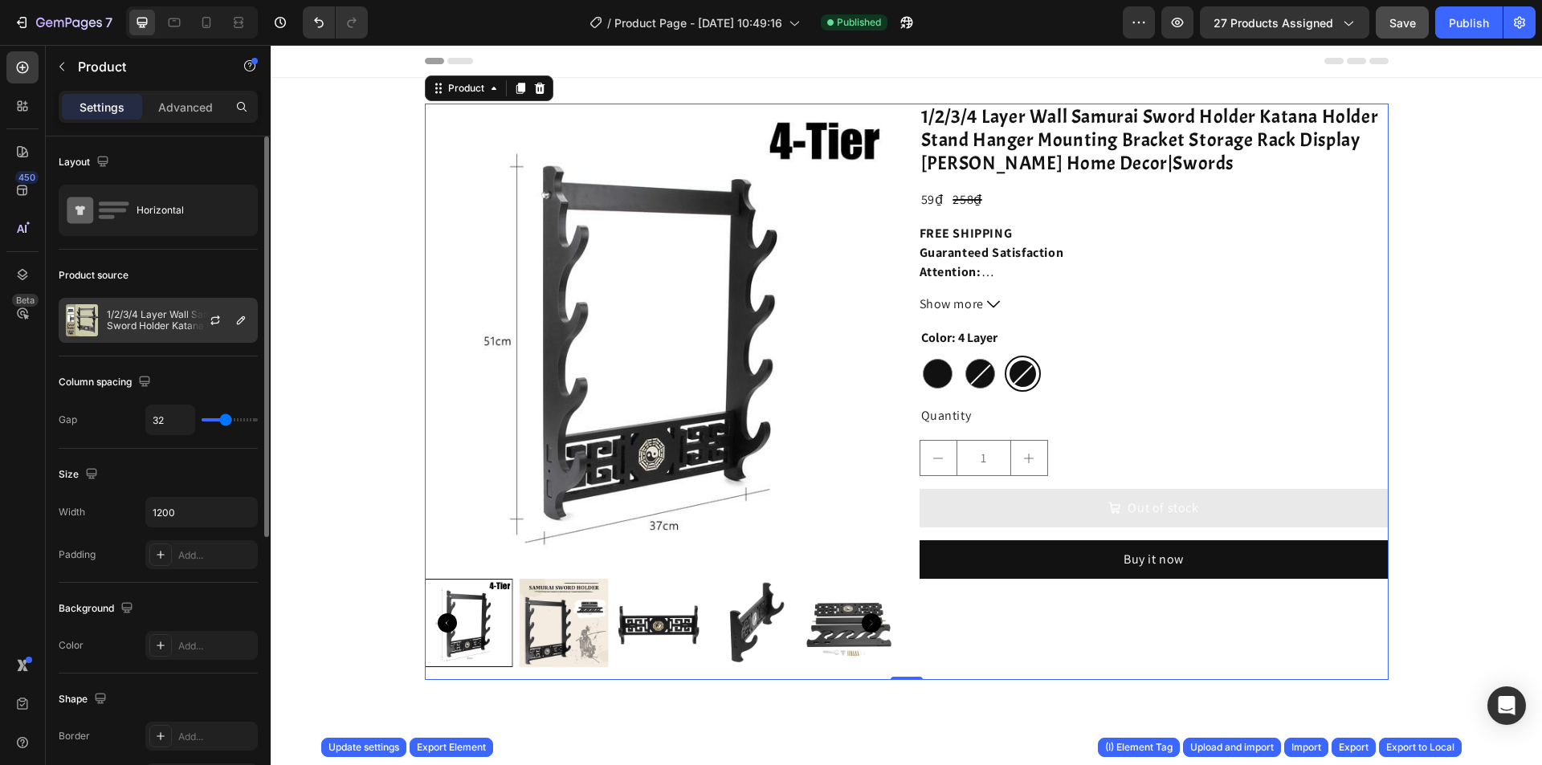
click at [154, 331] on p "1/2/3/4 Layer Wall Samurai Sword Holder Katana Holder Stand Hanger Mounting Bra…" at bounding box center [179, 320] width 144 height 22
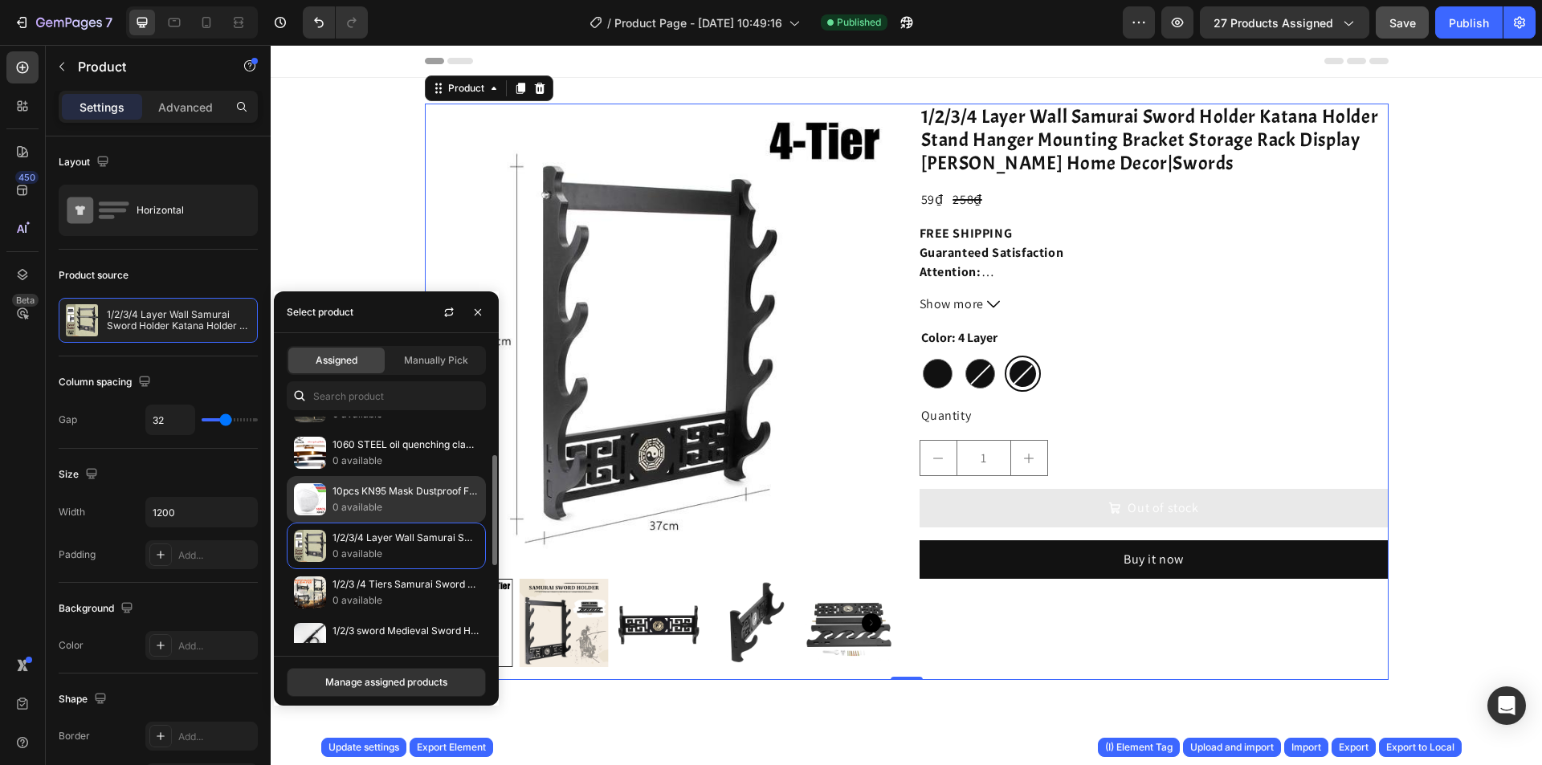
scroll to position [161, 0]
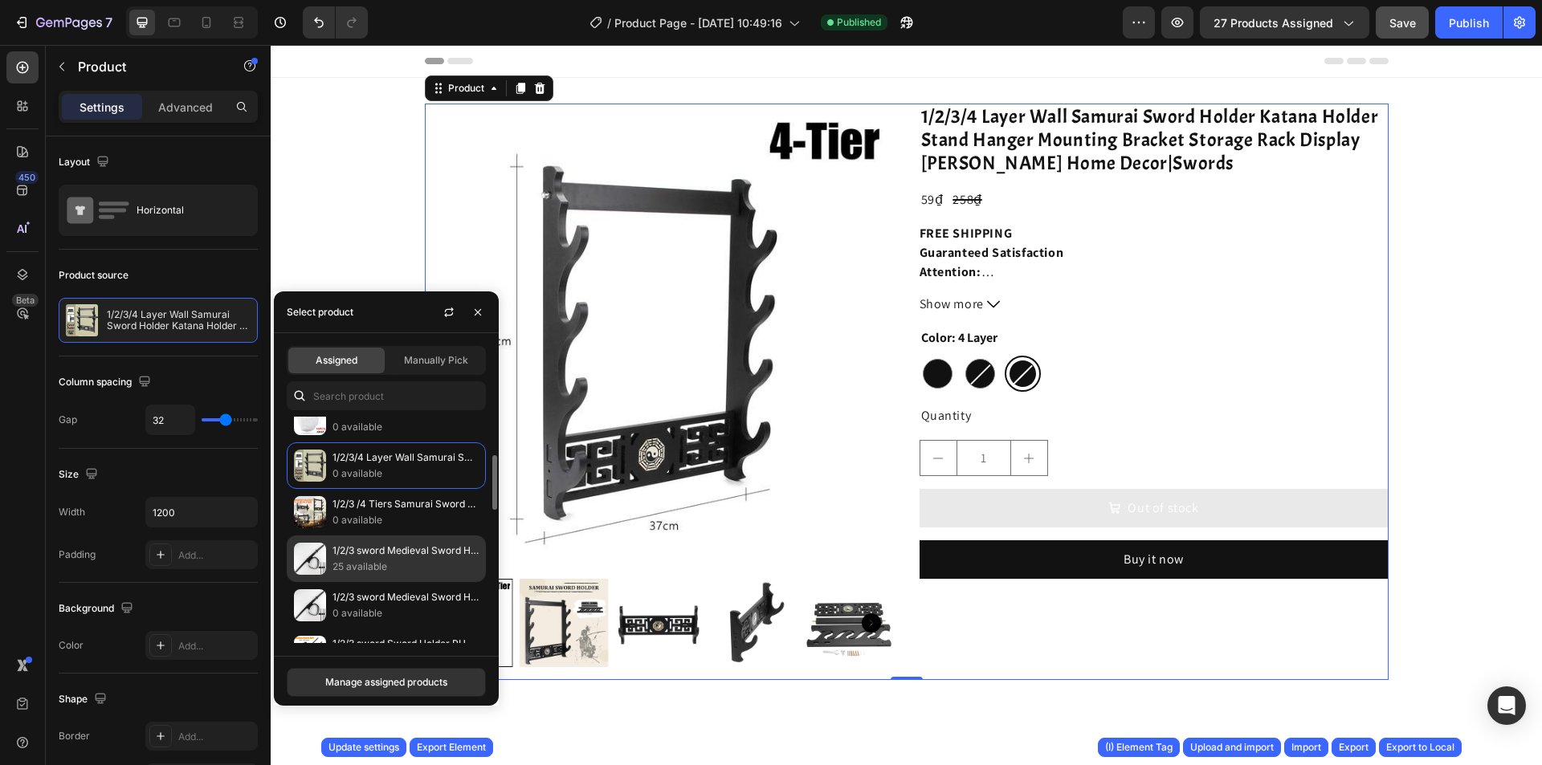
click at [420, 567] on p "25 available" at bounding box center [406, 567] width 146 height 16
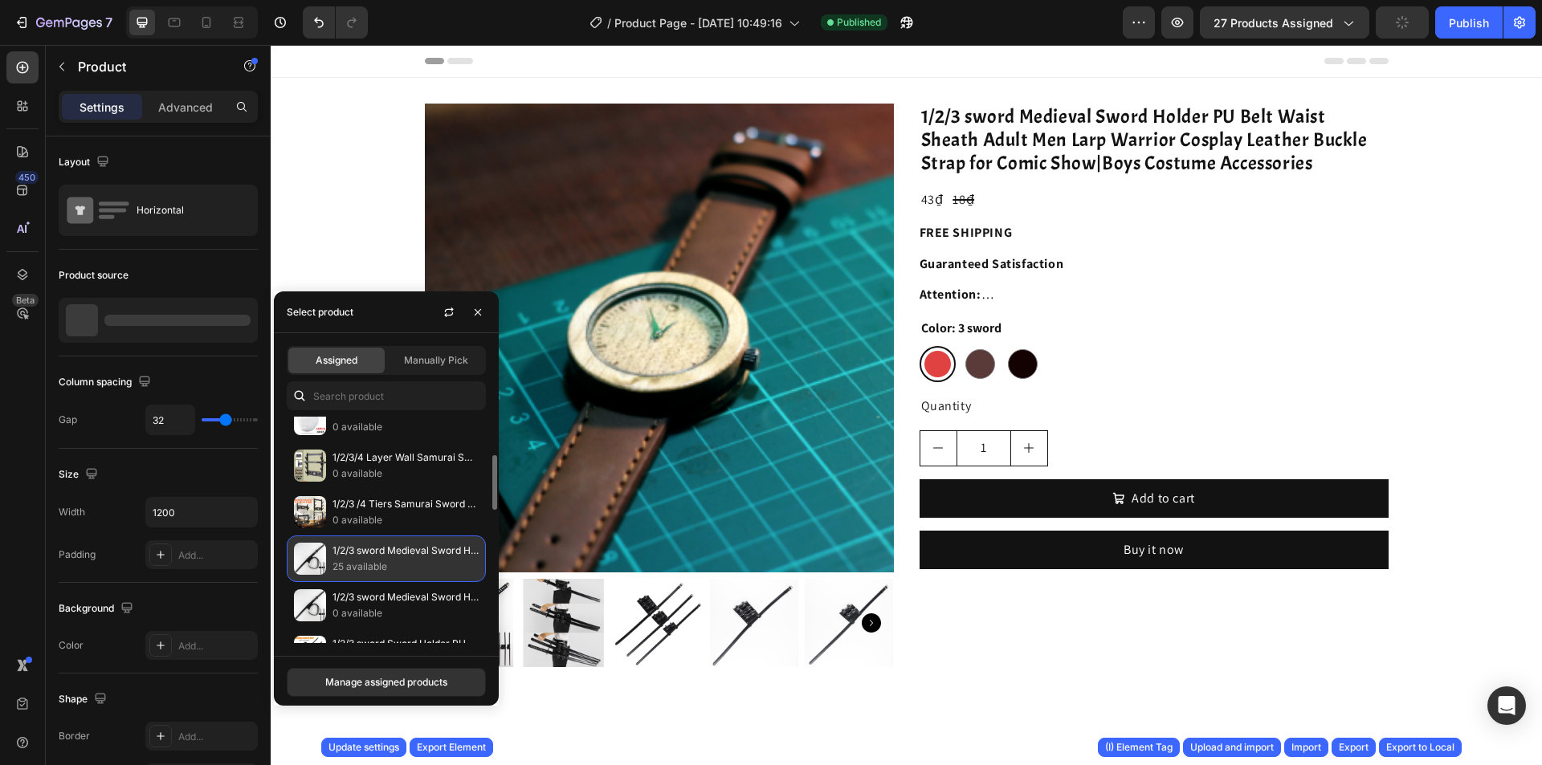
scroll to position [0, 0]
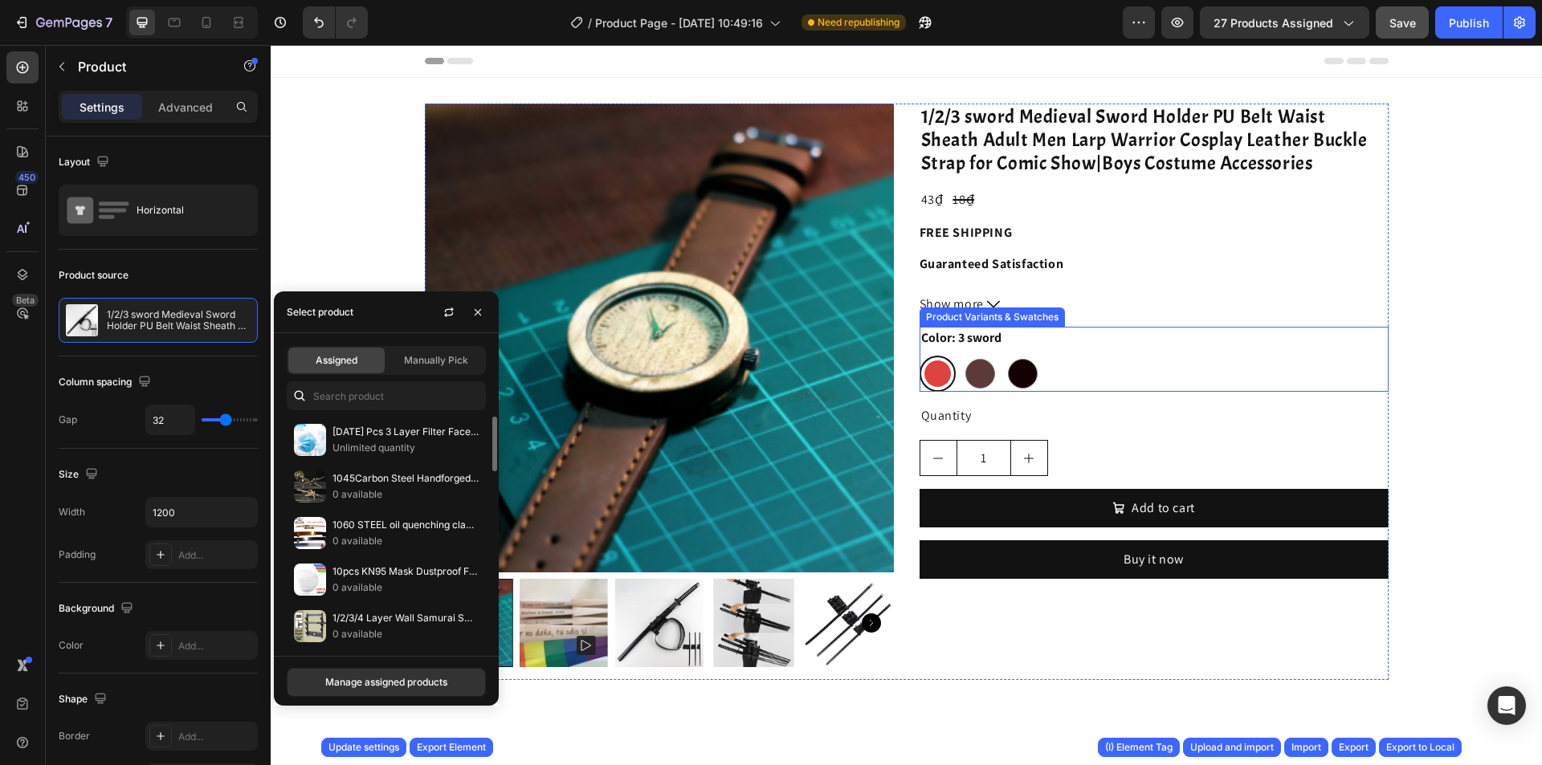
click at [1044, 382] on div "3 sword 3 sword 2 sword 2 sword 1 sword 1 sword" at bounding box center [1154, 374] width 469 height 36
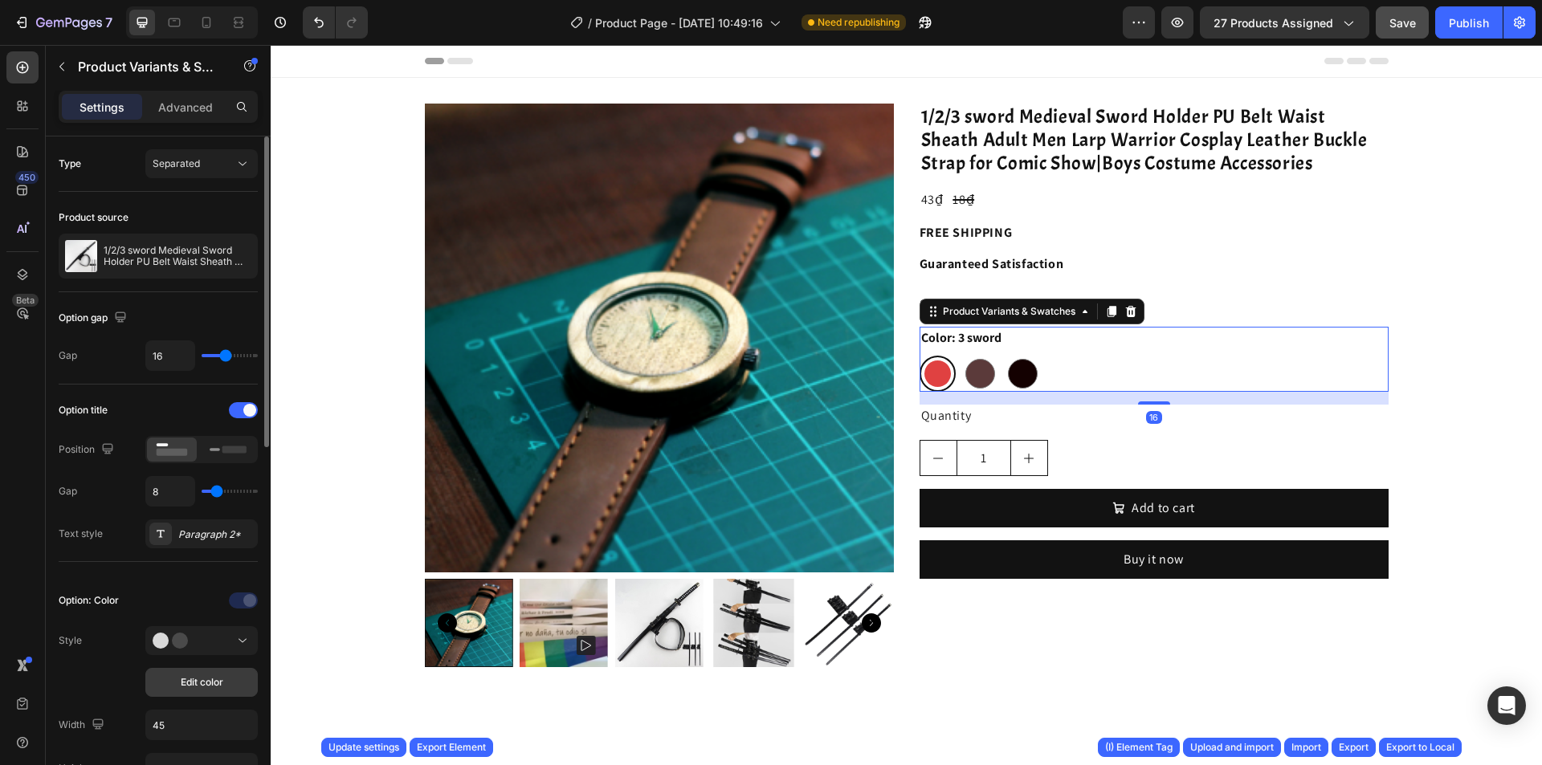
click at [223, 673] on button "Edit color" at bounding box center [201, 682] width 112 height 29
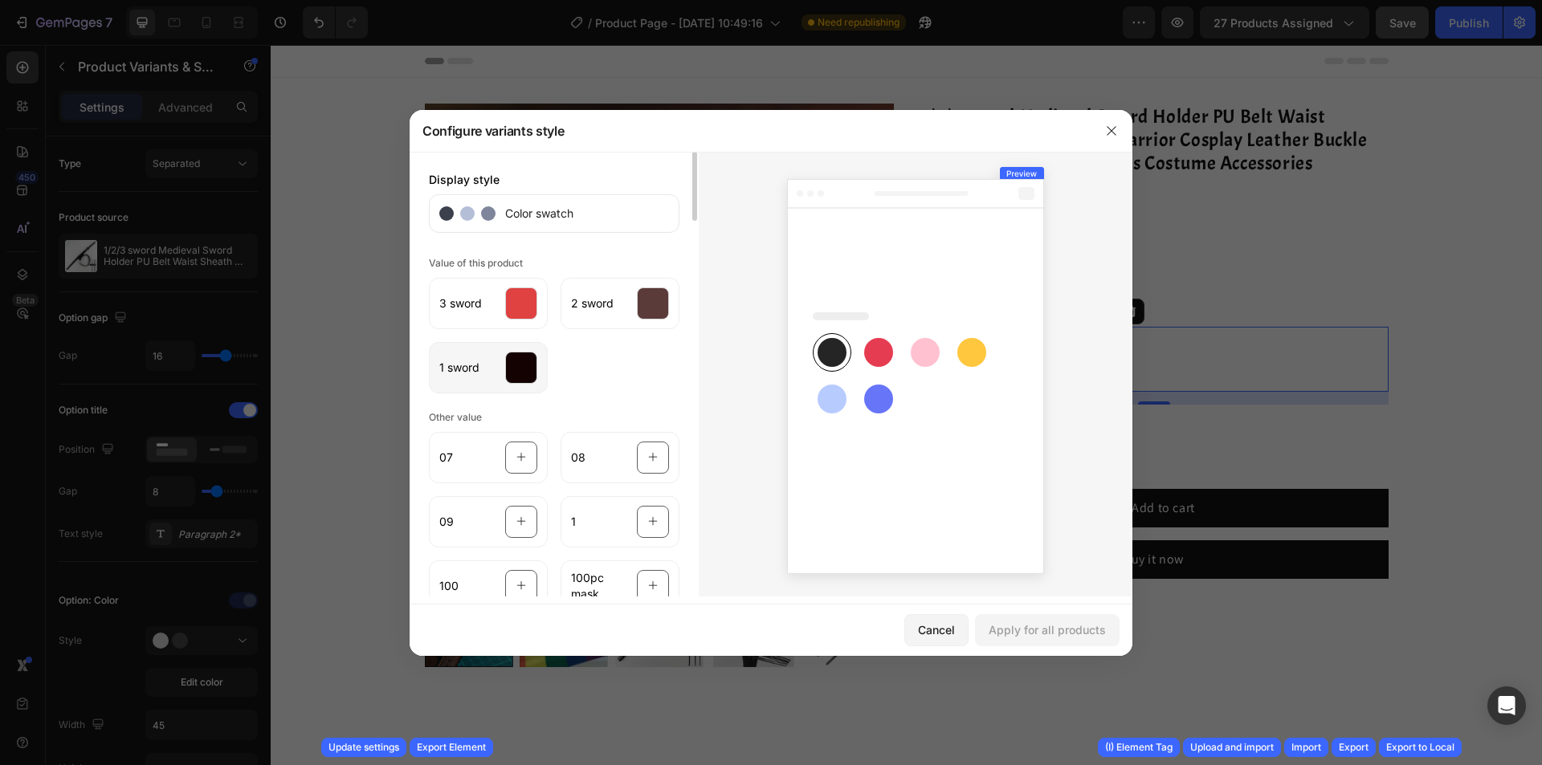
click at [516, 359] on div at bounding box center [521, 368] width 32 height 32
click at [517, 304] on div at bounding box center [521, 304] width 32 height 32
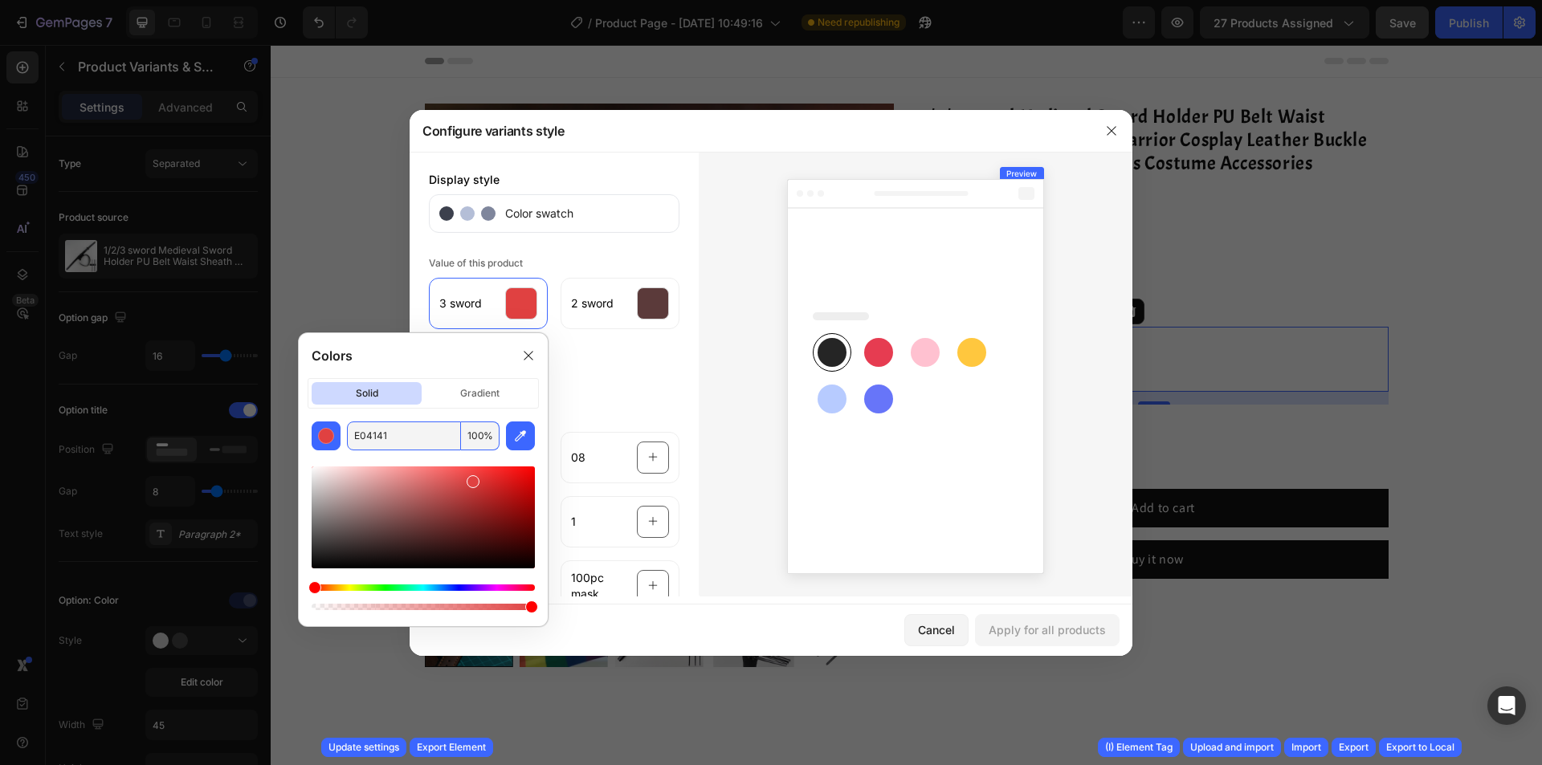
click at [423, 442] on input "E04141" at bounding box center [404, 436] width 114 height 29
drag, startPoint x: 406, startPoint y: 440, endPoint x: 329, endPoint y: 441, distance: 77.9
click at [329, 441] on div "222222 100 %" at bounding box center [423, 436] width 223 height 29
type input "888888"
drag, startPoint x: 365, startPoint y: 444, endPoint x: 374, endPoint y: 444, distance: 8.8
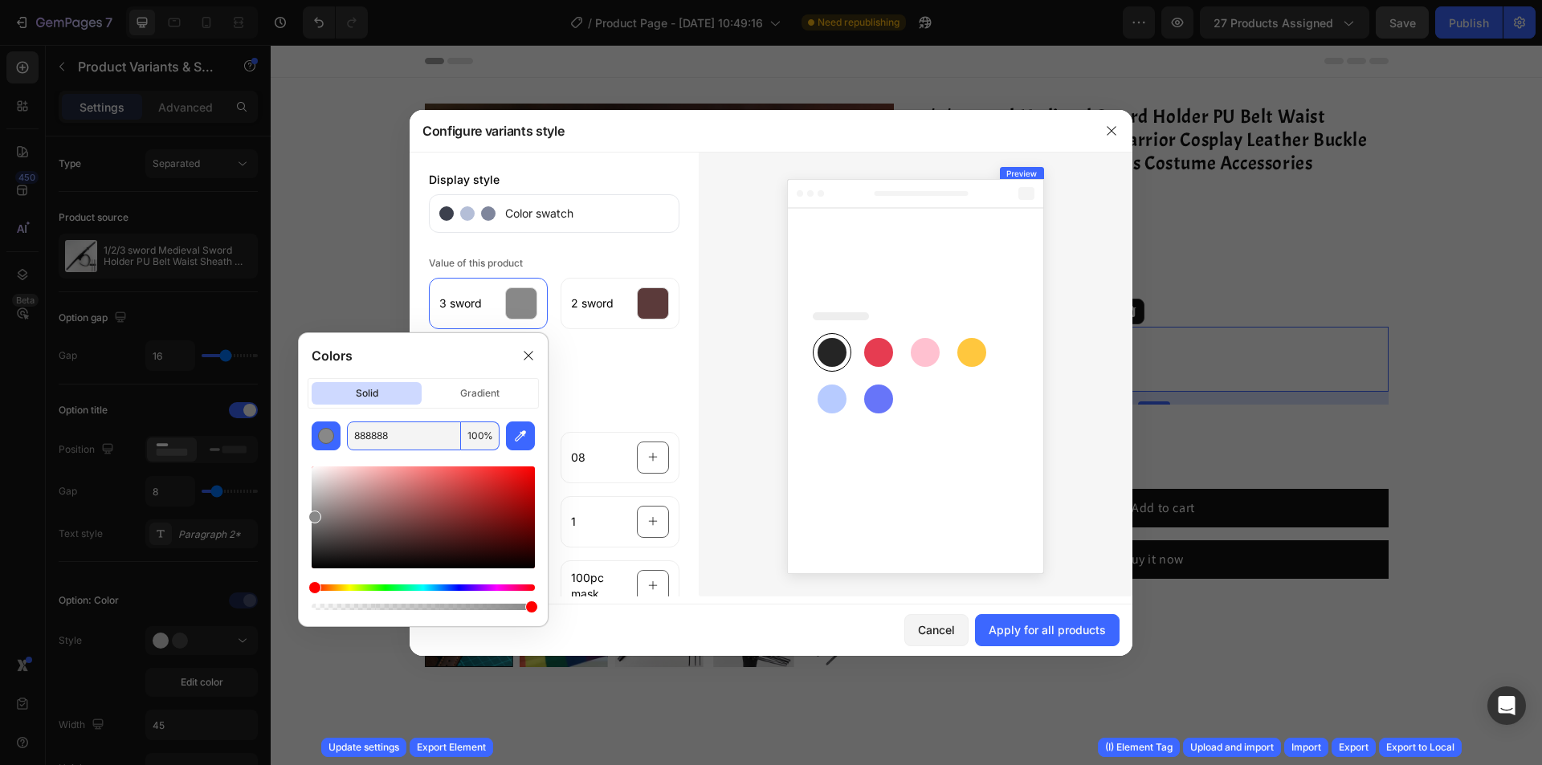
click at [374, 444] on input "888888" at bounding box center [404, 436] width 114 height 29
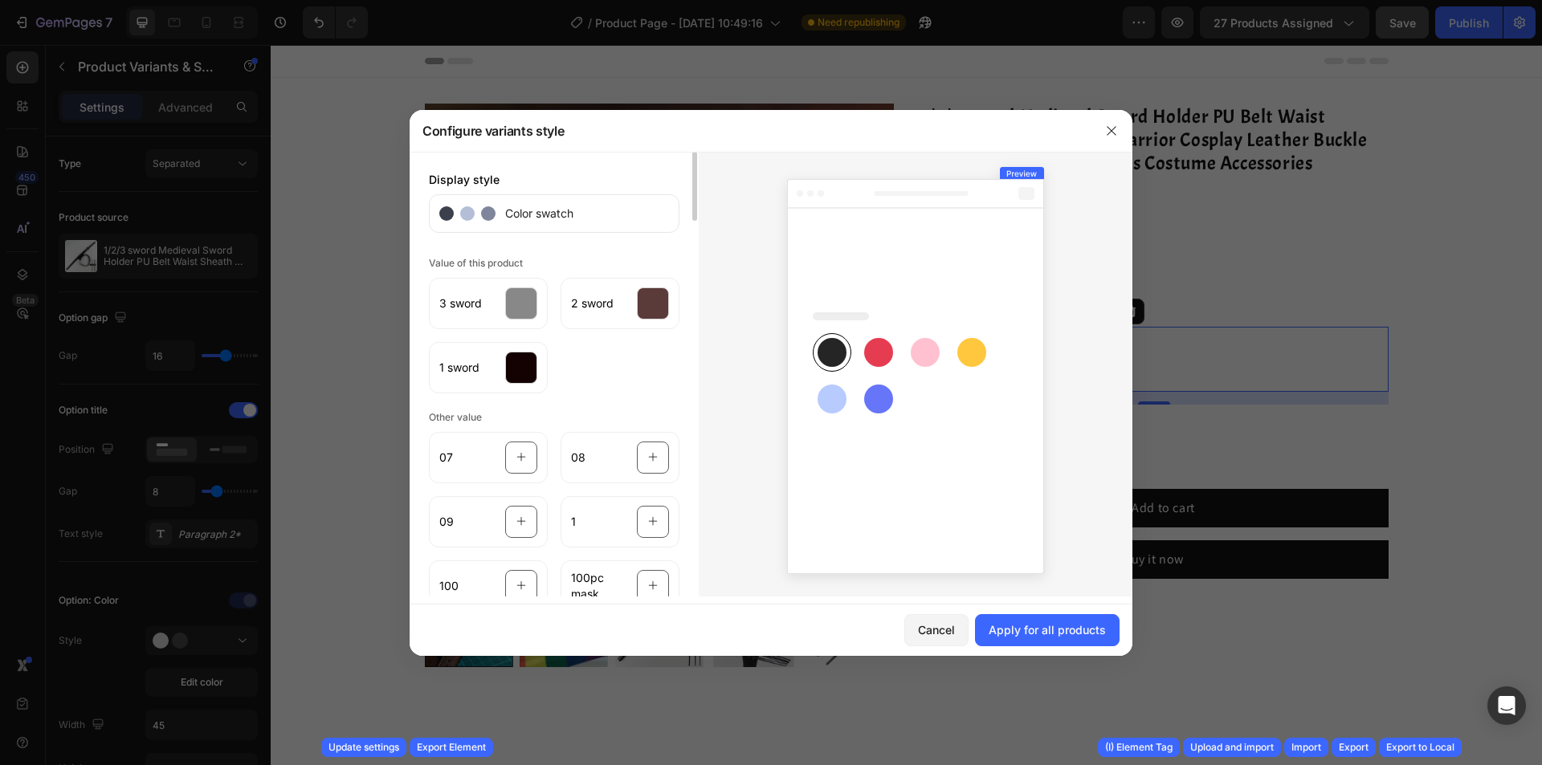
click at [663, 292] on div at bounding box center [653, 304] width 32 height 32
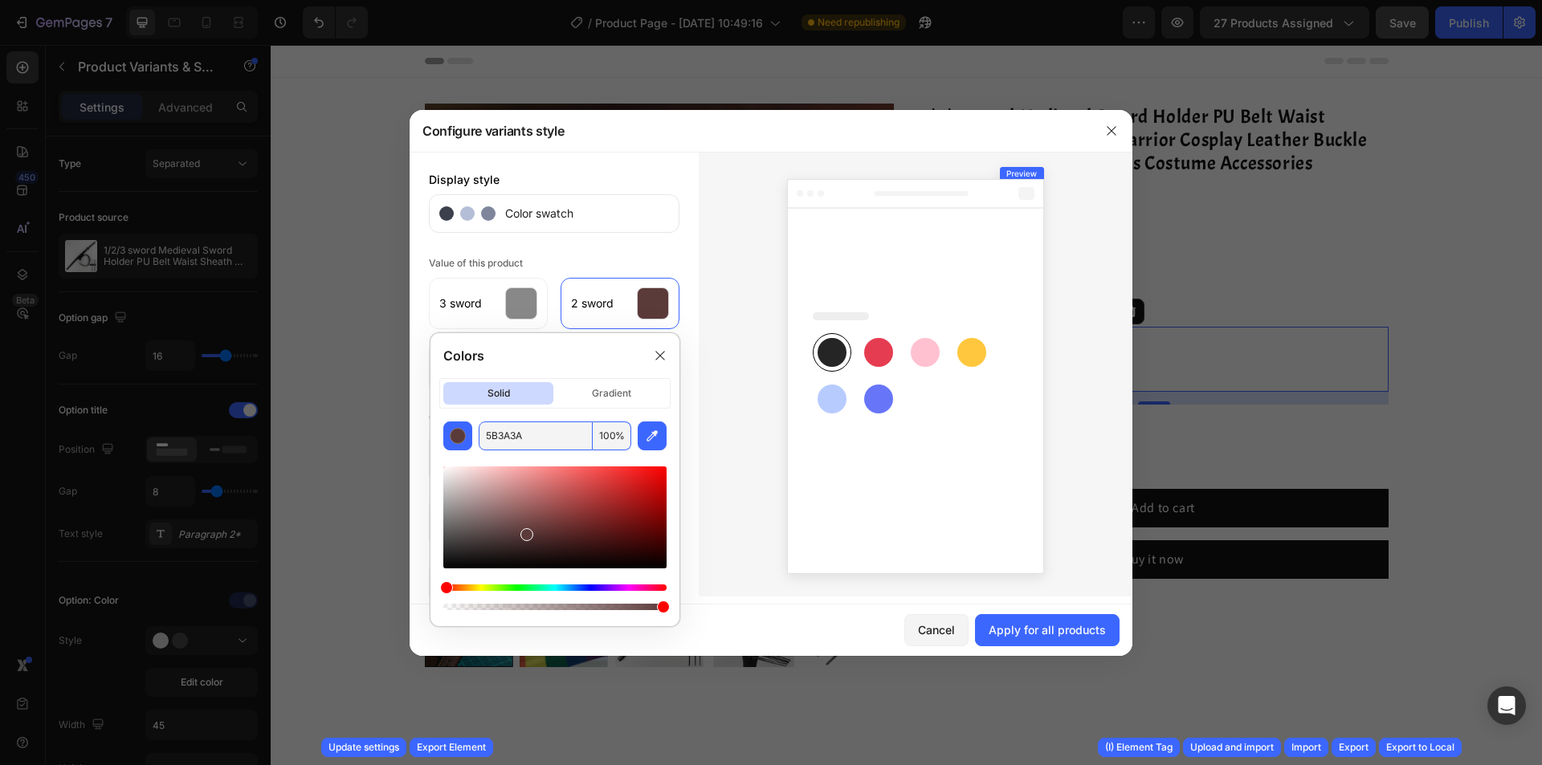
click at [516, 438] on input "5B3A3A" at bounding box center [536, 436] width 114 height 29
type input "888888"
click at [603, 253] on div "Value of this product 3 sword 2 sword 1 sword" at bounding box center [554, 322] width 251 height 141
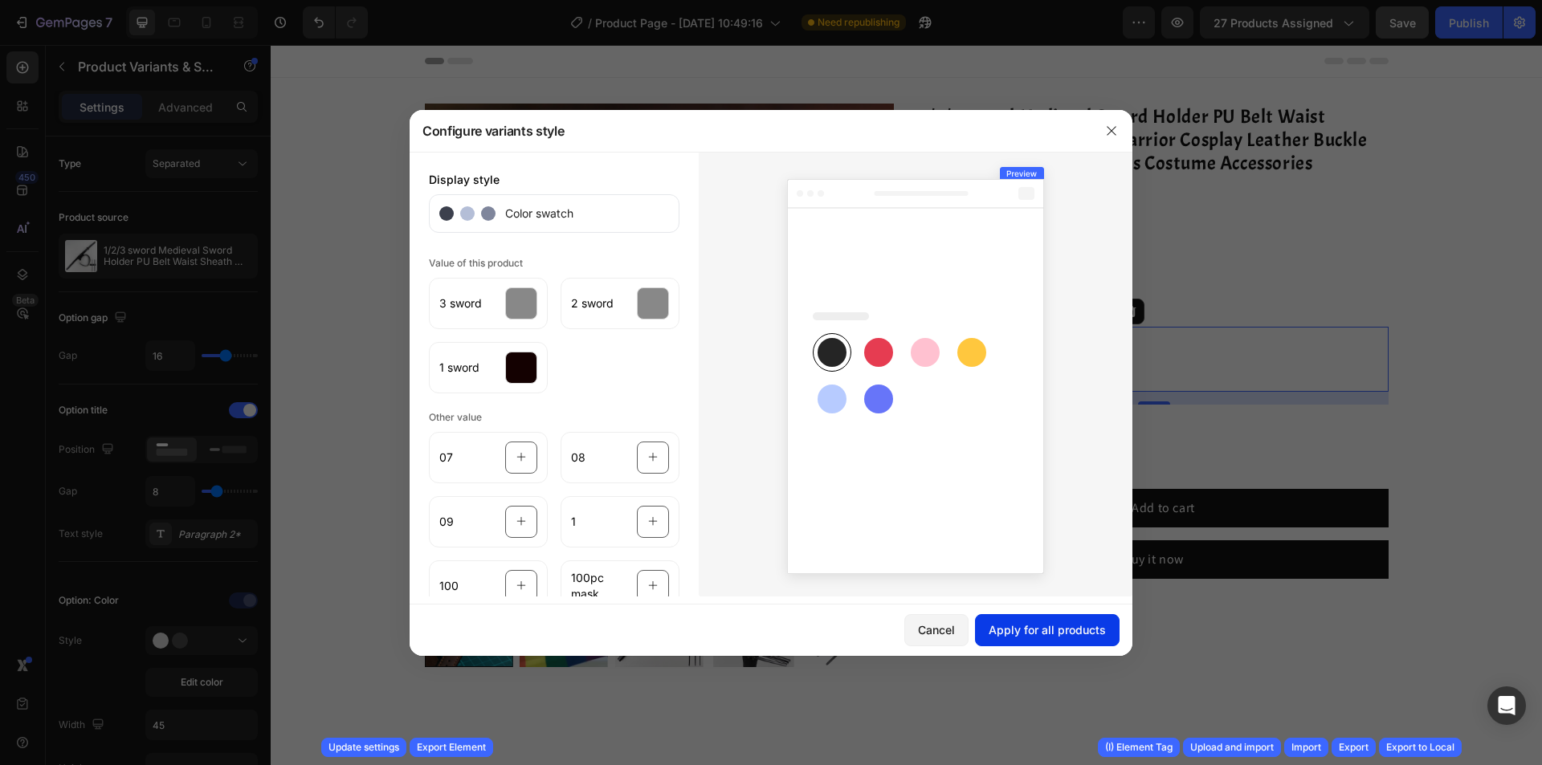
click at [1008, 618] on button "Apply for all products" at bounding box center [1047, 630] width 145 height 32
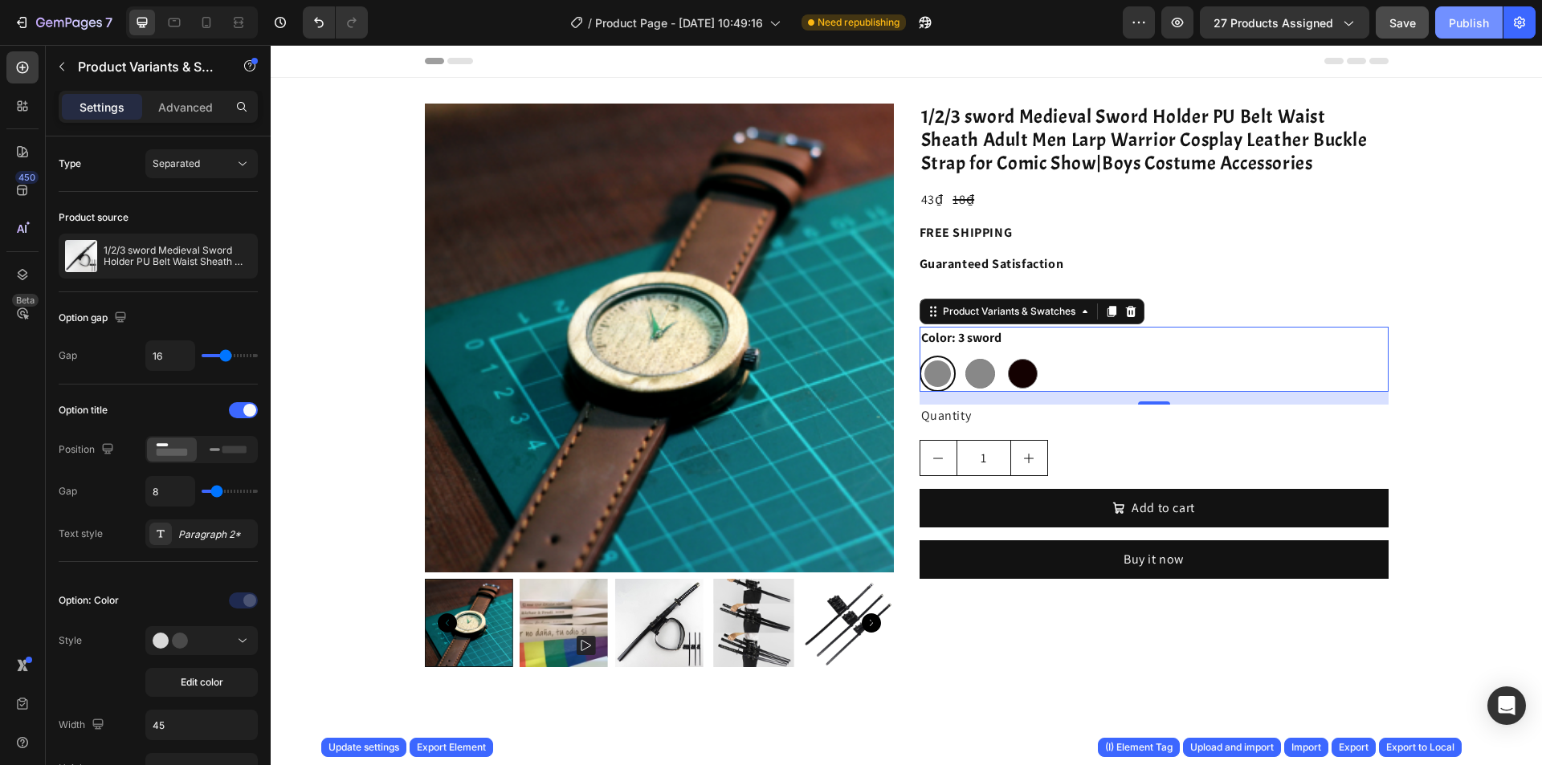
click at [1451, 23] on div "Publish" at bounding box center [1469, 22] width 40 height 17
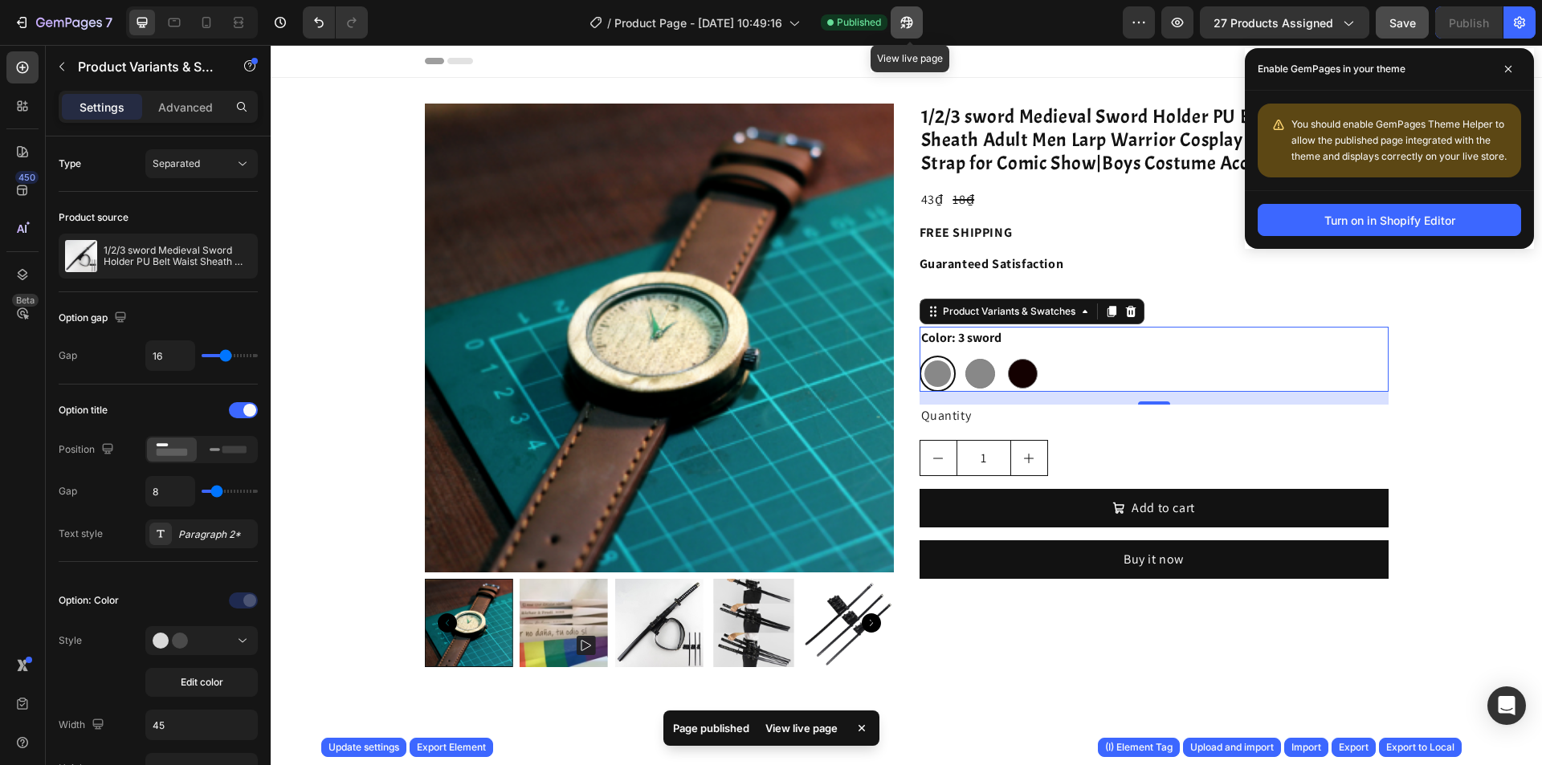
click at [904, 24] on icon "button" at bounding box center [902, 26] width 4 height 4
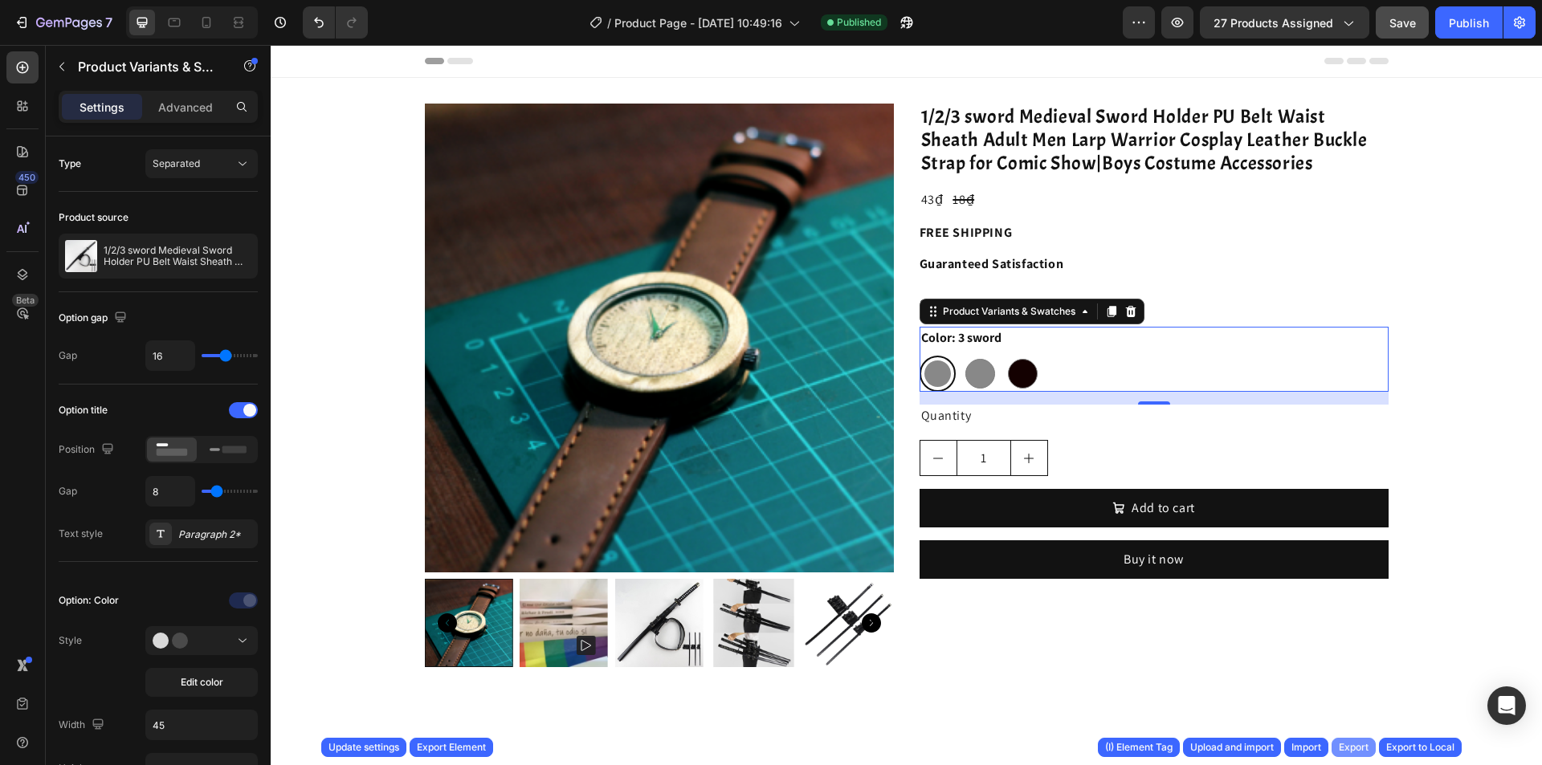
click at [1349, 747] on div "Export" at bounding box center [1354, 748] width 30 height 14
